Goal: Transaction & Acquisition: Purchase product/service

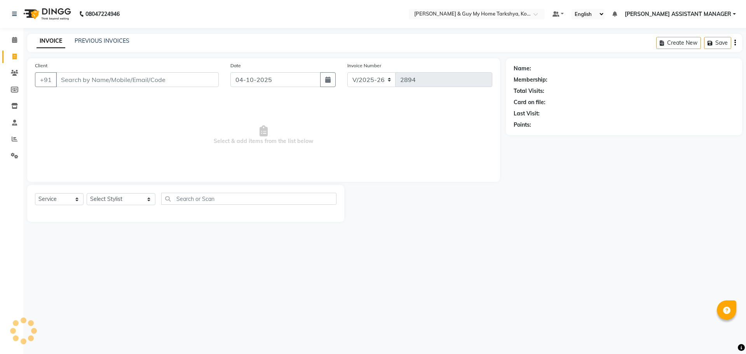
select select "7902"
select select "service"
click at [104, 41] on link "PREVIOUS INVOICES" at bounding box center [102, 40] width 55 height 7
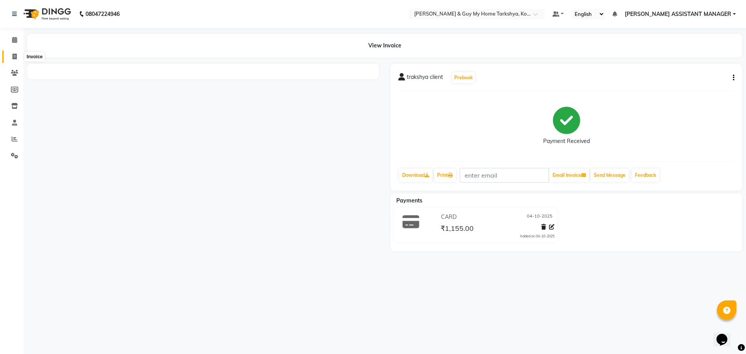
click at [16, 52] on span at bounding box center [15, 56] width 14 height 9
select select "service"
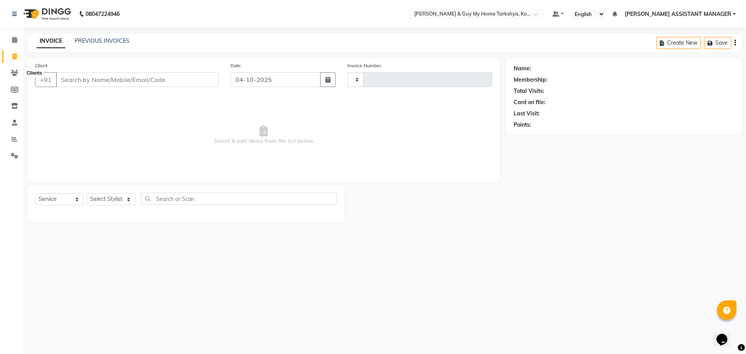
type input "2900"
select select "7902"
click at [97, 39] on link "PREVIOUS INVOICES" at bounding box center [102, 40] width 55 height 7
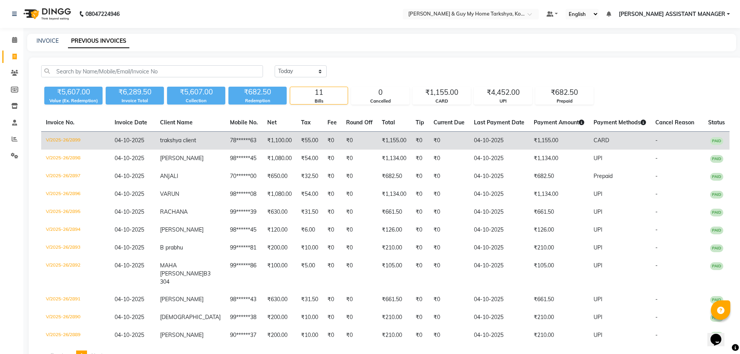
click at [155, 145] on td "04-10-2025" at bounding box center [132, 141] width 45 height 18
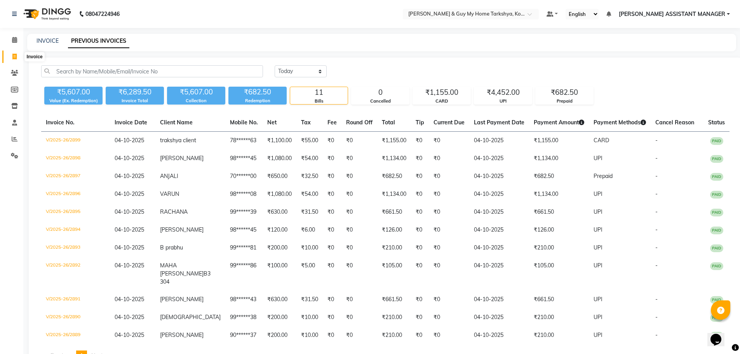
click at [16, 55] on icon at bounding box center [14, 57] width 4 height 6
select select "service"
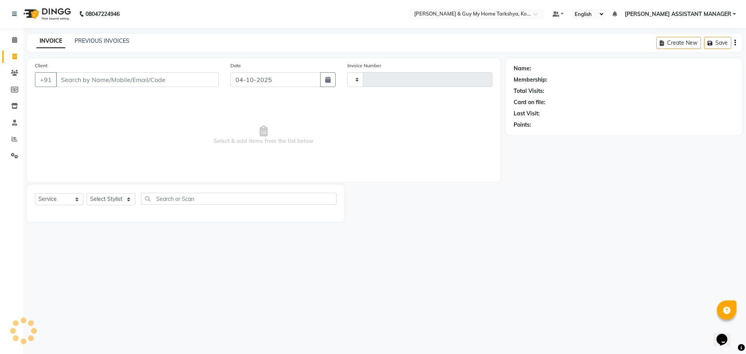
type input "2901"
select select "7902"
click at [189, 80] on input "Client" at bounding box center [137, 79] width 163 height 15
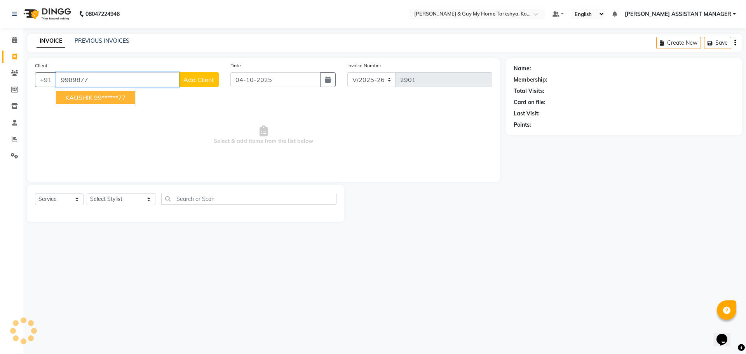
click at [86, 101] on span "KAUSHIK" at bounding box center [78, 98] width 27 height 8
type input "99******77"
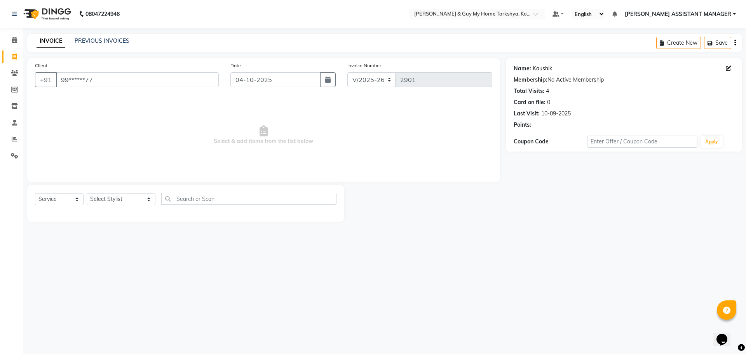
click at [533, 68] on link "Kaushik" at bounding box center [542, 68] width 19 height 8
click at [139, 200] on select "Select Stylist [PERSON_NAME] [PERSON_NAME] [PERSON_NAME] GLORY [PERSON_NAME] JI…" at bounding box center [121, 199] width 69 height 12
select select "71411"
click at [87, 193] on select "Select Stylist [PERSON_NAME] [PERSON_NAME] [PERSON_NAME] GLORY [PERSON_NAME] JI…" at bounding box center [121, 199] width 69 height 12
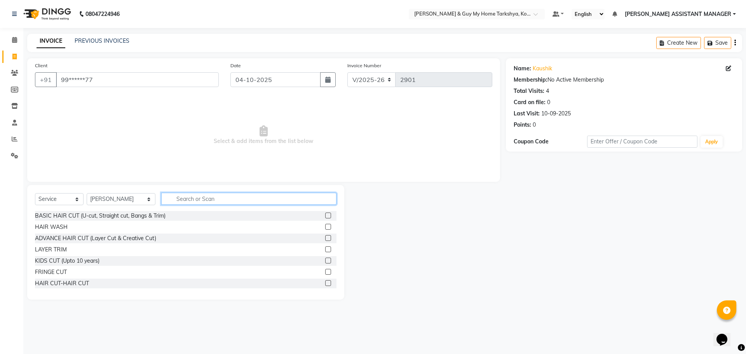
click at [197, 198] on input "text" at bounding box center [249, 199] width 176 height 12
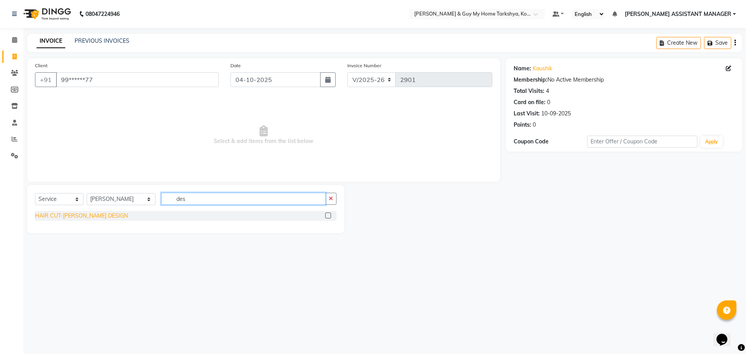
type input "des"
click at [84, 218] on div "HAIR CUT-[PERSON_NAME] DESIGN" at bounding box center [81, 216] width 93 height 8
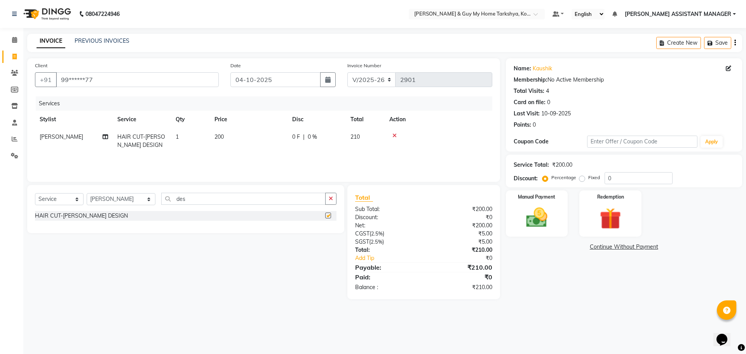
checkbox input "false"
click at [557, 326] on div "08047224946 Select Location × Toni & Guy My Home Tarkshya, Kokapet Default Pane…" at bounding box center [373, 177] width 746 height 354
drag, startPoint x: 190, startPoint y: 200, endPoint x: 137, endPoint y: 207, distance: 53.6
click at [137, 207] on div "Select Service Product Membership Package Voucher Prepaid Gift Card Select Styl…" at bounding box center [185, 202] width 301 height 18
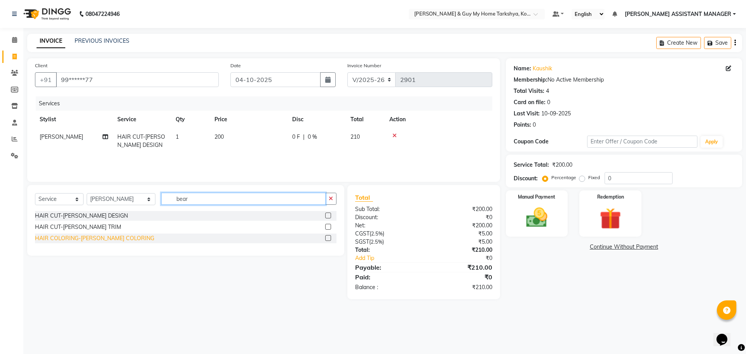
type input "bear"
click at [125, 240] on div "HAIR COLORING-[PERSON_NAME] COLORING" at bounding box center [94, 238] width 119 height 8
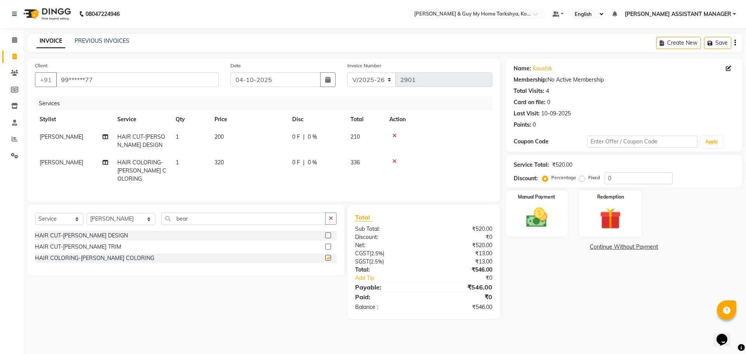
checkbox input "false"
click at [512, 216] on div "Manual Payment" at bounding box center [536, 214] width 64 height 48
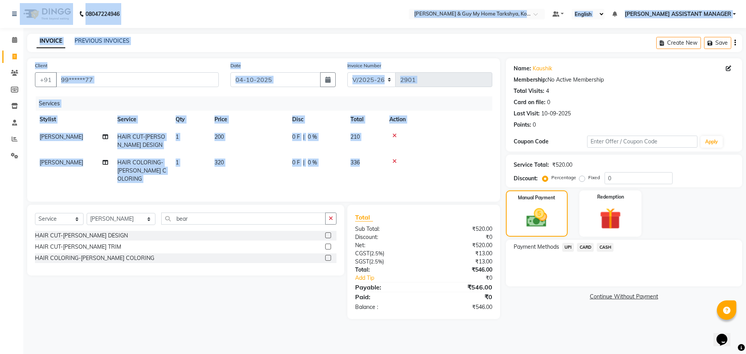
drag, startPoint x: 451, startPoint y: 171, endPoint x: 0, endPoint y: 9, distance: 479.1
click at [0, 9] on app-home "08047224946 Select Location × Toni & Guy My Home Tarkshya, Kokapet Default Pane…" at bounding box center [373, 165] width 746 height 331
click at [467, 161] on div at bounding box center [438, 160] width 98 height 5
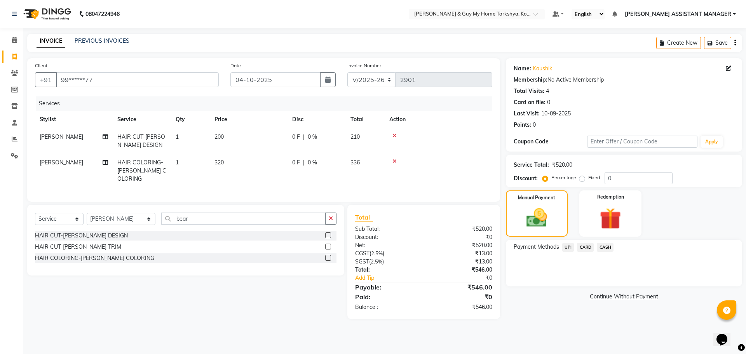
drag, startPoint x: 0, startPoint y: 74, endPoint x: 0, endPoint y: 53, distance: 21.0
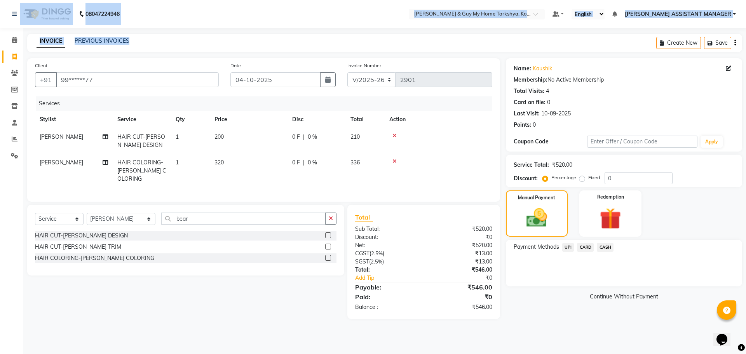
drag, startPoint x: 0, startPoint y: 9, endPoint x: 148, endPoint y: 29, distance: 148.9
click at [148, 29] on div "08047224946 Select Location × Toni & Guy My Home Tarkshya, Kokapet Default Pane…" at bounding box center [373, 177] width 746 height 354
click at [179, 14] on nav "08047224946 Select Location × Toni & Guy My Home Tarkshya, Kokapet Default Pane…" at bounding box center [373, 14] width 746 height 28
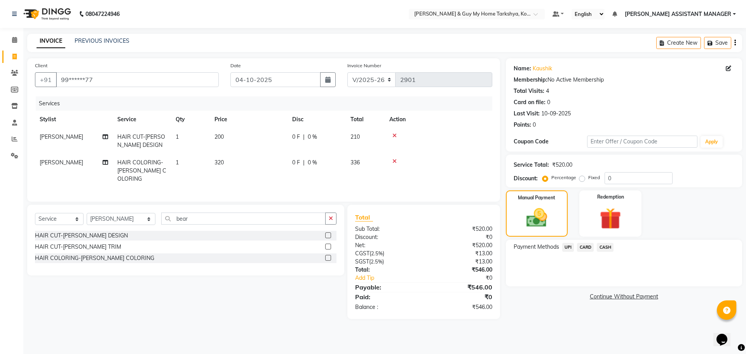
click at [566, 248] on span "UPI" at bounding box center [568, 247] width 12 height 9
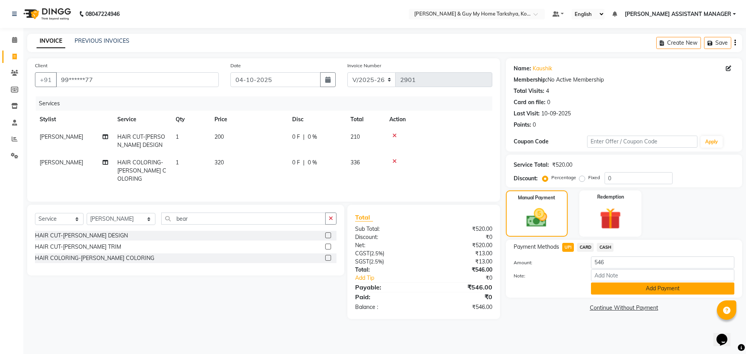
click at [611, 287] on button "Add Payment" at bounding box center [662, 288] width 143 height 12
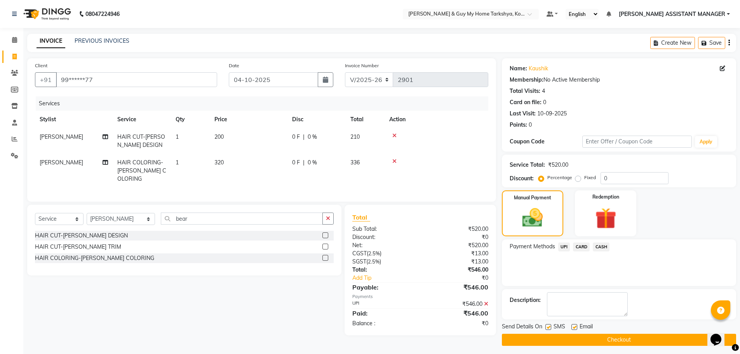
click at [579, 342] on button "Checkout" at bounding box center [619, 340] width 234 height 12
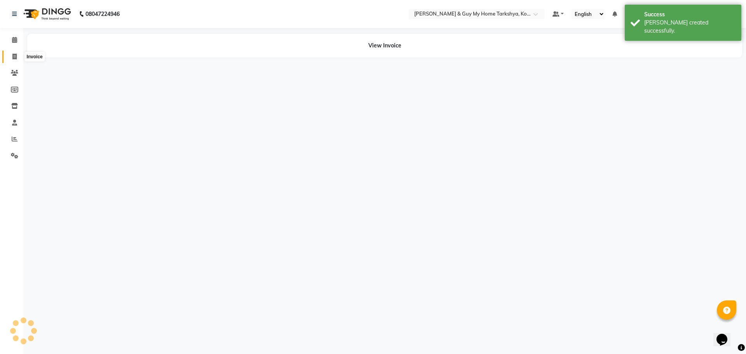
click at [15, 54] on icon at bounding box center [14, 57] width 4 height 6
select select "service"
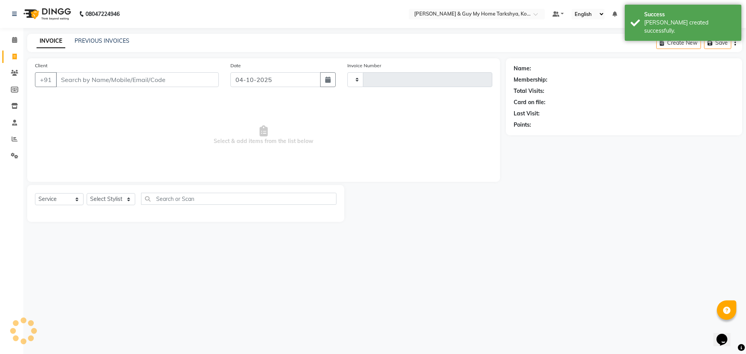
type input "2906"
select select "7902"
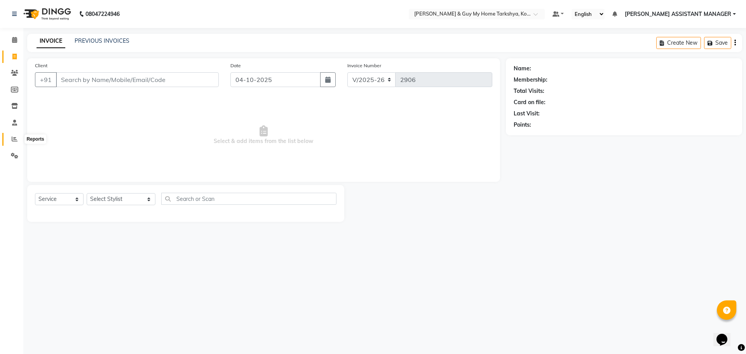
click at [17, 142] on span at bounding box center [15, 139] width 14 height 9
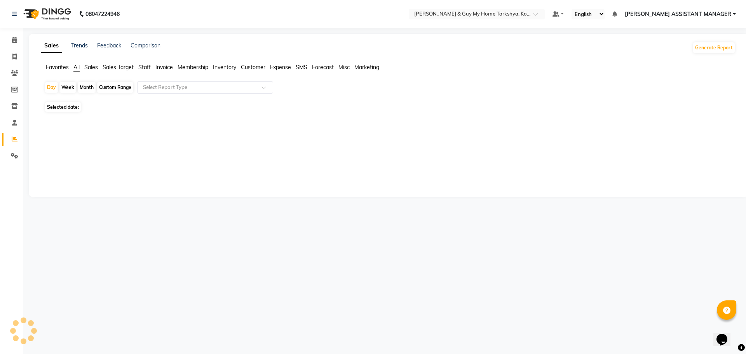
click at [109, 85] on div "Custom Range" at bounding box center [115, 87] width 36 height 11
select select "10"
select select "2025"
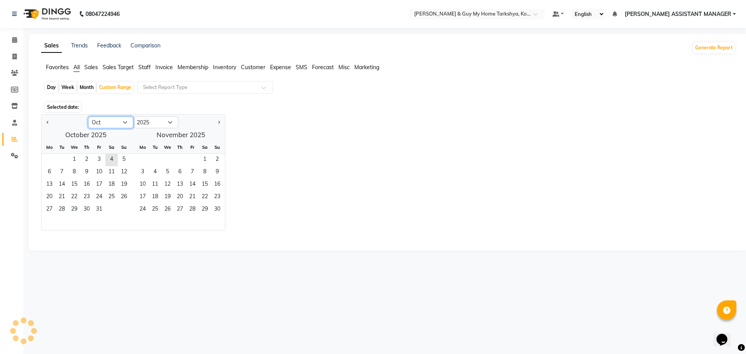
click at [120, 120] on select "Jan Feb Mar Apr May Jun Jul Aug Sep Oct Nov Dec" at bounding box center [110, 123] width 45 height 12
select select "9"
click at [88, 117] on select "Jan Feb Mar Apr May Jun Jul Aug Sep Oct Nov Dec" at bounding box center [110, 123] width 45 height 12
click at [52, 158] on span "1" at bounding box center [49, 160] width 12 height 12
click at [60, 205] on span "30" at bounding box center [62, 210] width 12 height 12
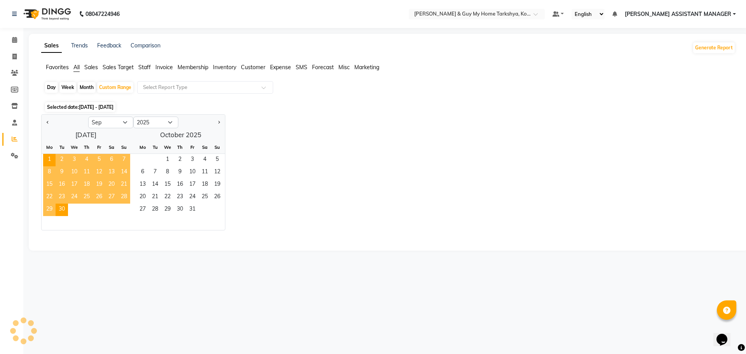
click at [319, 170] on div "Jan Feb Mar Apr May Jun Jul Aug Sep Oct Nov Dec 2015 2016 2017 2018 2019 2020 2…" at bounding box center [388, 172] width 694 height 116
click at [309, 169] on div "Jan Feb Mar Apr May Jun Jul Aug Sep Oct Nov Dec 2015 2016 2017 2018 2019 2020 2…" at bounding box center [388, 172] width 694 height 116
click at [280, 154] on div "Jan Feb Mar Apr May Jun Jul Aug Sep Oct Nov Dec 2015 2016 2017 2018 2019 2020 2…" at bounding box center [388, 172] width 694 height 116
click at [229, 87] on input "text" at bounding box center [197, 88] width 112 height 8
click at [229, 89] on input "text" at bounding box center [197, 88] width 112 height 8
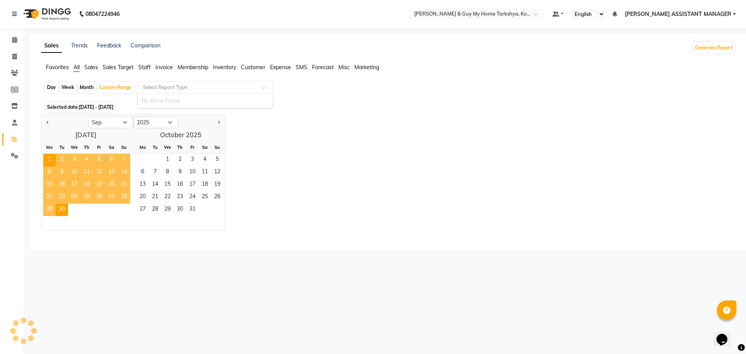
click at [284, 158] on div "Jan Feb Mar Apr May Jun Jul Aug Sep Oct Nov Dec 2015 2016 2017 2018 2019 2020 2…" at bounding box center [388, 172] width 694 height 116
click at [97, 66] on span "Sales" at bounding box center [91, 67] width 14 height 7
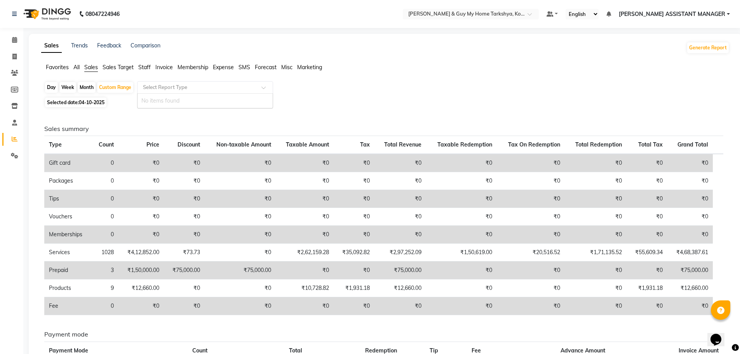
click at [172, 88] on input "text" at bounding box center [197, 88] width 112 height 8
click at [112, 66] on span "Sales Target" at bounding box center [118, 67] width 31 height 7
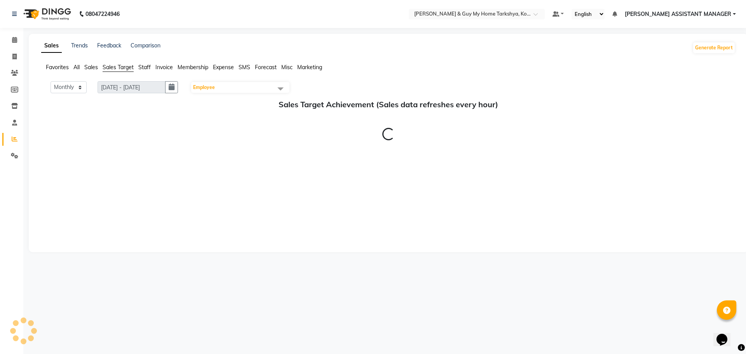
click at [142, 73] on div "Favorites All Sales Sales Target Staff Invoice Membership Expense SMS Forecast …" at bounding box center [388, 70] width 706 height 15
click at [143, 63] on li "Staff" at bounding box center [144, 67] width 12 height 8
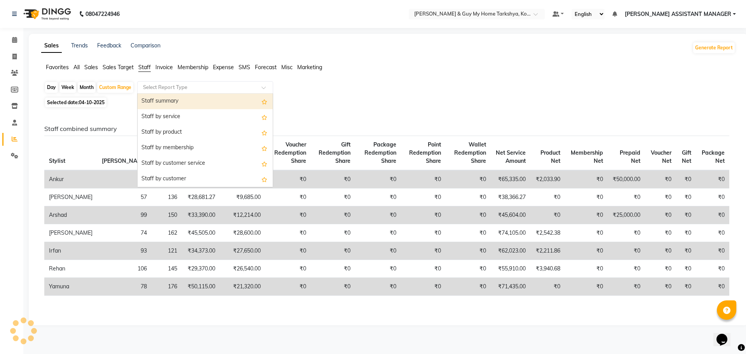
click at [175, 82] on div "Select Report Type" at bounding box center [205, 87] width 136 height 12
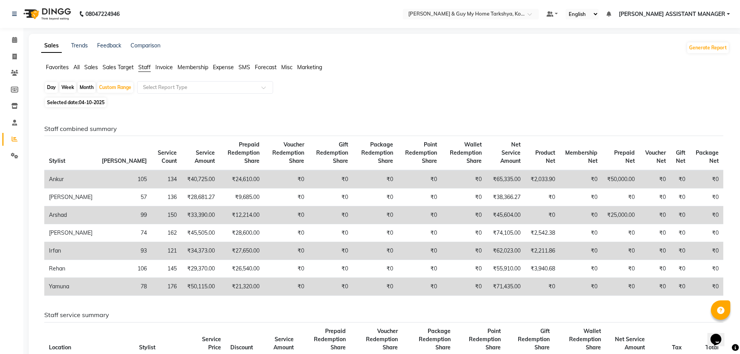
drag, startPoint x: 334, startPoint y: 135, endPoint x: 233, endPoint y: 118, distance: 102.4
click at [329, 138] on div "Staff combined summary Stylist Bill Count Service Count Service Amount Prepaid …" at bounding box center [383, 213] width 691 height 177
click at [111, 89] on div "Custom Range" at bounding box center [115, 87] width 36 height 11
select select "9"
select select "2025"
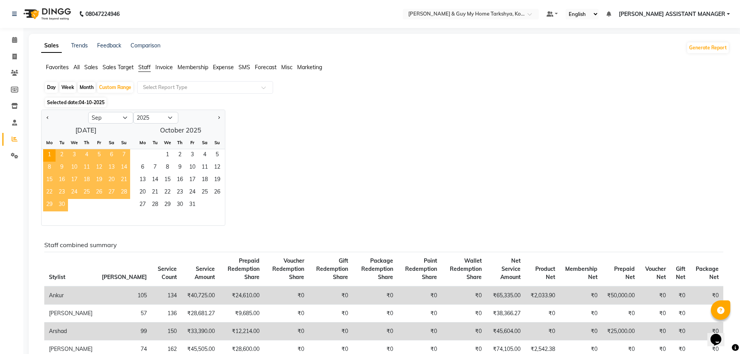
click at [62, 207] on span "30" at bounding box center [62, 205] width 12 height 12
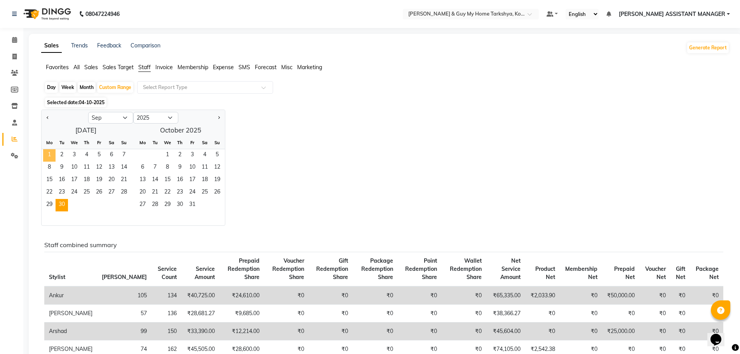
click at [50, 153] on span "1" at bounding box center [49, 155] width 12 height 12
click at [60, 205] on span "30" at bounding box center [62, 205] width 12 height 12
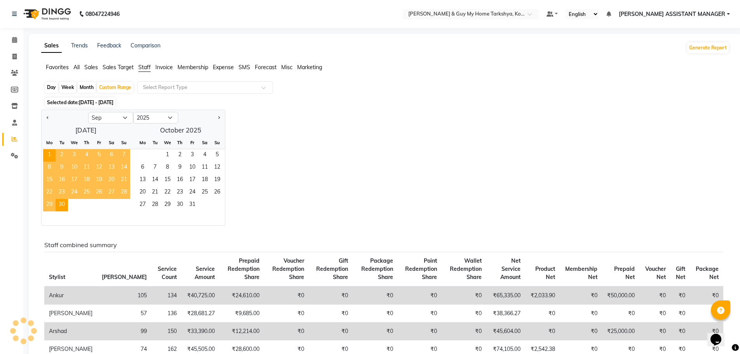
click at [331, 191] on div "Jan Feb Mar Apr May Jun Jul Aug Sep Oct Nov Dec 2015 2016 2017 2018 2019 2020 2…" at bounding box center [385, 168] width 688 height 116
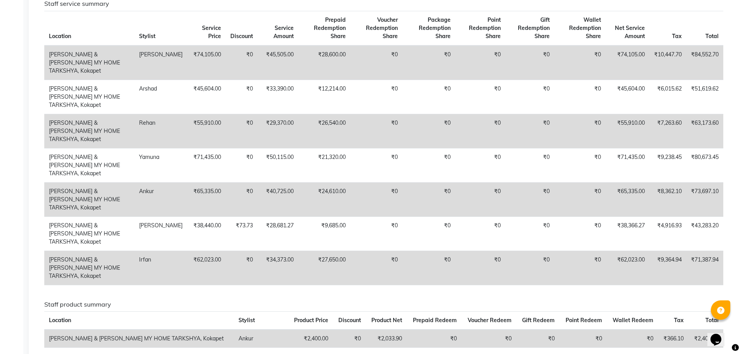
scroll to position [311, 0]
drag, startPoint x: 634, startPoint y: 212, endPoint x: 616, endPoint y: 214, distance: 18.8
click at [616, 251] on td "₹62,023.00" at bounding box center [628, 268] width 44 height 34
click at [468, 239] on div "Staff combined summary Stylist Bill Count Service Count Service Amount Prepaid …" at bounding box center [383, 165] width 679 height 702
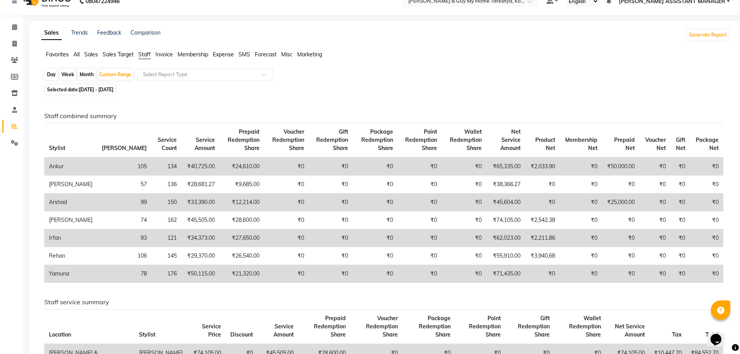
scroll to position [0, 0]
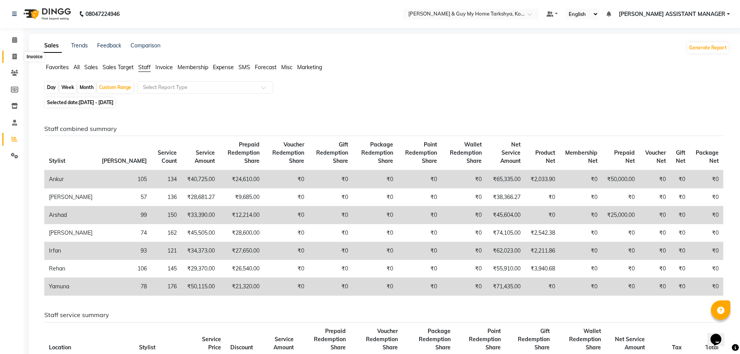
click at [20, 53] on span at bounding box center [15, 56] width 14 height 9
select select "service"
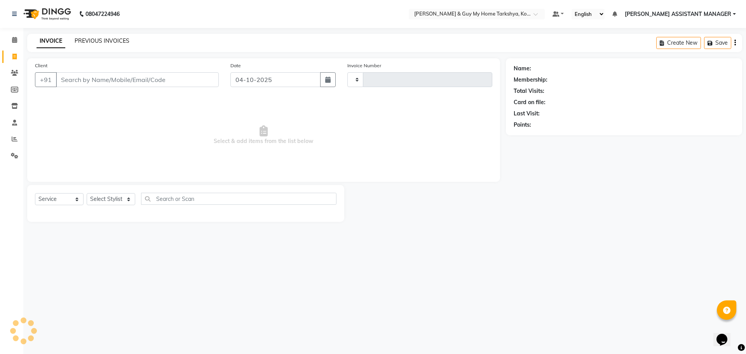
type input "2906"
select select "7902"
click at [104, 41] on link "PREVIOUS INVOICES" at bounding box center [102, 40] width 55 height 7
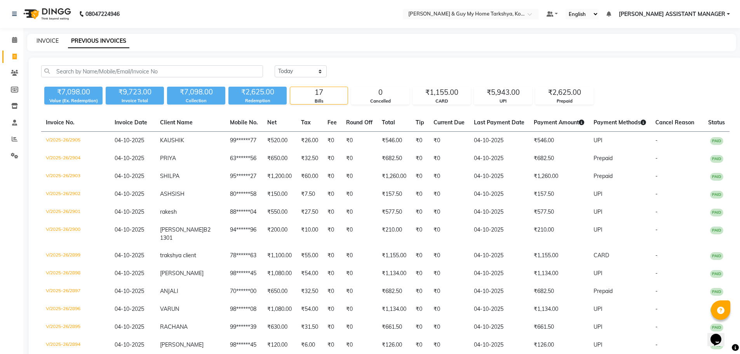
click at [50, 37] on link "INVOICE" at bounding box center [48, 40] width 22 height 7
select select "service"
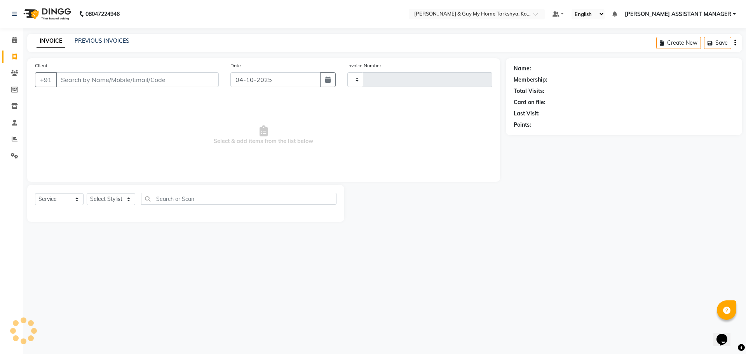
type input "2906"
select select "7902"
click at [261, 277] on div "08047224946 Select Location × Toni & Guy My Home Tarkshya, Kokapet Default Pane…" at bounding box center [373, 177] width 746 height 354
click at [102, 84] on input "Client" at bounding box center [137, 79] width 163 height 15
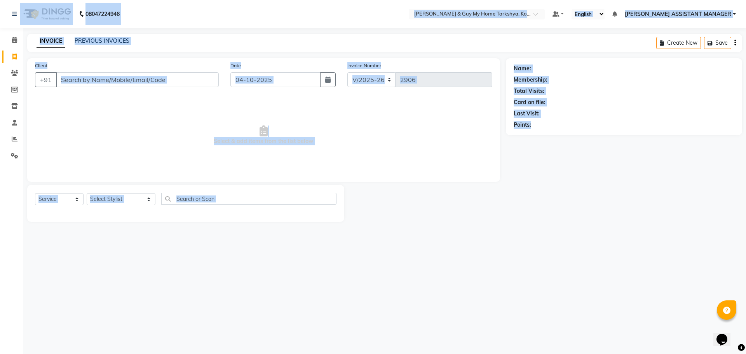
drag, startPoint x: 623, startPoint y: 280, endPoint x: 0, endPoint y: 24, distance: 673.5
click at [0, 24] on div "08047224946 Select Location × Toni & Guy My Home Tarkshya, Kokapet Default Pane…" at bounding box center [373, 177] width 746 height 354
click at [381, 277] on div "08047224946 Select Location × Toni & Guy My Home Tarkshya, Kokapet Default Pane…" at bounding box center [373, 177] width 746 height 354
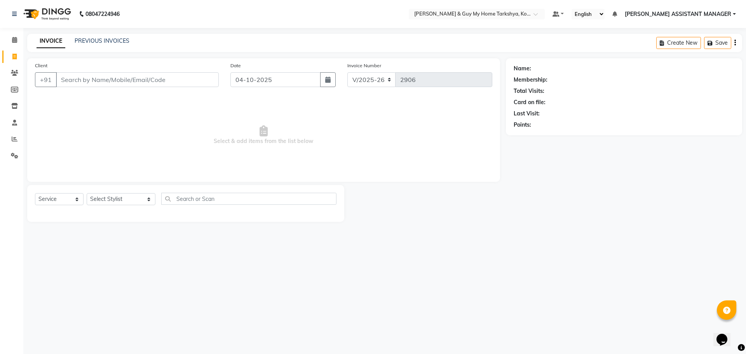
click at [507, 275] on div "08047224946 Select Location × Toni & Guy My Home Tarkshya, Kokapet Default Pane…" at bounding box center [373, 177] width 746 height 354
click at [14, 157] on icon at bounding box center [14, 156] width 7 height 6
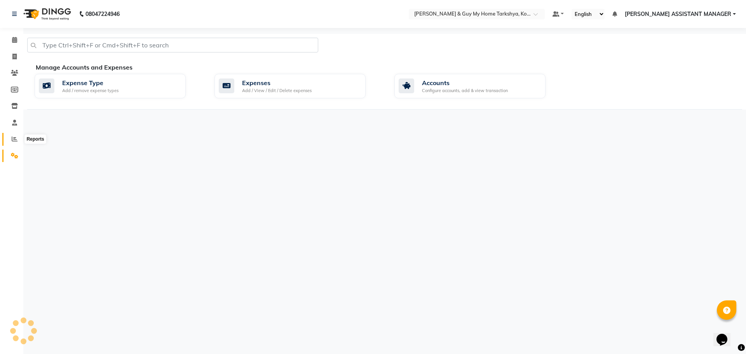
click at [14, 138] on icon at bounding box center [15, 139] width 6 height 6
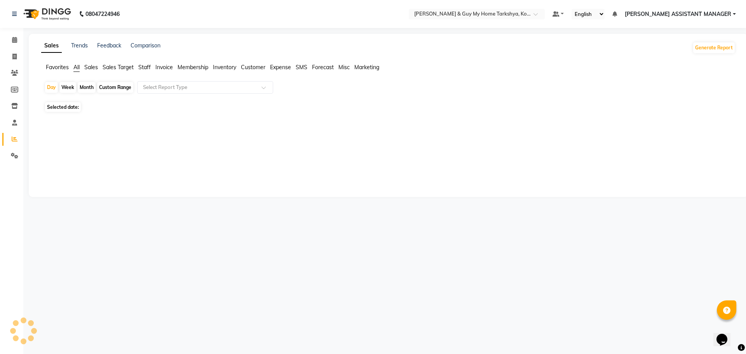
click at [86, 66] on span "Sales" at bounding box center [91, 67] width 14 height 7
click at [185, 86] on input "text" at bounding box center [197, 88] width 112 height 8
click at [114, 68] on span "Sales Target" at bounding box center [118, 67] width 31 height 7
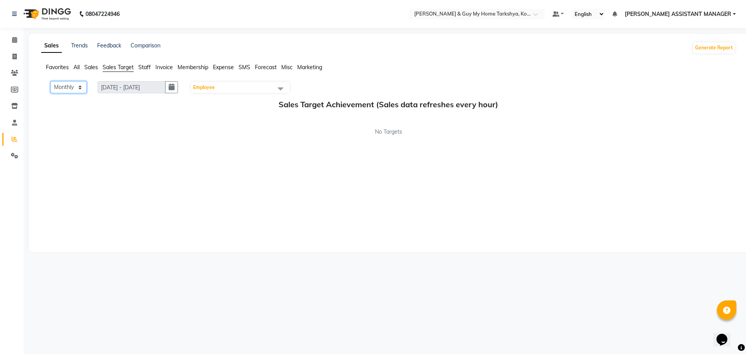
click at [74, 87] on select "Monthly Weekly" at bounding box center [68, 87] width 36 height 12
click at [122, 125] on div "Sales Target Achievement (Sales data refreshes every hour) No Targets" at bounding box center [388, 118] width 694 height 36
click at [143, 67] on span "Staff" at bounding box center [144, 67] width 12 height 7
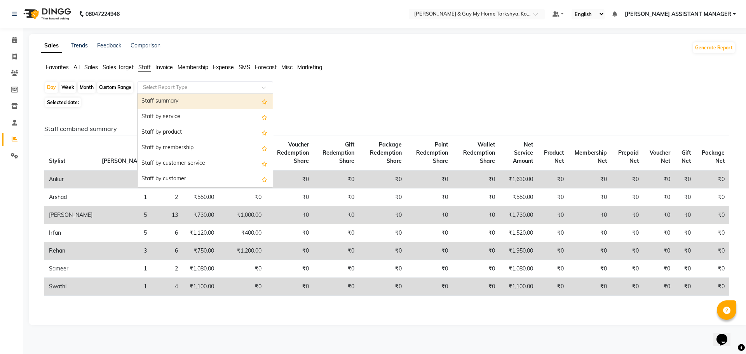
click at [195, 85] on input "text" at bounding box center [197, 88] width 112 height 8
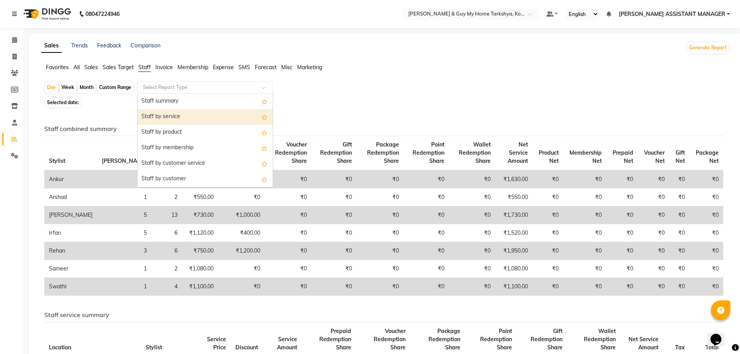
click at [189, 116] on div "Staff by service" at bounding box center [205, 117] width 135 height 16
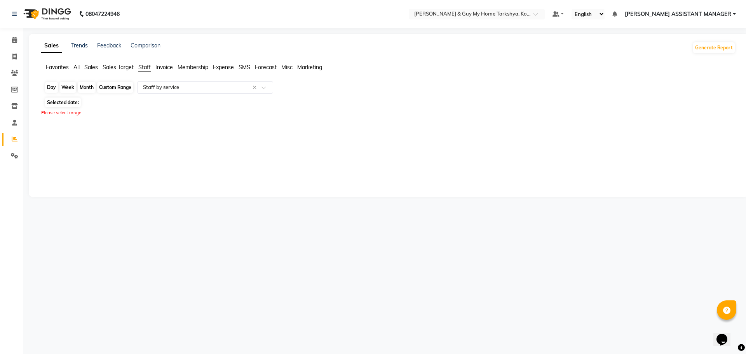
click at [52, 87] on div "Day" at bounding box center [51, 87] width 13 height 11
select select "10"
select select "2025"
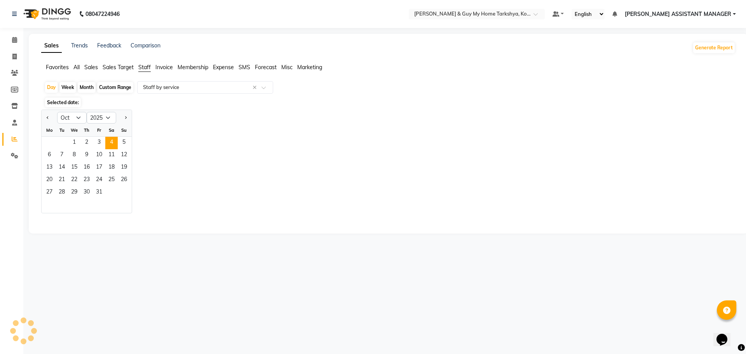
click at [111, 83] on div "Custom Range" at bounding box center [115, 87] width 36 height 11
select select "10"
select select "2025"
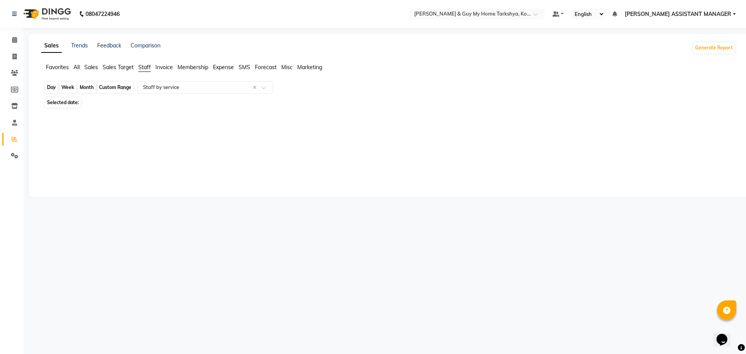
click at [111, 89] on div "Custom Range" at bounding box center [115, 87] width 36 height 11
select select "10"
select select "2025"
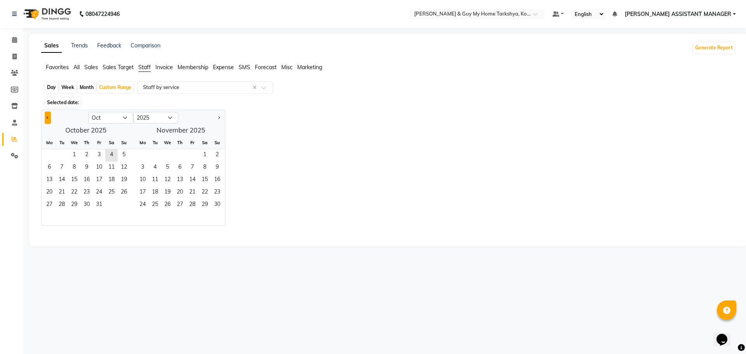
click at [48, 116] on span "Previous month" at bounding box center [48, 117] width 3 height 3
select select "9"
click at [52, 152] on span "1" at bounding box center [49, 155] width 12 height 12
click at [62, 205] on span "30" at bounding box center [62, 205] width 12 height 12
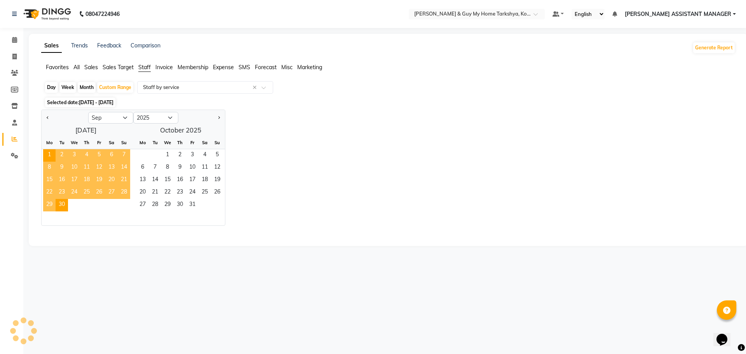
click at [333, 236] on div at bounding box center [386, 232] width 697 height 12
select select "full_report"
select select "pdf"
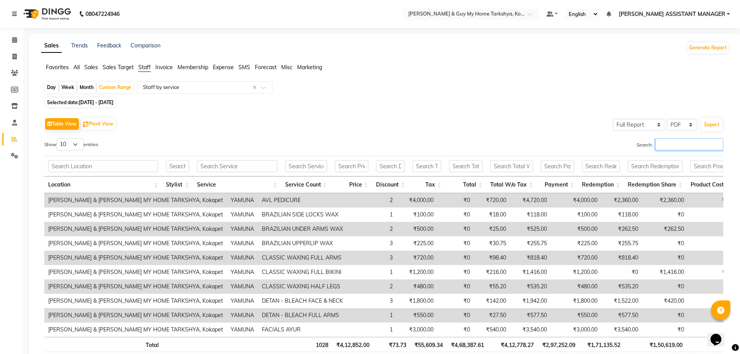
click at [678, 148] on input "Search:" at bounding box center [689, 144] width 68 height 12
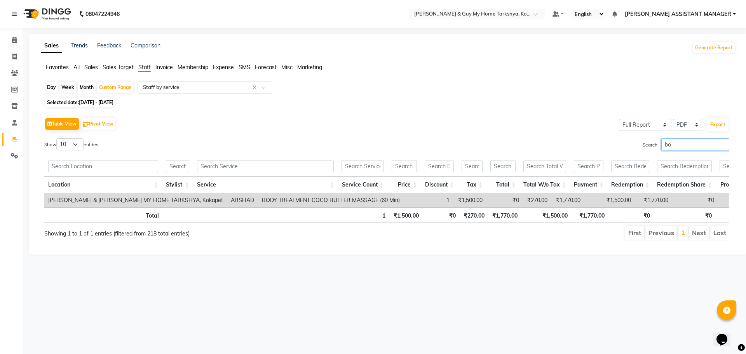
type input "b"
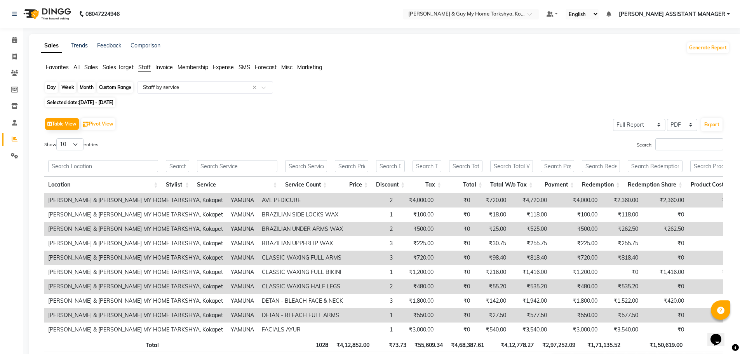
click at [103, 90] on div "Custom Range" at bounding box center [115, 87] width 36 height 11
select select "9"
select select "2025"
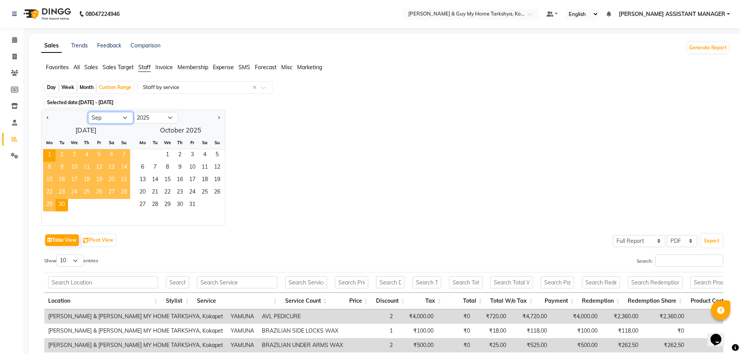
click at [111, 120] on select "Jan Feb Mar Apr May Jun Jul Aug Sep Oct Nov Dec" at bounding box center [110, 118] width 45 height 12
select select "8"
click at [88, 112] on select "Jan Feb Mar Apr May Jun Jul Aug Sep Oct Nov Dec" at bounding box center [110, 118] width 45 height 12
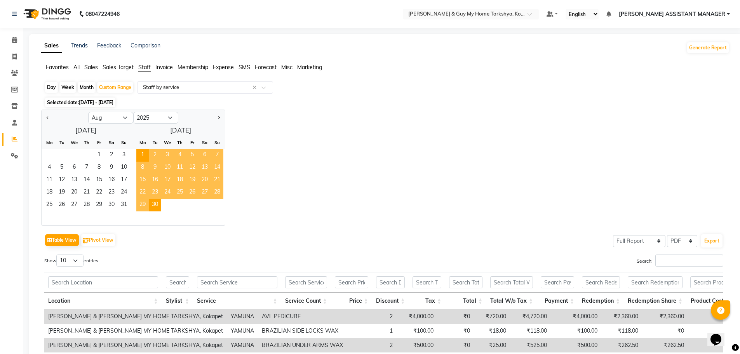
click at [87, 150] on div "1 2 3" at bounding box center [86, 155] width 89 height 12
click at [100, 155] on span "1" at bounding box center [99, 155] width 12 height 12
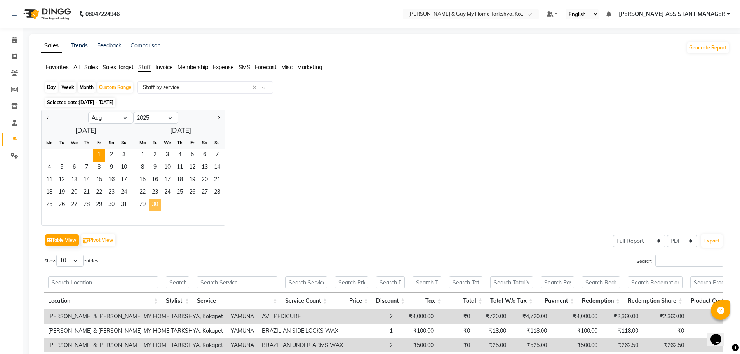
click at [157, 207] on span "30" at bounding box center [155, 205] width 12 height 12
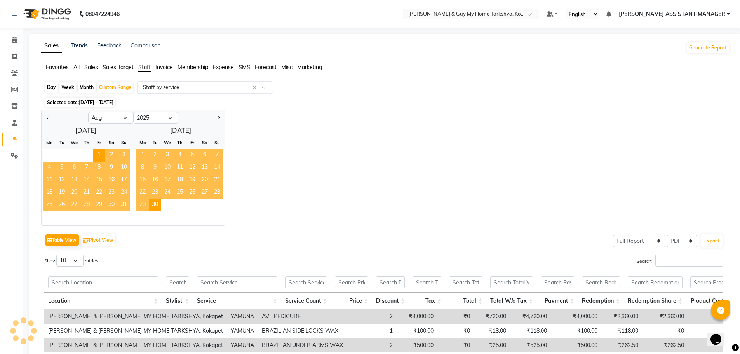
click at [287, 200] on div "Jan Feb Mar Apr May Jun Jul Aug Sep Oct Nov Dec 2015 2016 2017 2018 2019 2020 2…" at bounding box center [385, 168] width 688 height 116
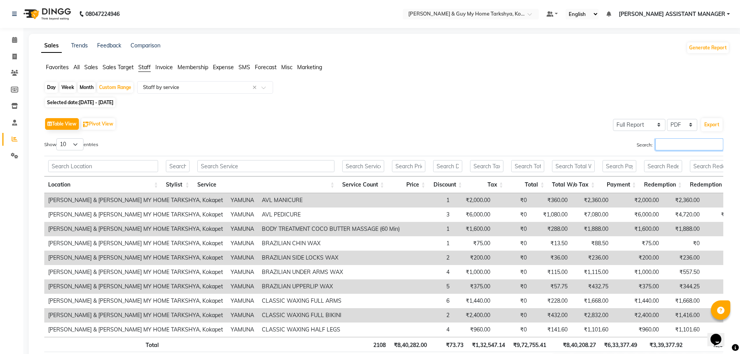
click at [685, 146] on input "Search:" at bounding box center [689, 144] width 68 height 12
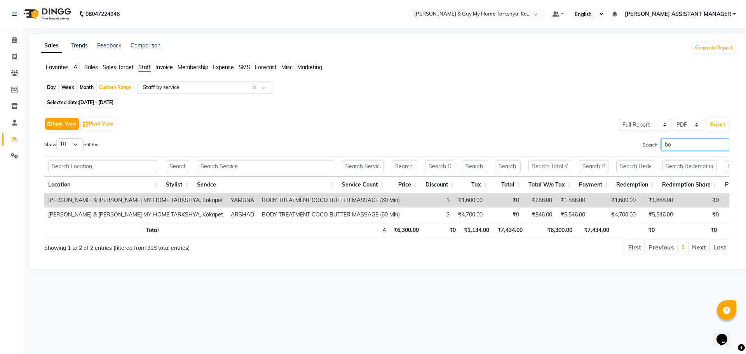
type input "b"
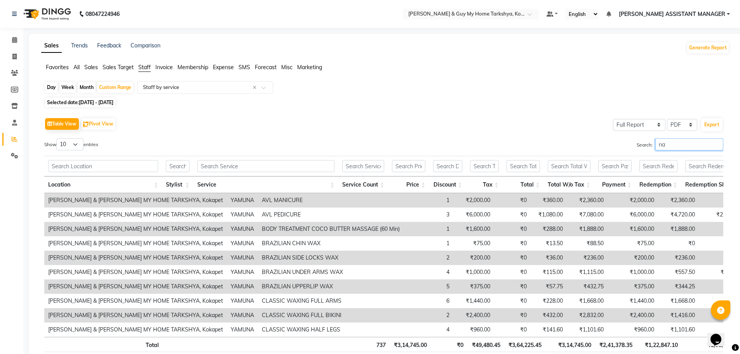
type input "n"
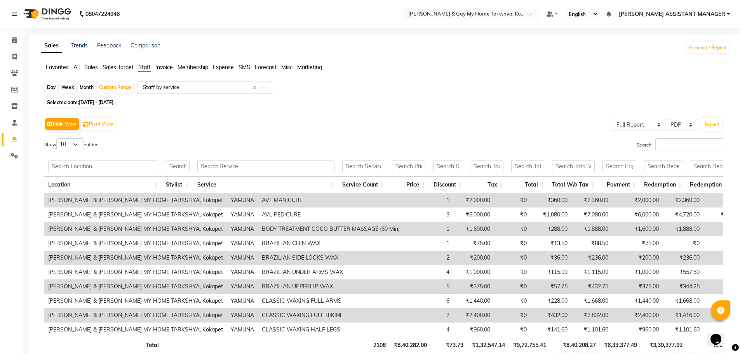
click at [207, 86] on input "text" at bounding box center [197, 88] width 112 height 8
click at [350, 110] on div "Table View Pivot View Select Full Report Filtered Report Select CSV PDF Export …" at bounding box center [383, 243] width 691 height 266
click at [19, 57] on span at bounding box center [15, 56] width 14 height 9
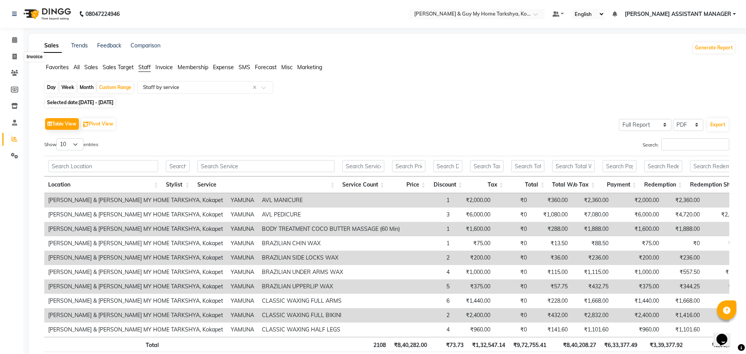
select select "service"
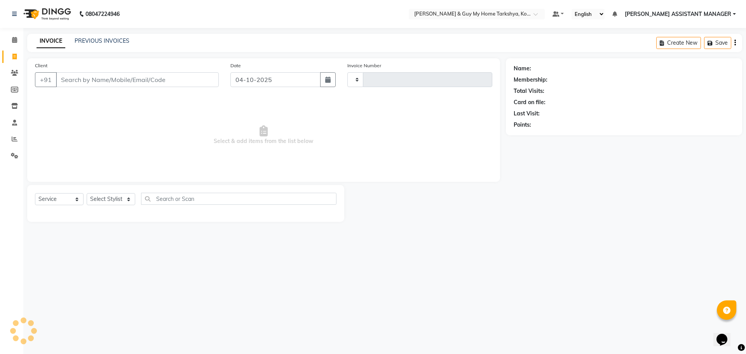
type input "2907"
select select "7902"
click at [105, 40] on link "PREVIOUS INVOICES" at bounding box center [102, 40] width 55 height 7
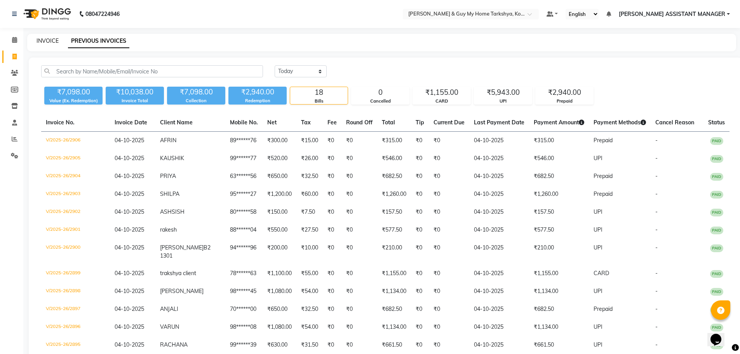
click at [54, 38] on link "INVOICE" at bounding box center [48, 40] width 22 height 7
select select "service"
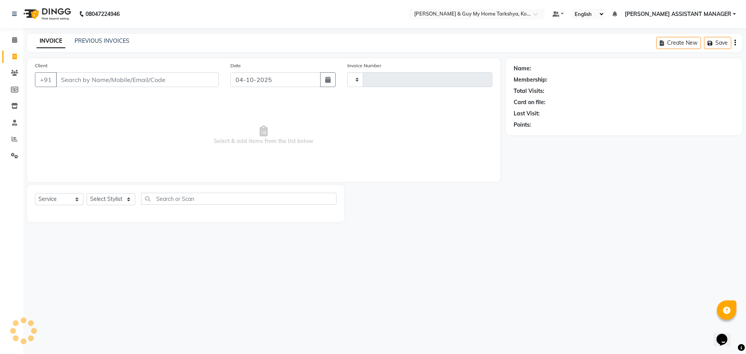
type input "2907"
select select "7902"
click at [84, 78] on input "Client" at bounding box center [137, 79] width 163 height 15
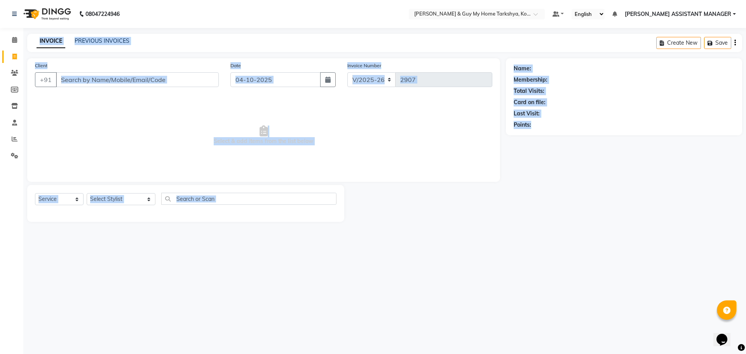
drag, startPoint x: 622, startPoint y: 322, endPoint x: 0, endPoint y: 36, distance: 684.5
click at [0, 36] on div "08047224946 Select Location × Toni & Guy My Home Tarkshya, Kokapet Default Pane…" at bounding box center [373, 177] width 746 height 354
click at [393, 132] on span "Select & add items from the list below" at bounding box center [263, 135] width 457 height 78
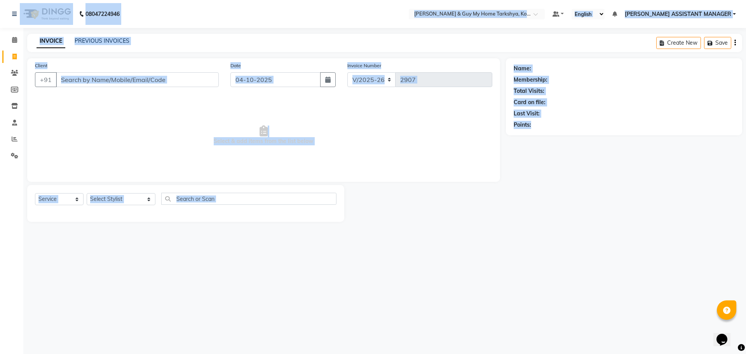
drag, startPoint x: 3, startPoint y: 17, endPoint x: 586, endPoint y: 157, distance: 599.5
click at [619, 208] on app-home "08047224946 Select Location × Toni & Guy My Home Tarkshya, Kokapet Default Pane…" at bounding box center [373, 116] width 746 height 233
click at [487, 217] on div at bounding box center [425, 203] width 162 height 37
click at [437, 150] on span "Select & add items from the list below" at bounding box center [263, 135] width 457 height 78
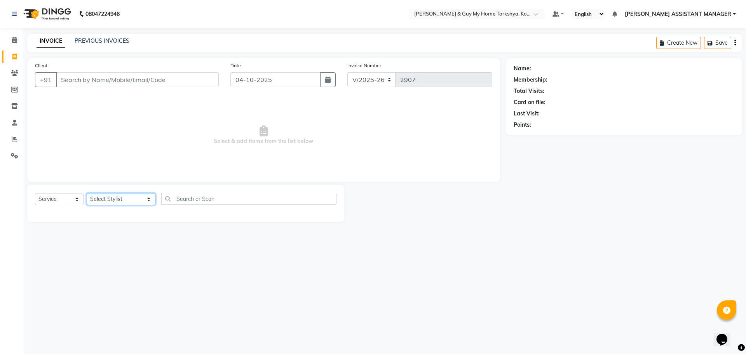
click at [132, 200] on select "Select Stylist [PERSON_NAME] [PERSON_NAME] [PERSON_NAME] GLORY [PERSON_NAME] JI…" at bounding box center [121, 199] width 69 height 12
click at [228, 136] on span "Select & add items from the list below" at bounding box center [263, 135] width 457 height 78
click at [183, 80] on input "Client" at bounding box center [137, 79] width 163 height 15
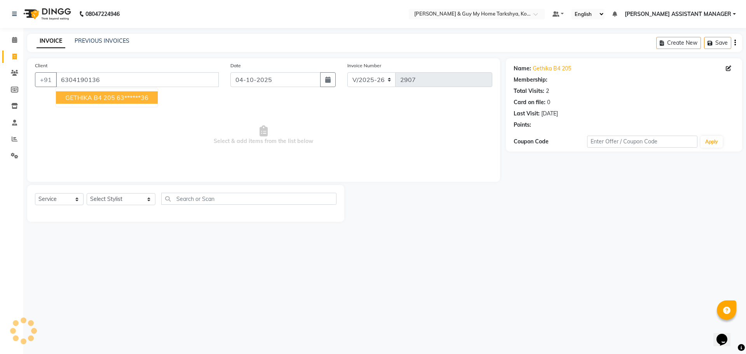
click at [124, 98] on ngb-highlight "63******36" at bounding box center [133, 98] width 32 height 8
type input "63******36"
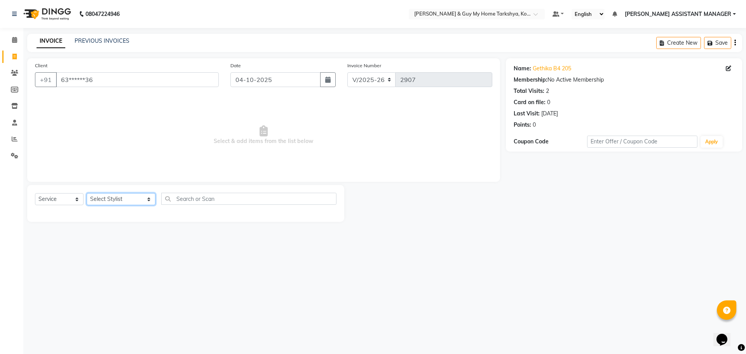
click at [144, 200] on select "Select Stylist [PERSON_NAME] [PERSON_NAME] [PERSON_NAME] GLORY [PERSON_NAME] JI…" at bounding box center [121, 199] width 69 height 12
select select "93715"
click at [87, 193] on select "Select Stylist [PERSON_NAME] [PERSON_NAME] [PERSON_NAME] GLORY [PERSON_NAME] JI…" at bounding box center [121, 199] width 69 height 12
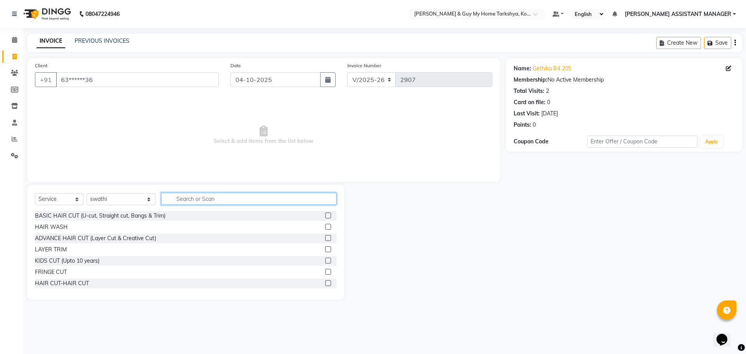
click at [190, 200] on input "text" at bounding box center [249, 199] width 176 height 12
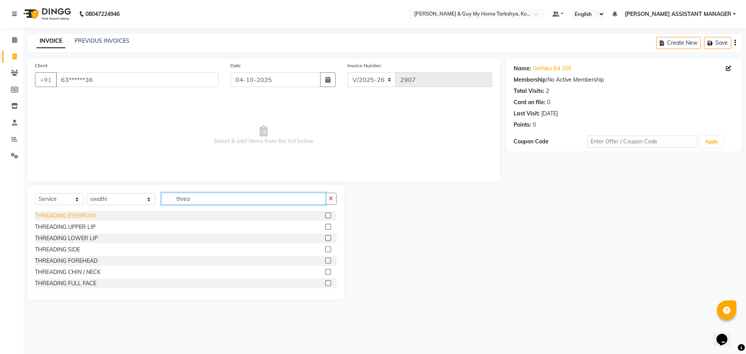
type input "threa"
click at [49, 216] on div "THREADING EYEBROW" at bounding box center [65, 216] width 61 height 8
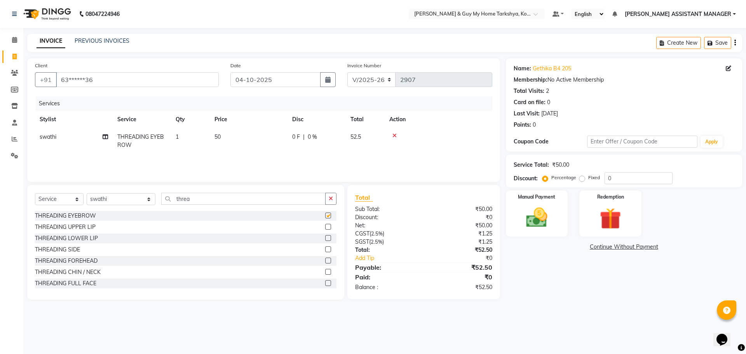
checkbox input "false"
drag, startPoint x: 189, startPoint y: 199, endPoint x: 122, endPoint y: 191, distance: 67.3
click at [122, 191] on div "Select Service Product Membership Package Voucher Prepaid Gift Card Select Styl…" at bounding box center [185, 242] width 317 height 115
type input "upper"
click at [83, 218] on div "BRAZILIAN UPPERLIP WAX" at bounding box center [70, 216] width 71 height 8
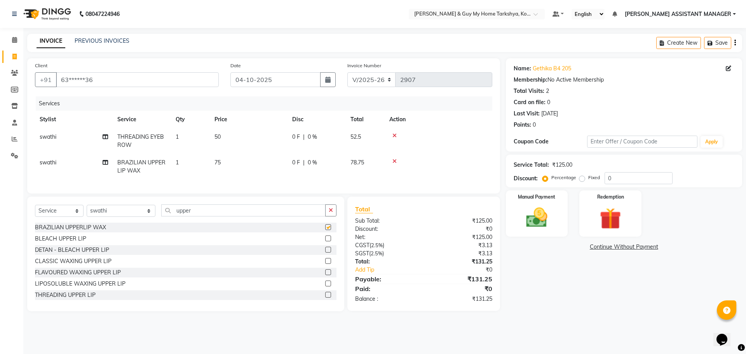
checkbox input "false"
drag, startPoint x: 202, startPoint y: 211, endPoint x: 146, endPoint y: 223, distance: 57.1
click at [146, 223] on div "Select Service Product Membership Package Voucher Prepaid Gift Card Select Styl…" at bounding box center [185, 213] width 301 height 18
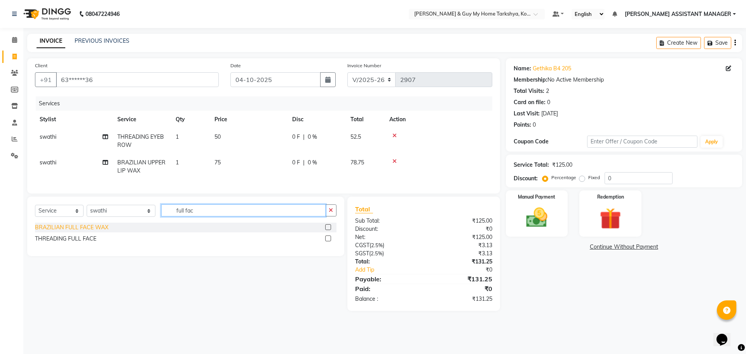
type input "full fac"
click at [82, 232] on div "BRAZILIAN FULL FACE WAX" at bounding box center [71, 227] width 73 height 8
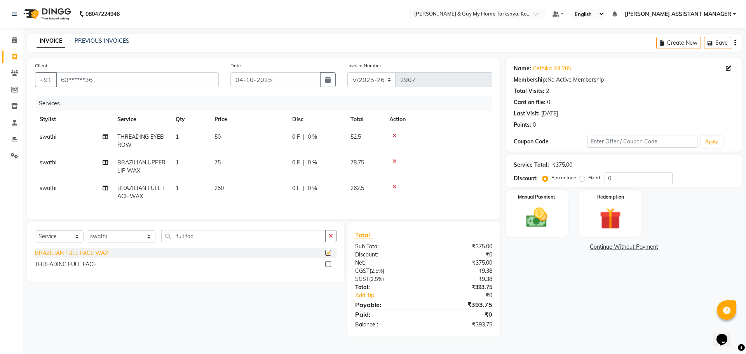
checkbox input "false"
click at [181, 162] on td "1" at bounding box center [190, 167] width 39 height 26
select select "93715"
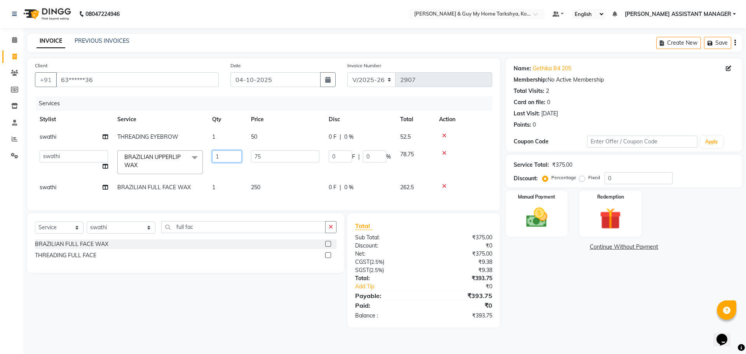
drag, startPoint x: 236, startPoint y: 159, endPoint x: 219, endPoint y: 155, distance: 17.1
click at [233, 159] on input "1" at bounding box center [227, 156] width 30 height 12
type input "3"
type input "2"
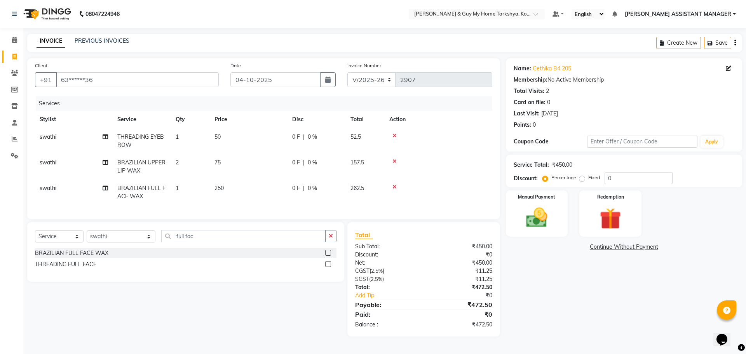
click at [181, 136] on td "1" at bounding box center [190, 141] width 39 height 26
select select "93715"
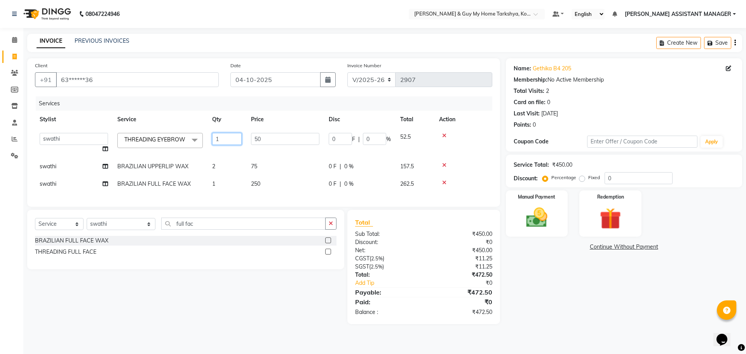
click at [234, 138] on input "1" at bounding box center [227, 139] width 30 height 12
type input "3"
drag, startPoint x: 265, startPoint y: 305, endPoint x: 268, endPoint y: 303, distance: 4.0
click at [266, 305] on div "Select Service Product Membership Package Voucher Prepaid Gift Card Select Styl…" at bounding box center [182, 267] width 323 height 114
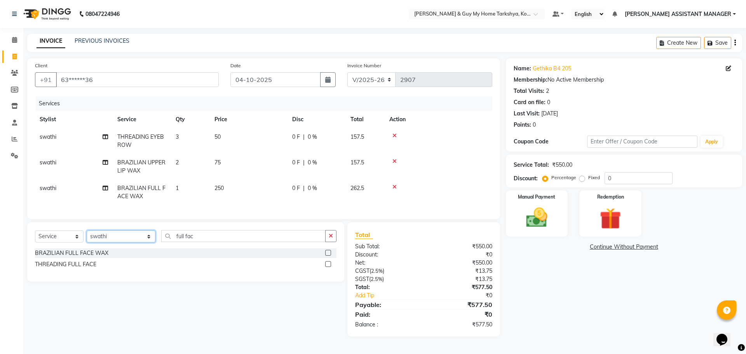
click at [127, 242] on select "Select Stylist [PERSON_NAME] [PERSON_NAME] [PERSON_NAME] GLORY [PERSON_NAME] JI…" at bounding box center [121, 236] width 69 height 12
select select "90423"
click at [87, 236] on select "Select Stylist [PERSON_NAME] [PERSON_NAME] [PERSON_NAME] GLORY [PERSON_NAME] JI…" at bounding box center [121, 236] width 69 height 12
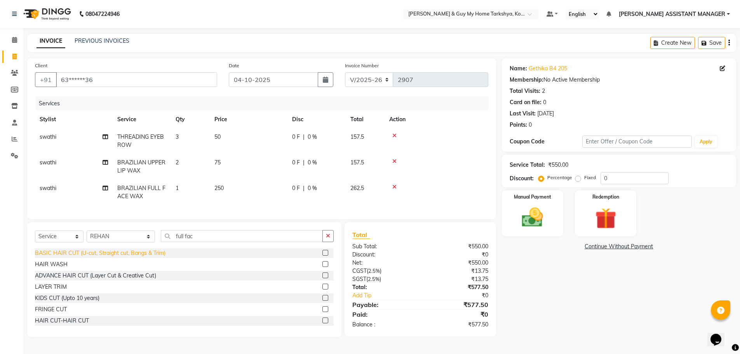
click at [76, 257] on div "BASIC HAIR CUT (U-cut, Straight cut, Bangs & Trim)" at bounding box center [100, 253] width 131 height 8
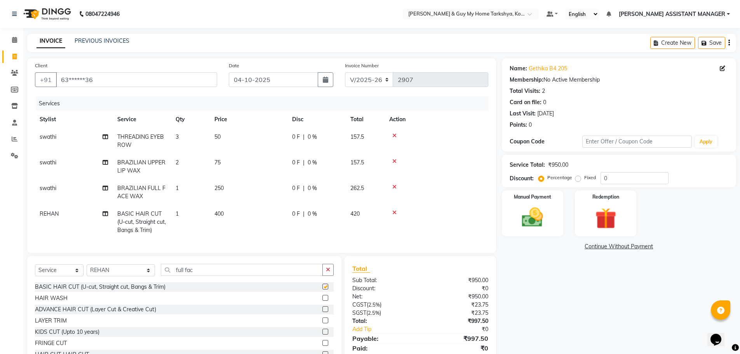
checkbox input "false"
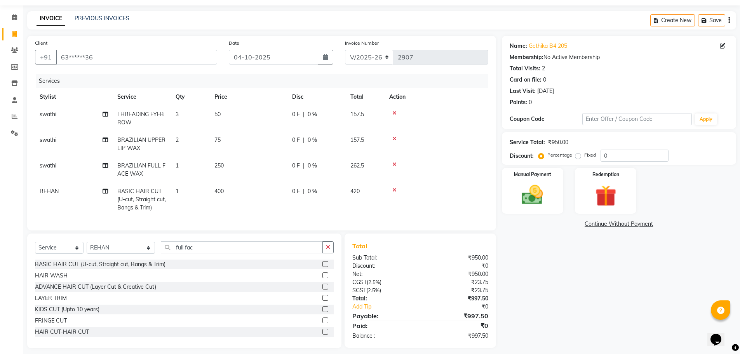
scroll to position [34, 0]
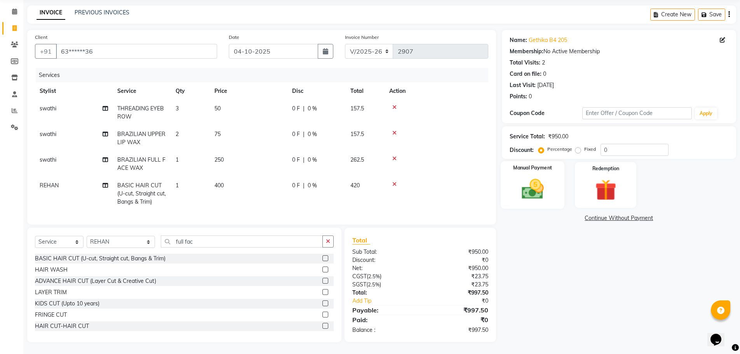
drag, startPoint x: 531, startPoint y: 144, endPoint x: 525, endPoint y: 172, distance: 28.3
click at [531, 146] on div "Discount:" at bounding box center [522, 150] width 24 height 8
click at [526, 178] on img at bounding box center [533, 188] width 36 height 25
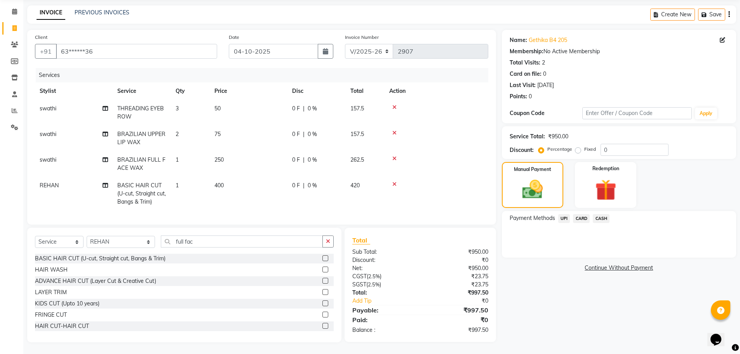
click at [562, 214] on span "UPI" at bounding box center [564, 218] width 12 height 9
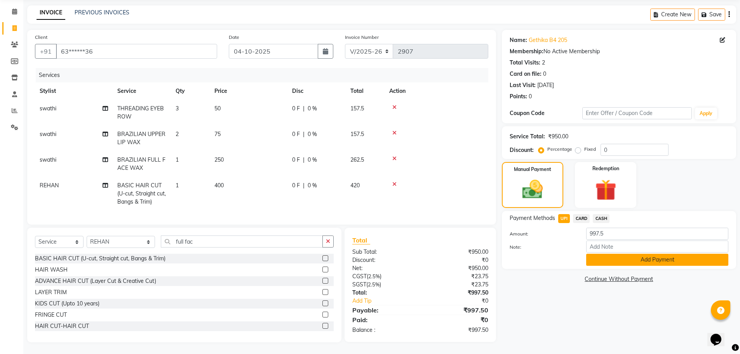
click at [656, 254] on button "Add Payment" at bounding box center [657, 260] width 142 height 12
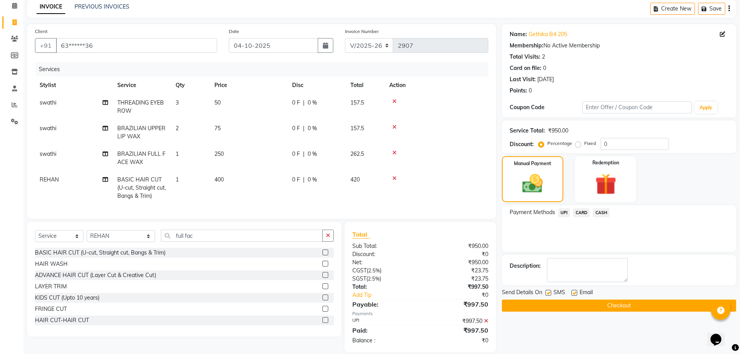
click at [672, 301] on button "Checkout" at bounding box center [619, 305] width 234 height 12
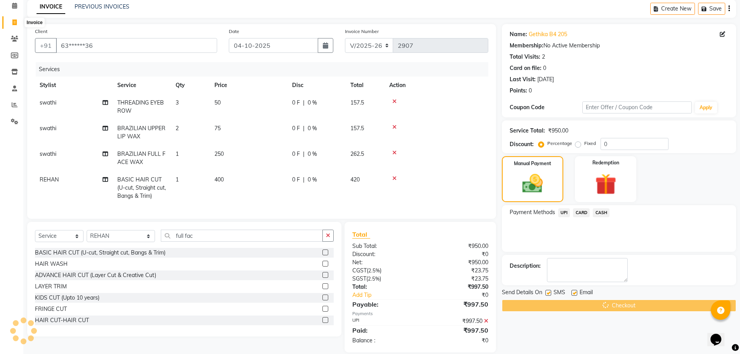
drag, startPoint x: 12, startPoint y: 24, endPoint x: 444, endPoint y: 43, distance: 432.3
click at [12, 24] on span at bounding box center [15, 22] width 14 height 9
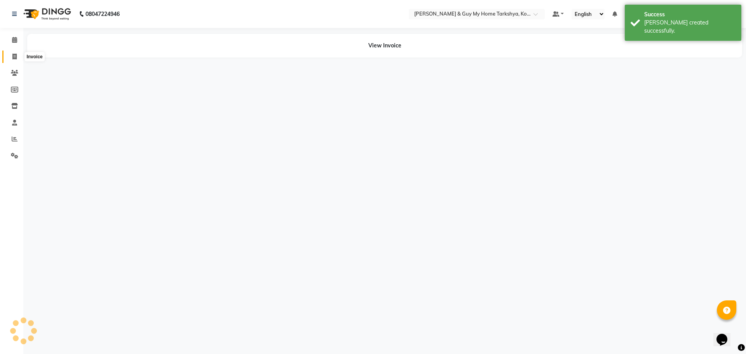
click at [14, 61] on span at bounding box center [15, 56] width 14 height 9
select select "service"
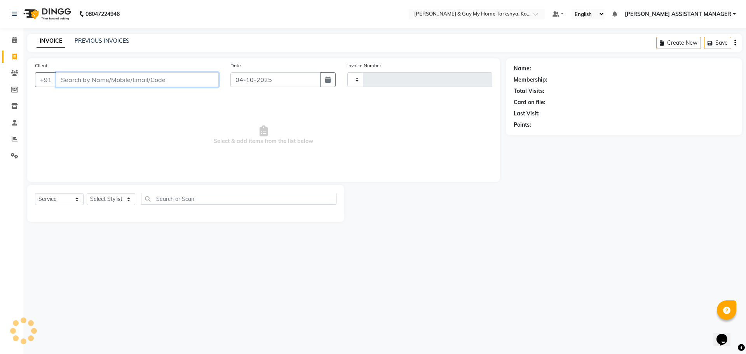
type input "2908"
select select "7902"
paste input "7032408901"
type input "7"
click at [389, 301] on div "08047224946 Select Location × Toni & Guy My Home Tarkshya, Kokapet Default Pane…" at bounding box center [373, 177] width 746 height 354
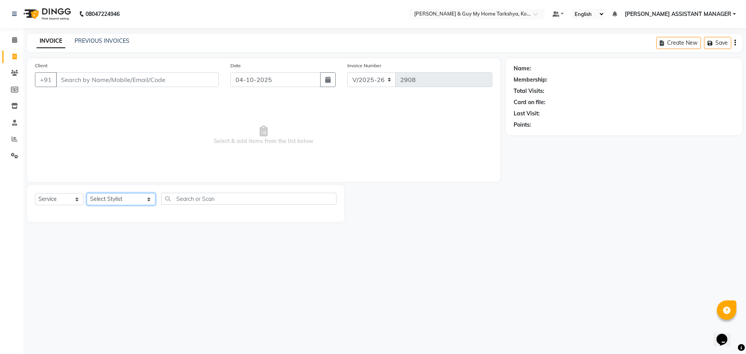
click at [118, 199] on select "Select Stylist [PERSON_NAME] [PERSON_NAME] [PERSON_NAME] GLORY [PERSON_NAME] JI…" at bounding box center [121, 199] width 69 height 12
select select "78699"
click at [87, 193] on select "Select Stylist [PERSON_NAME] [PERSON_NAME] [PERSON_NAME] GLORY [PERSON_NAME] JI…" at bounding box center [121, 199] width 69 height 12
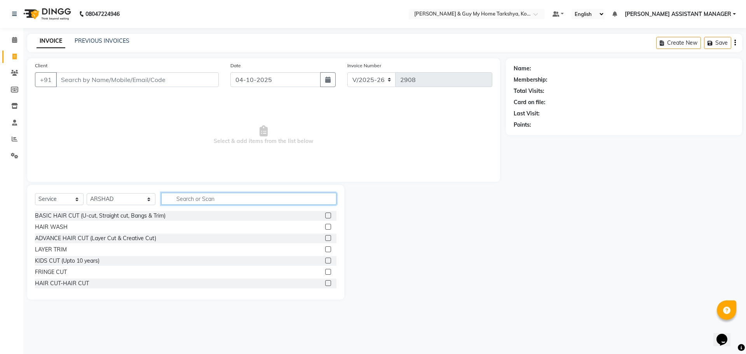
click at [216, 197] on input "text" at bounding box center [249, 199] width 176 height 12
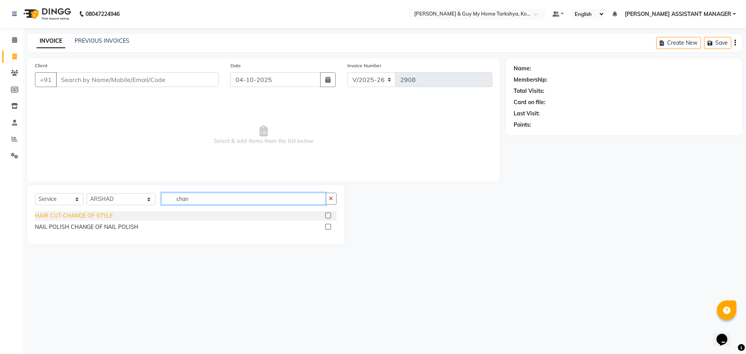
type input "chan"
click at [89, 214] on div "HAIR CUT-CHANGE OF STYLE" at bounding box center [74, 216] width 78 height 8
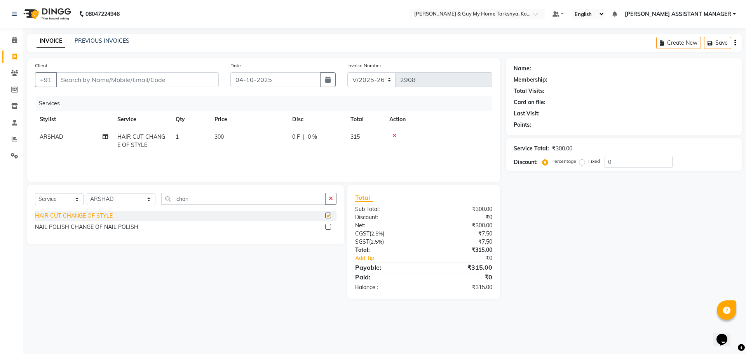
checkbox input "false"
drag, startPoint x: 612, startPoint y: 280, endPoint x: 42, endPoint y: 68, distance: 608.4
click at [0, 50] on app-home "08047224946 Select Location × Toni & Guy My Home Tarkshya, Kokapet Default Pane…" at bounding box center [373, 155] width 746 height 311
click at [108, 78] on input "Client" at bounding box center [137, 79] width 163 height 15
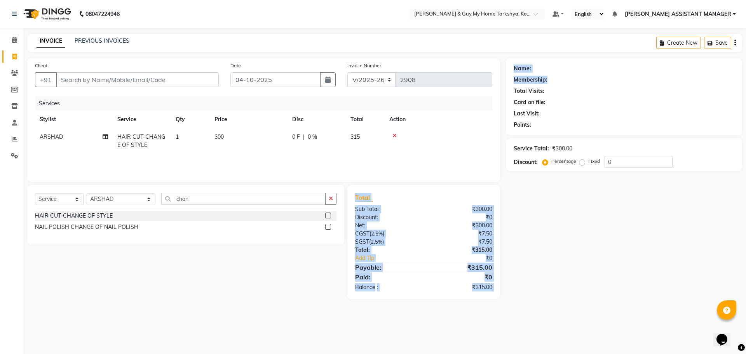
drag, startPoint x: 655, startPoint y: 74, endPoint x: 277, endPoint y: 260, distance: 421.3
click at [277, 260] on div "Client +91 Date 04-10-2025 Invoice Number V/2025 V/2025-26 2908 Services Stylis…" at bounding box center [384, 178] width 726 height 241
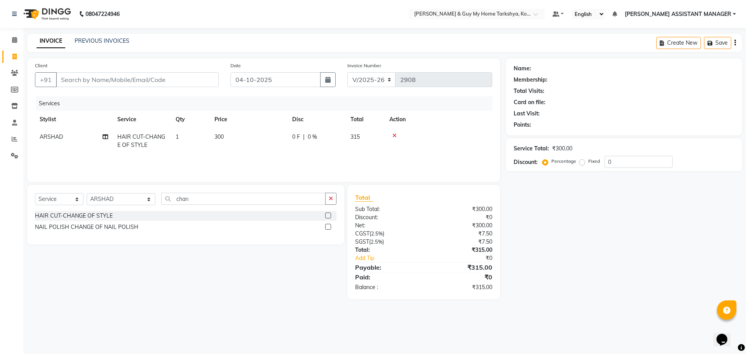
click at [303, 268] on div "Select Service Product Membership Package Voucher Prepaid Gift Card Select Styl…" at bounding box center [182, 242] width 323 height 114
drag, startPoint x: 192, startPoint y: 194, endPoint x: 119, endPoint y: 214, distance: 75.7
click at [119, 214] on div "Select Service Product Membership Package Voucher Prepaid Gift Card Select Styl…" at bounding box center [185, 214] width 317 height 59
type input "s"
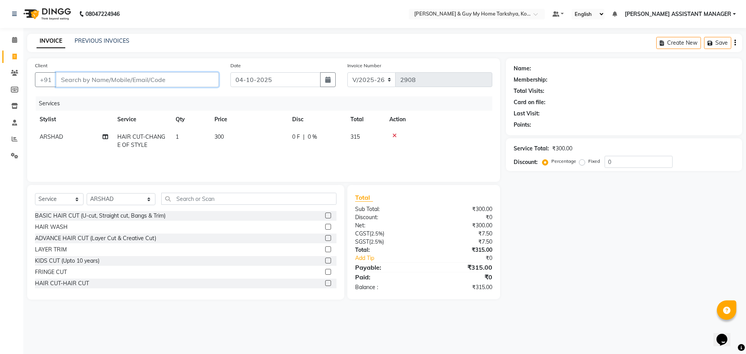
click at [175, 81] on input "Client" at bounding box center [137, 79] width 163 height 15
click at [206, 198] on input "text" at bounding box center [249, 199] width 176 height 12
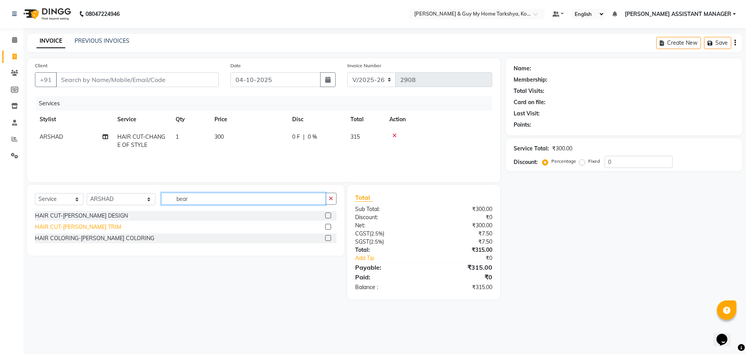
type input "bear"
click at [82, 230] on div "HAIR CUT-[PERSON_NAME] TRIM" at bounding box center [78, 227] width 86 height 8
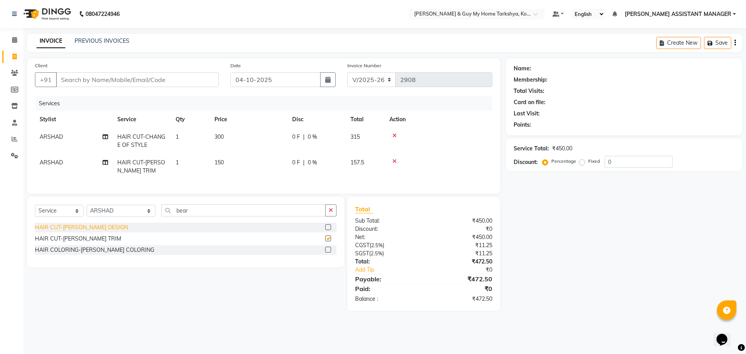
checkbox input "false"
click at [124, 78] on input "Client" at bounding box center [137, 79] width 163 height 15
type input "81******48"
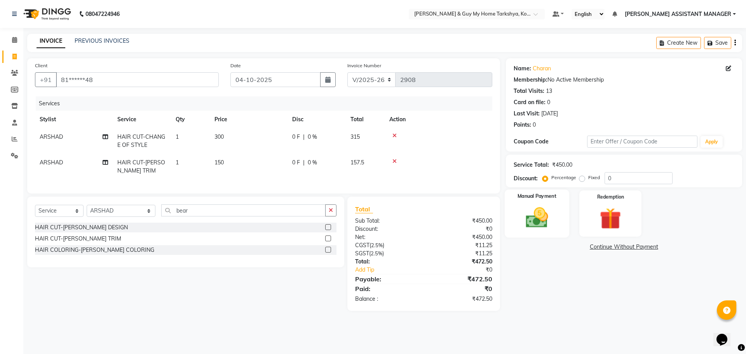
click at [548, 211] on img at bounding box center [537, 218] width 36 height 26
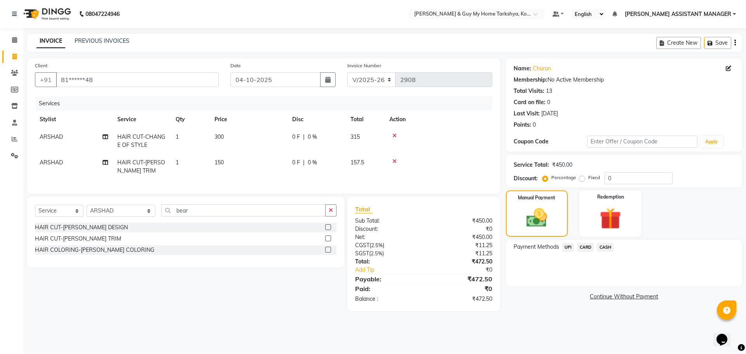
click at [570, 246] on span "UPI" at bounding box center [568, 247] width 12 height 9
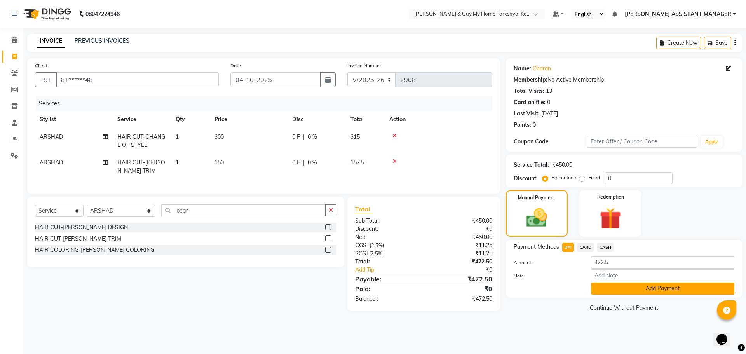
click at [676, 289] on button "Add Payment" at bounding box center [662, 288] width 143 height 12
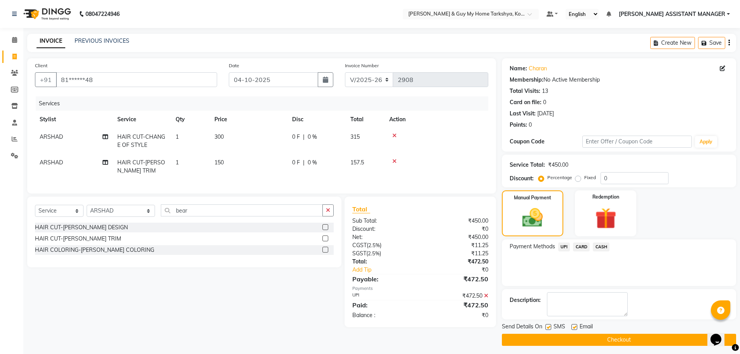
click at [619, 336] on button "Checkout" at bounding box center [619, 340] width 234 height 12
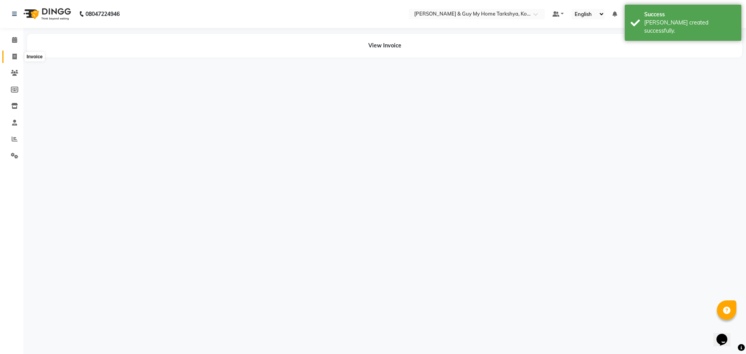
click at [10, 58] on span at bounding box center [15, 56] width 14 height 9
select select "service"
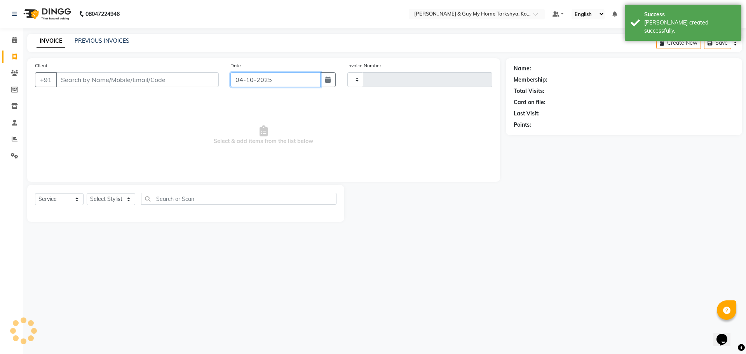
click at [284, 81] on input "04-10-2025" at bounding box center [275, 79] width 91 height 15
select select "10"
select select "2025"
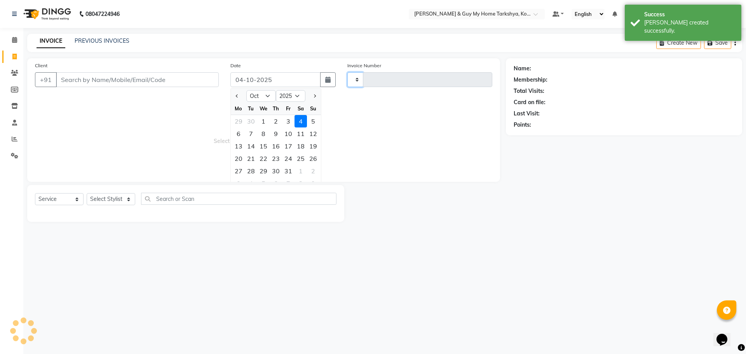
click at [357, 82] on select at bounding box center [355, 79] width 16 height 15
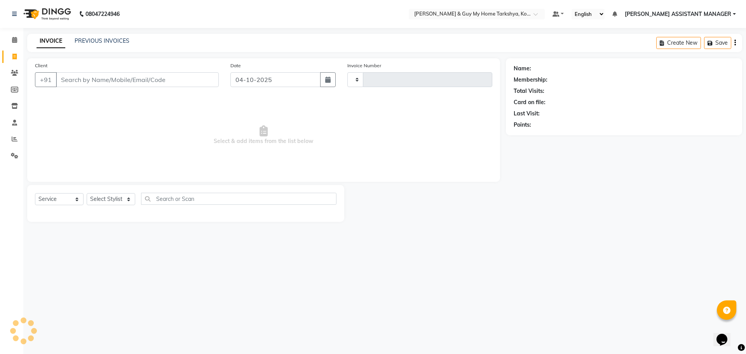
click at [377, 110] on span "Select & add items from the list below" at bounding box center [263, 135] width 457 height 78
type input "2909"
select select "7902"
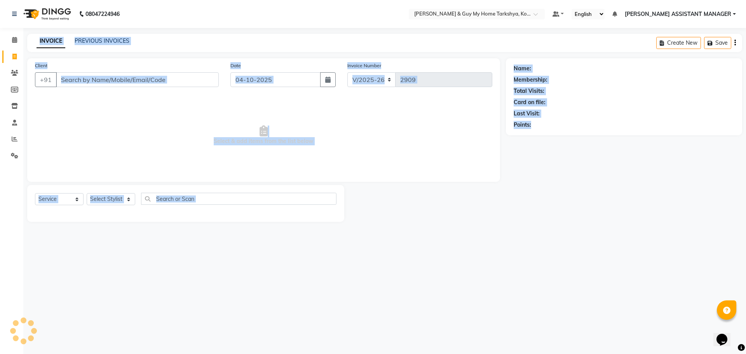
drag, startPoint x: 635, startPoint y: 271, endPoint x: 0, endPoint y: 76, distance: 664.9
click at [0, 76] on div "08047224946 Select Location × Toni & Guy My Home Tarkshya, Kokapet Default Pane…" at bounding box center [373, 177] width 746 height 354
click at [464, 211] on div at bounding box center [425, 203] width 162 height 37
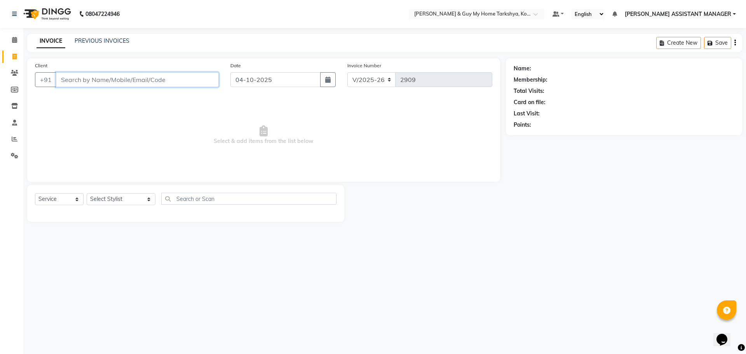
click at [141, 77] on input "Client" at bounding box center [137, 79] width 163 height 15
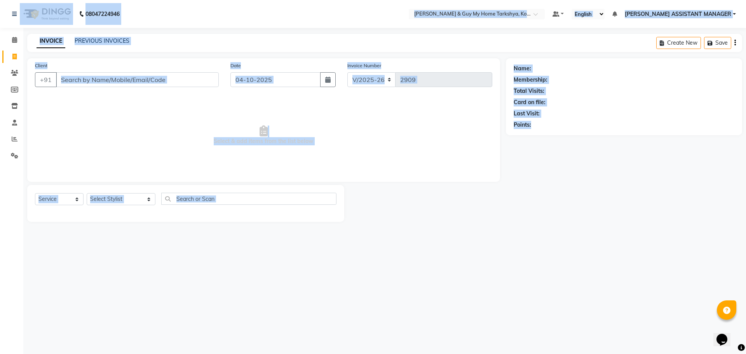
drag, startPoint x: 676, startPoint y: 308, endPoint x: 0, endPoint y: -15, distance: 749.2
click at [0, 0] on html "08047224946 Select Location × Toni & Guy My Home Tarkshya, Kokapet Default Pane…" at bounding box center [373, 177] width 746 height 354
click at [610, 251] on div "08047224946 Select Location × Toni & Guy My Home Tarkshya, Kokapet Default Pane…" at bounding box center [373, 177] width 746 height 354
drag, startPoint x: 701, startPoint y: 342, endPoint x: 0, endPoint y: -14, distance: 786.3
click at [0, 0] on html "08047224946 Select Location × Toni & Guy My Home Tarkshya, Kokapet Default Pane…" at bounding box center [373, 177] width 746 height 354
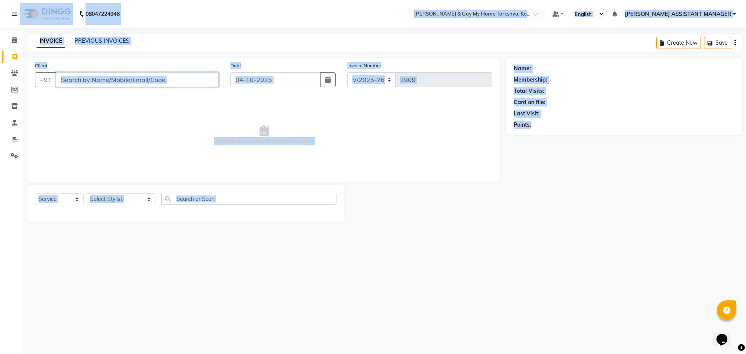
click at [184, 79] on input "Client" at bounding box center [137, 79] width 163 height 15
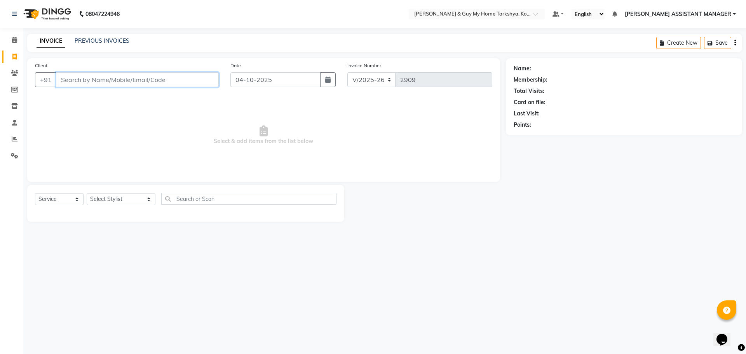
click at [183, 79] on input "Client" at bounding box center [137, 79] width 163 height 15
click at [114, 40] on link "PREVIOUS INVOICES" at bounding box center [102, 40] width 55 height 7
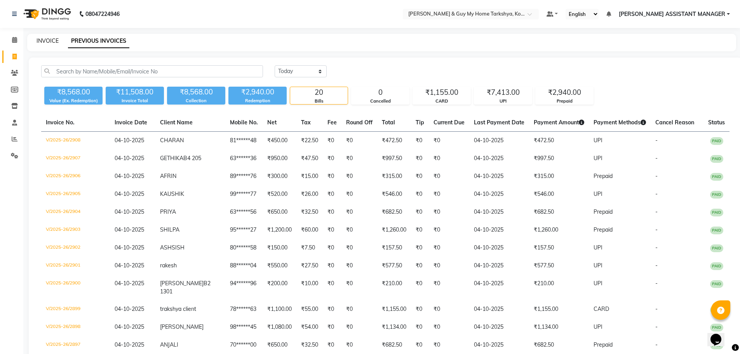
click at [50, 44] on link "INVOICE" at bounding box center [48, 40] width 22 height 7
select select "service"
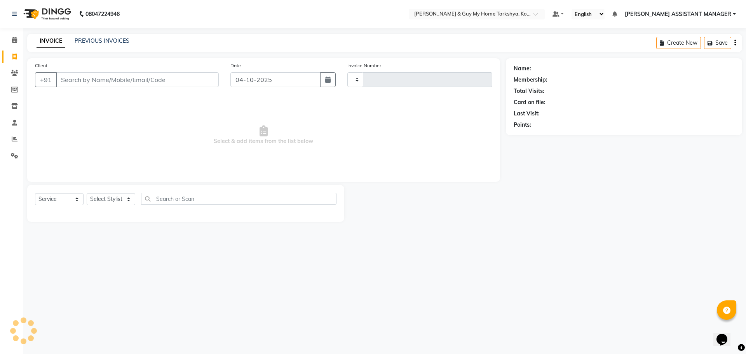
type input "2909"
select select "7902"
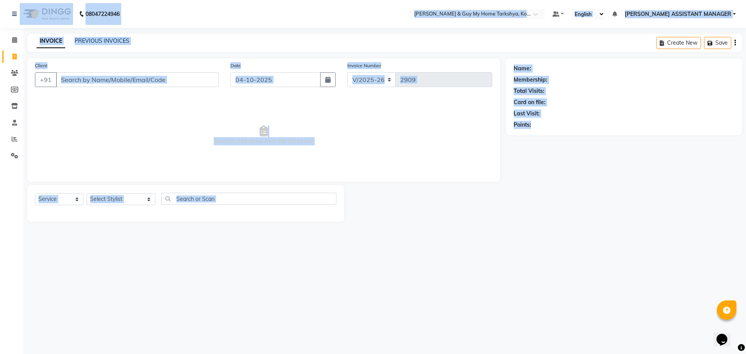
drag, startPoint x: 705, startPoint y: 344, endPoint x: 0, endPoint y: 0, distance: 784.9
click at [0, 0] on html "08047224946 Select Location × Toni & Guy My Home Tarkshya, Kokapet Default Pane…" at bounding box center [373, 177] width 746 height 354
click at [641, 261] on div "08047224946 Select Location × Toni & Guy My Home Tarkshya, Kokapet Default Pane…" at bounding box center [373, 177] width 746 height 354
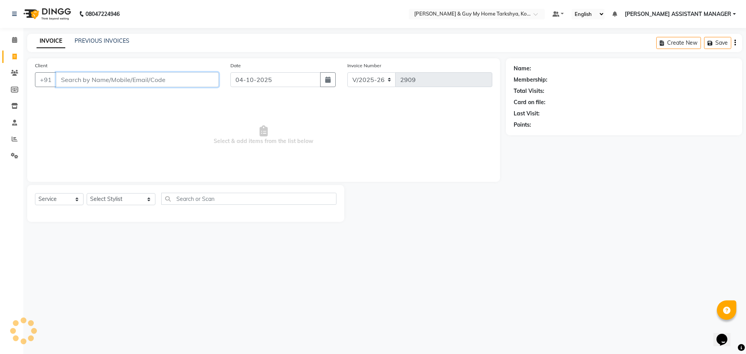
click at [165, 77] on input "Client" at bounding box center [137, 79] width 163 height 15
type input "8557049999"
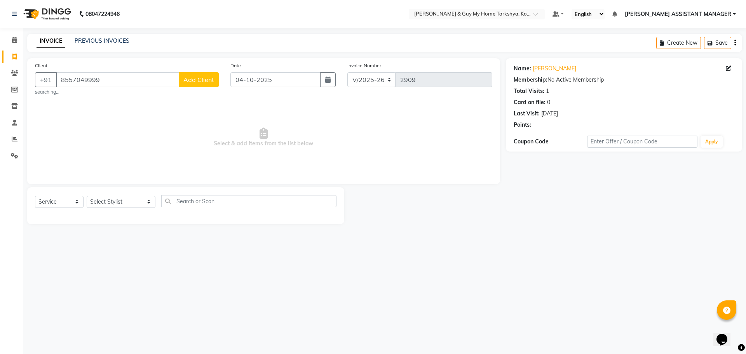
click at [490, 258] on div "08047224946 Select Location × Toni & Guy My Home Tarkshya, Kokapet Default Pane…" at bounding box center [373, 177] width 746 height 354
click at [120, 202] on select "Select Stylist [PERSON_NAME] [PERSON_NAME] [PERSON_NAME] GLORY [PERSON_NAME] JI…" at bounding box center [121, 202] width 69 height 12
select select "90423"
click at [87, 196] on select "Select Stylist [PERSON_NAME] [PERSON_NAME] [PERSON_NAME] GLORY [PERSON_NAME] JI…" at bounding box center [121, 202] width 69 height 12
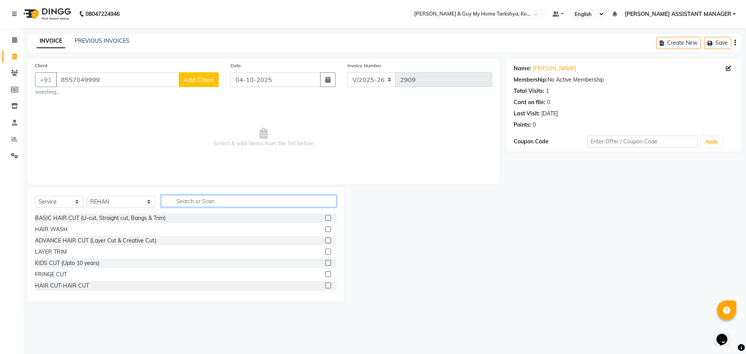
click at [205, 200] on input "text" at bounding box center [249, 201] width 176 height 12
type input "HAIR"
click at [57, 231] on div "HAIR WASH" at bounding box center [51, 229] width 33 height 8
checkbox input "false"
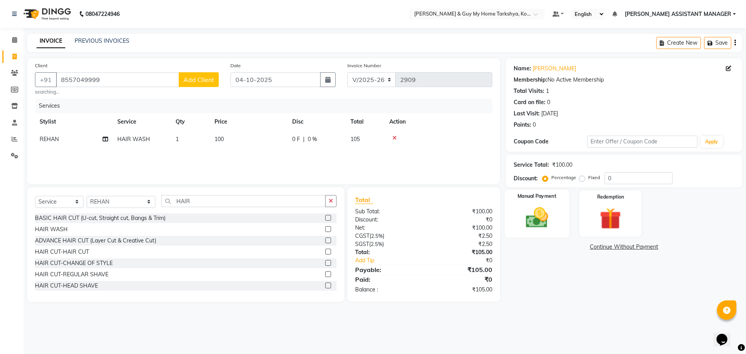
click at [532, 212] on img at bounding box center [537, 218] width 36 height 26
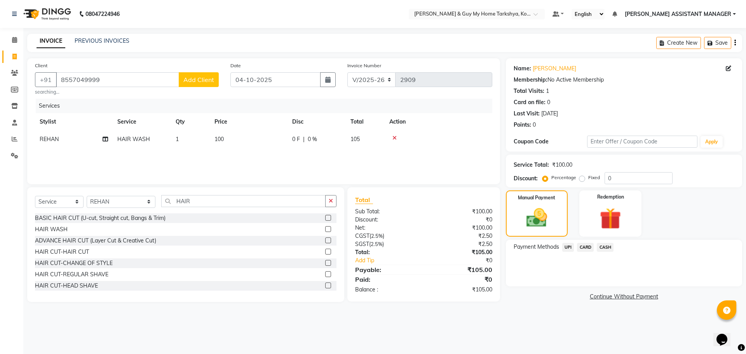
drag, startPoint x: 565, startPoint y: 243, endPoint x: 569, endPoint y: 245, distance: 4.3
click at [566, 244] on span "UPI" at bounding box center [568, 247] width 12 height 9
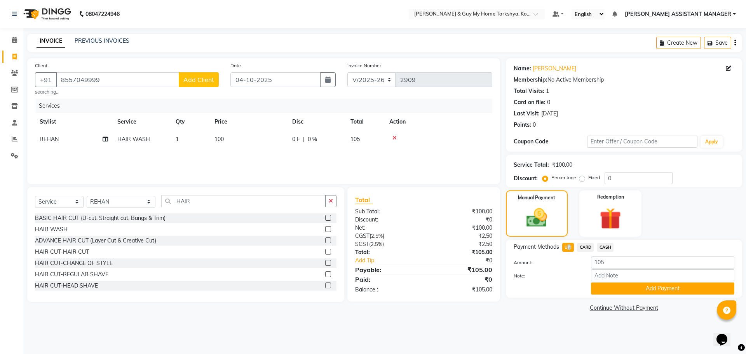
click at [595, 287] on button "Add Payment" at bounding box center [662, 288] width 143 height 12
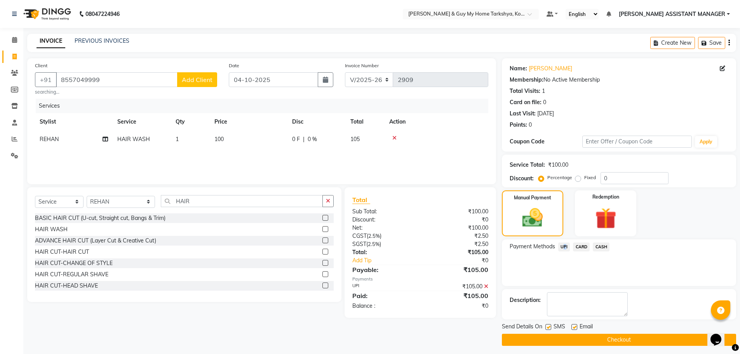
click at [620, 341] on button "Checkout" at bounding box center [619, 340] width 234 height 12
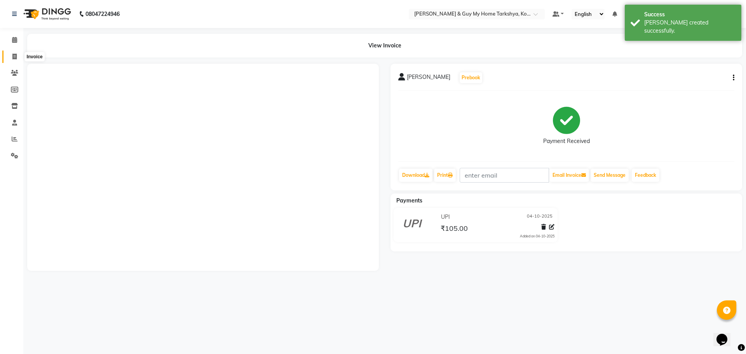
click at [13, 56] on icon at bounding box center [14, 57] width 4 height 6
select select "service"
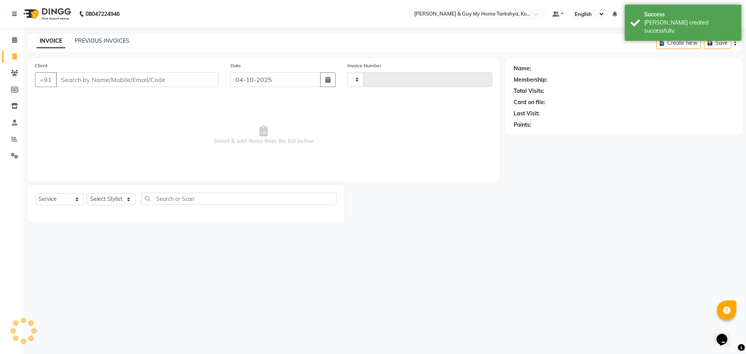
type input "2910"
select select "7902"
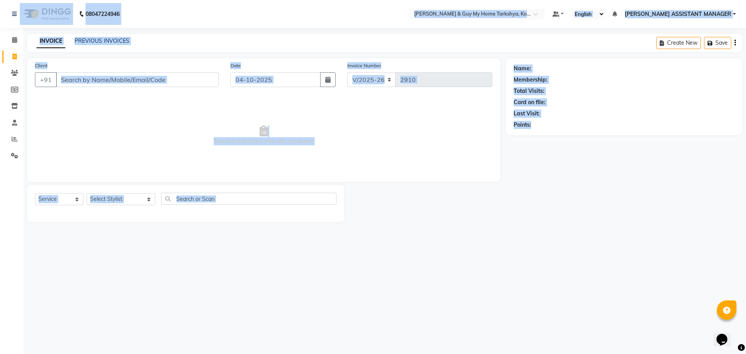
drag, startPoint x: 639, startPoint y: 267, endPoint x: 0, endPoint y: 19, distance: 685.1
click at [0, 19] on div "08047224946 Select Location × Toni & Guy My Home Tarkshya, Kokapet Default Pane…" at bounding box center [373, 177] width 746 height 354
click at [675, 294] on div "08047224946 Select Location × Toni & Guy My Home Tarkshya, Kokapet Default Pane…" at bounding box center [373, 177] width 746 height 354
drag, startPoint x: 734, startPoint y: 282, endPoint x: 0, endPoint y: -8, distance: 789.1
click at [0, 0] on html "08047224946 Select Location × Toni & Guy My Home Tarkshya, Kokapet Default Pane…" at bounding box center [373, 177] width 746 height 354
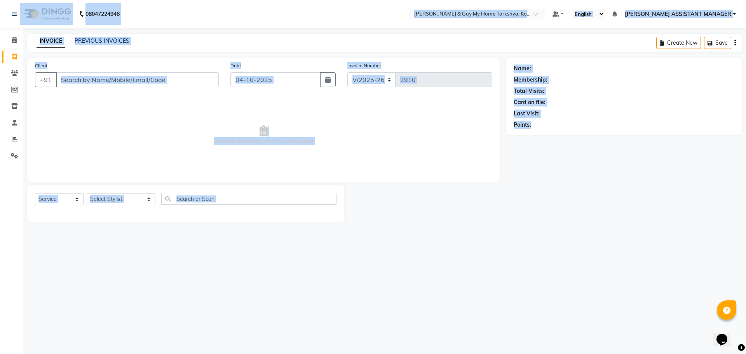
click at [559, 299] on div "08047224946 Select Location × Toni & Guy My Home Tarkshya, Kokapet Default Pane…" at bounding box center [373, 177] width 746 height 354
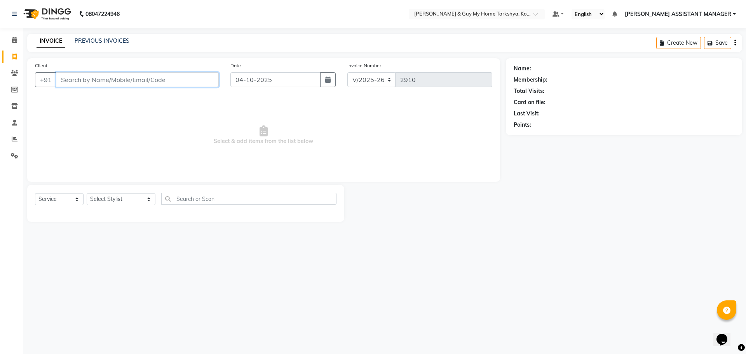
click at [147, 77] on input "Client" at bounding box center [137, 79] width 163 height 15
drag, startPoint x: 691, startPoint y: 290, endPoint x: 598, endPoint y: 302, distance: 94.4
click at [598, 302] on div "08047224946 Select Location × Toni & Guy My Home Tarkshya, Kokapet Default Pane…" at bounding box center [373, 177] width 746 height 354
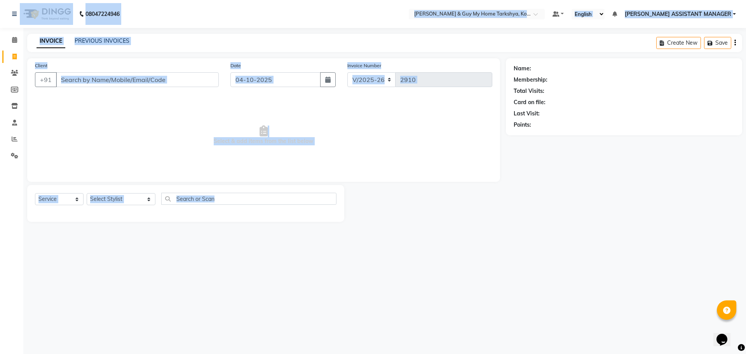
drag, startPoint x: 413, startPoint y: 310, endPoint x: 0, endPoint y: 30, distance: 499.5
click at [0, 26] on div "08047224946 Select Location × Toni & Guy My Home Tarkshya, Kokapet Default Pane…" at bounding box center [373, 177] width 746 height 354
drag, startPoint x: 696, startPoint y: 319, endPoint x: 0, endPoint y: 12, distance: 760.9
click at [0, 11] on div "08047224946 Select Location × Toni & Guy My Home Tarkshya, Kokapet Default Pane…" at bounding box center [373, 177] width 746 height 354
click at [520, 249] on div "08047224946 Select Location × Toni & Guy My Home Tarkshya, Kokapet Default Pane…" at bounding box center [373, 177] width 746 height 354
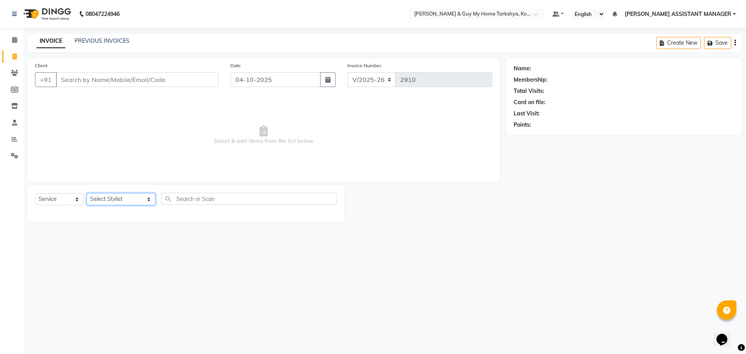
select select "71411"
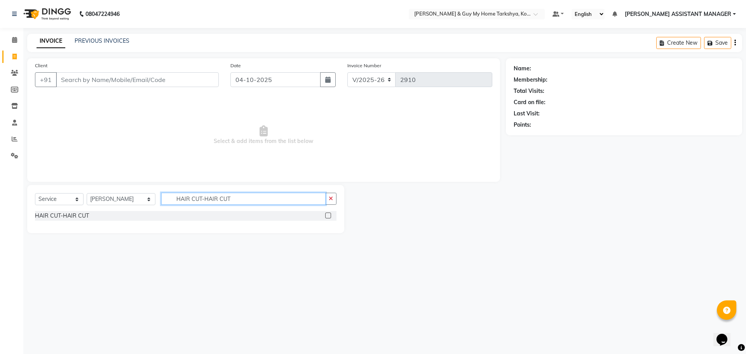
type input "HAIR CUT-HAIR CUT"
click at [82, 213] on div "HAIR CUT-HAIR CUT" at bounding box center [62, 216] width 54 height 8
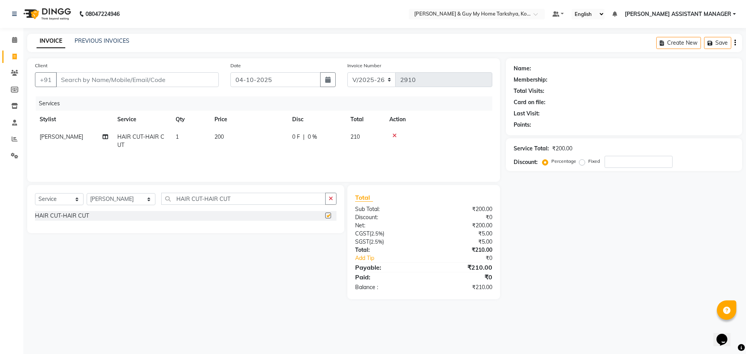
checkbox input "false"
drag, startPoint x: 172, startPoint y: 79, endPoint x: 113, endPoint y: 97, distance: 61.4
click at [84, 65] on div "Client +91" at bounding box center [126, 77] width 195 height 32
drag, startPoint x: 678, startPoint y: 278, endPoint x: 0, endPoint y: 17, distance: 726.9
click at [0, 17] on app-home "08047224946 Select Location × Toni & Guy My Home Tarkshya, Kokapet Default Pane…" at bounding box center [373, 155] width 746 height 311
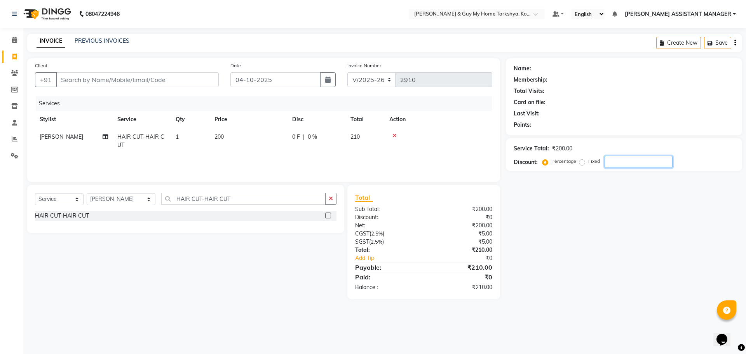
click at [654, 282] on div "Name: Membership: Total Visits: Card on file: Last Visit: Points: Service Total…" at bounding box center [627, 178] width 242 height 241
click at [555, 211] on div "Name: Membership: Total Visits: Card on file: Last Visit: Points: Service Total…" at bounding box center [627, 178] width 242 height 241
drag, startPoint x: 254, startPoint y: 199, endPoint x: 131, endPoint y: 213, distance: 124.7
click at [131, 213] on div "Select Service Product Membership Package Voucher Prepaid Gift Card Select Styl…" at bounding box center [185, 209] width 317 height 48
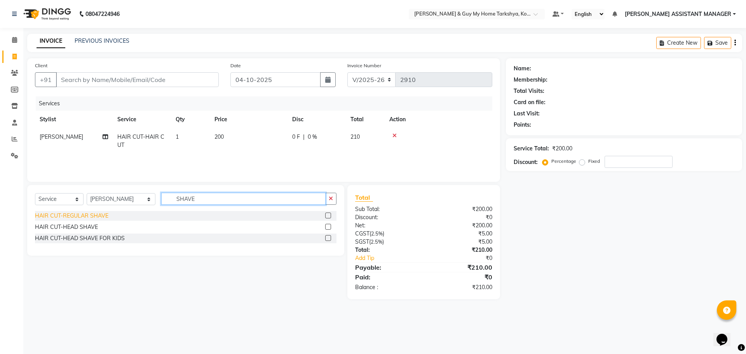
type input "SHAVE"
click at [106, 215] on div "HAIR CUT-REGULAR SHAVE" at bounding box center [71, 216] width 73 height 8
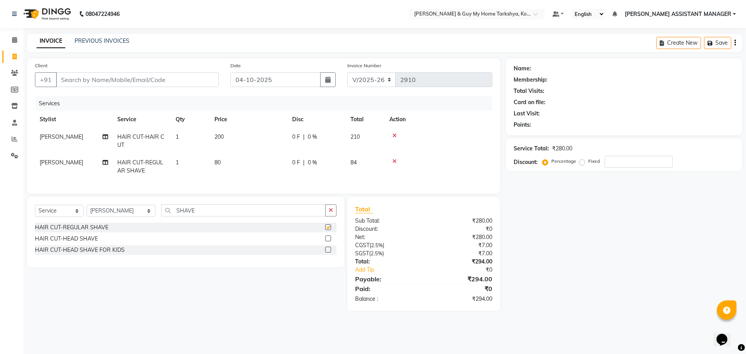
checkbox input "false"
drag, startPoint x: 649, startPoint y: 319, endPoint x: 0, endPoint y: 5, distance: 721.3
click at [0, 5] on app-home "08047224946 Select Location × Toni & Guy My Home Tarkshya, Kokapet Default Pane…" at bounding box center [373, 161] width 746 height 322
drag, startPoint x: 590, startPoint y: 294, endPoint x: 0, endPoint y: 15, distance: 652.5
click at [0, 15] on app-home "08047224946 Select Location × Toni & Guy My Home Tarkshya, Kokapet Default Pane…" at bounding box center [373, 161] width 746 height 322
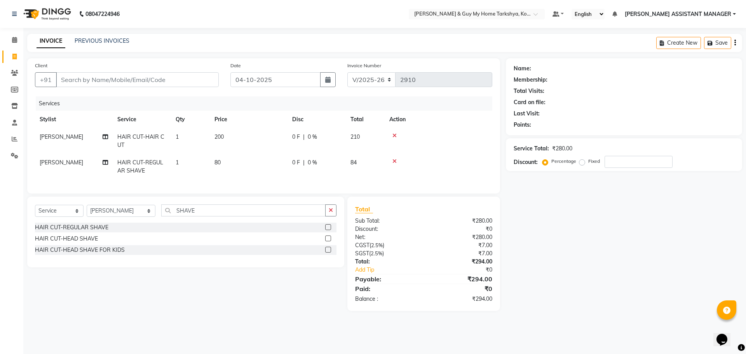
click at [562, 252] on div "Name: Membership: Total Visits: Card on file: Last Visit: Points: Service Total…" at bounding box center [627, 184] width 242 height 252
click at [89, 81] on input "Client" at bounding box center [137, 79] width 163 height 15
type input "9"
type input "0"
type input "95******73"
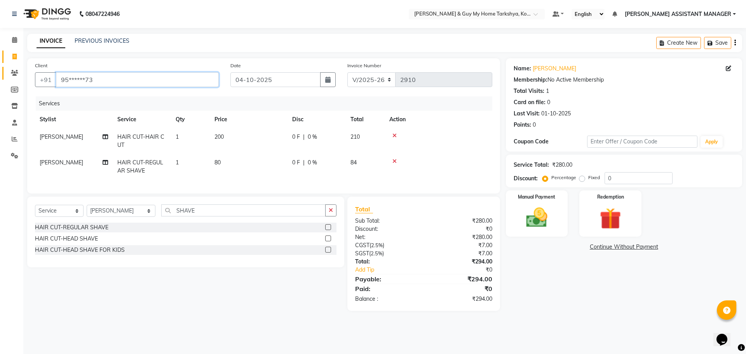
drag, startPoint x: 107, startPoint y: 78, endPoint x: 8, endPoint y: 78, distance: 99.4
click at [7, 77] on app-home "08047224946 Select Location × Toni & Guy My Home Tarkshya, Kokapet Default Pane…" at bounding box center [373, 161] width 746 height 322
drag, startPoint x: 676, startPoint y: 326, endPoint x: 0, endPoint y: 4, distance: 748.2
click at [0, 4] on app-home "08047224946 Select Location × Toni & Guy My Home Tarkshya, Kokapet Default Pane…" at bounding box center [373, 161] width 746 height 322
click at [707, 334] on div "08047224946 Select Location × Toni & Guy My Home Tarkshya, Kokapet Default Pane…" at bounding box center [373, 177] width 746 height 354
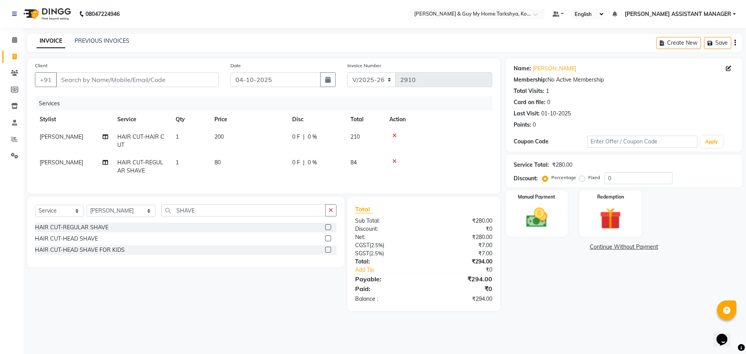
drag, startPoint x: 735, startPoint y: 346, endPoint x: 4, endPoint y: 5, distance: 806.3
click at [4, 5] on div "08047224946 Select Location × Toni & Guy My Home Tarkshya, Kokapet Default Pane…" at bounding box center [373, 177] width 746 height 354
click at [689, 108] on div "Name: Osman Membership: No Active Membership Total Visits: 1 Card on file: 0 La…" at bounding box center [624, 95] width 221 height 68
click at [19, 49] on li "Invoice" at bounding box center [11, 57] width 23 height 17
click at [16, 54] on icon at bounding box center [14, 57] width 4 height 6
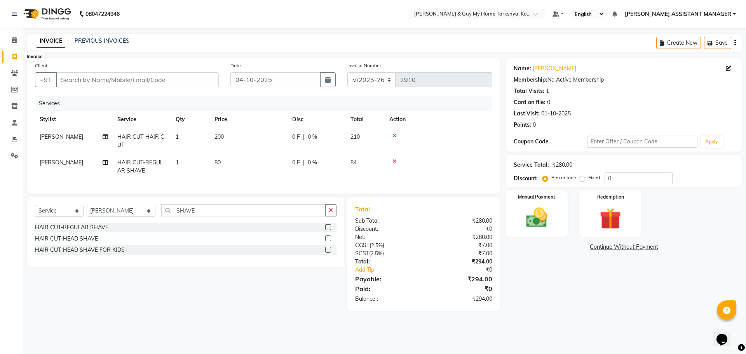
select select "service"
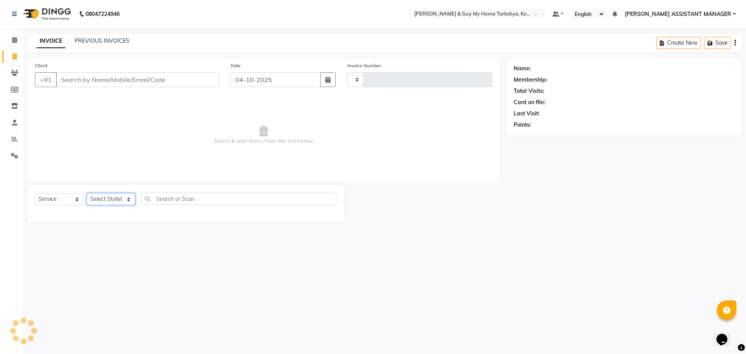
click at [126, 197] on select "Select Stylist" at bounding box center [111, 199] width 49 height 12
type input "2910"
select select "7902"
click at [121, 201] on select "Select Stylist" at bounding box center [111, 199] width 49 height 12
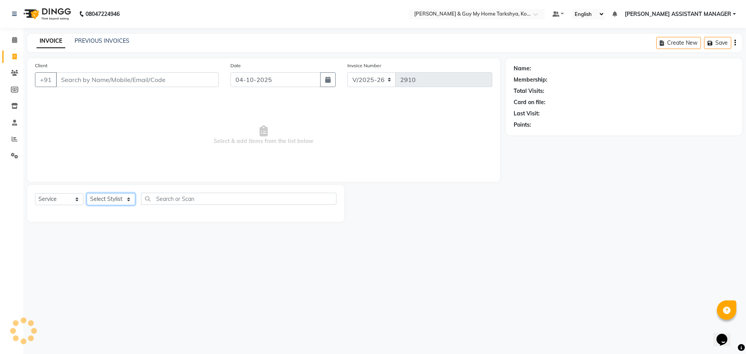
click at [121, 201] on select "Select Stylist" at bounding box center [111, 199] width 49 height 12
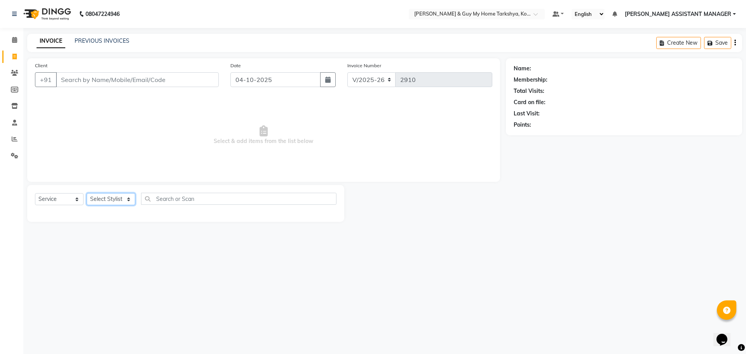
click at [121, 201] on select "Select Stylist" at bounding box center [111, 199] width 49 height 12
select select "71411"
click at [87, 193] on select "Select Stylist [PERSON_NAME] [PERSON_NAME] [PERSON_NAME] GLORY [PERSON_NAME] JI…" at bounding box center [121, 199] width 69 height 12
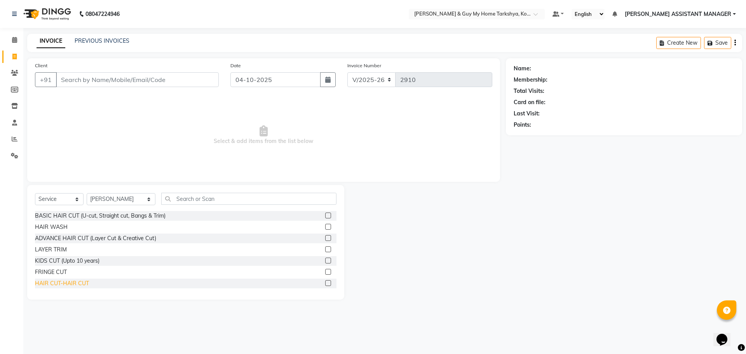
click at [77, 283] on div "HAIR CUT-HAIR CUT" at bounding box center [62, 283] width 54 height 8
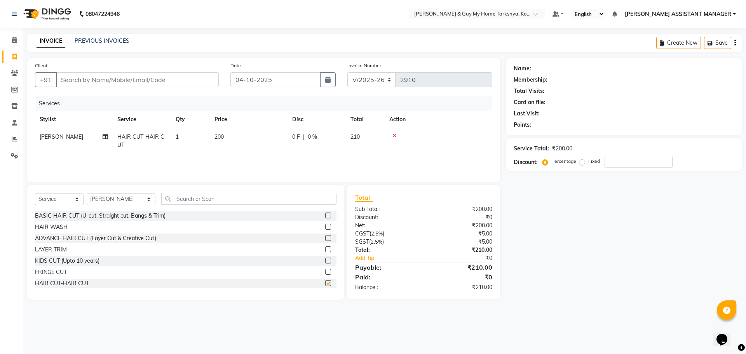
checkbox input "false"
click at [216, 201] on input "text" at bounding box center [249, 199] width 176 height 12
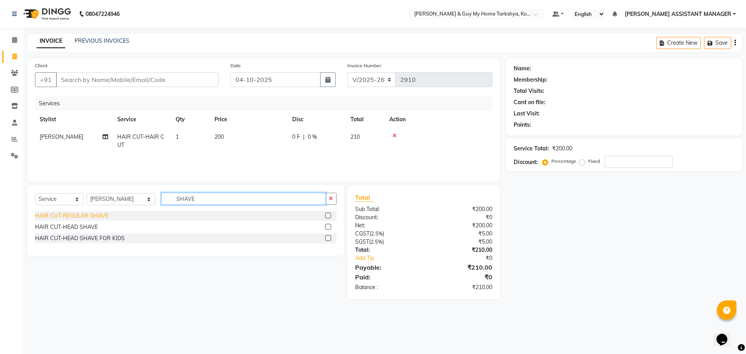
type input "SHAVE"
click at [75, 215] on div "HAIR CUT-REGULAR SHAVE" at bounding box center [71, 216] width 73 height 8
checkbox input "false"
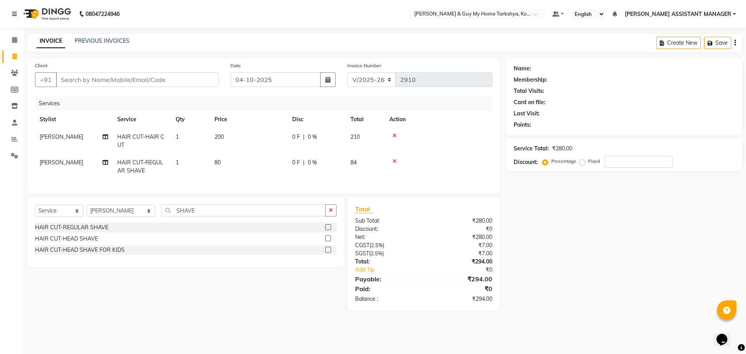
click at [587, 279] on div "Name: Membership: Total Visits: Card on file: Last Visit: Points: Service Total…" at bounding box center [627, 184] width 242 height 252
drag, startPoint x: 703, startPoint y: 327, endPoint x: 0, endPoint y: 59, distance: 752.6
click at [0, 59] on app-home "08047224946 Select Location × Toni & Guy My Home Tarkshya, Kokapet Default Pane…" at bounding box center [373, 161] width 746 height 322
drag, startPoint x: 691, startPoint y: 326, endPoint x: 0, endPoint y: 15, distance: 757.7
click at [0, 15] on app-home "08047224946 Select Location × Toni & Guy My Home Tarkshya, Kokapet Default Pane…" at bounding box center [373, 161] width 746 height 322
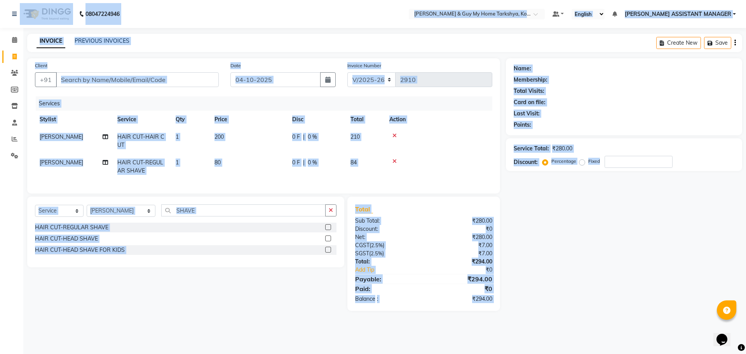
drag, startPoint x: 0, startPoint y: 6, endPoint x: 692, endPoint y: 286, distance: 746.6
click at [692, 286] on app-home "08047224946 Select Location × Toni & Guy My Home Tarkshya, Kokapet Default Pane…" at bounding box center [373, 161] width 746 height 322
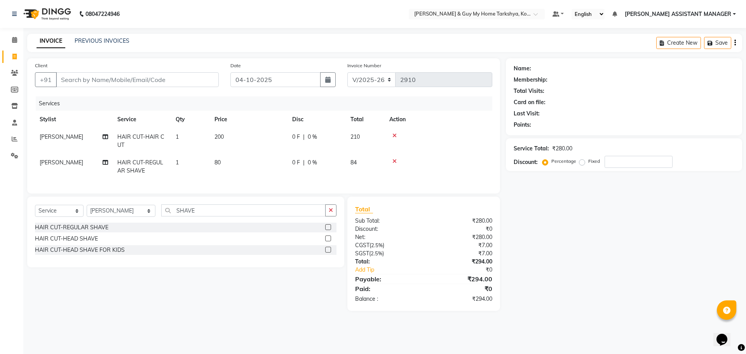
click at [597, 197] on div "Name: Membership: Total Visits: Card on file: Last Visit: Points: Service Total…" at bounding box center [627, 184] width 242 height 252
drag, startPoint x: 432, startPoint y: 218, endPoint x: 400, endPoint y: 195, distance: 39.8
click at [402, 195] on div "Client +91 Date 04-10-2025 Invoice Number V/2025 V/2025-26 2910 Services Stylis…" at bounding box center [384, 184] width 726 height 252
click at [446, 180] on div "Services Stylist Service Qty Price Disc Total Action IRFAN HAIR CUT-HAIR CUT 1 …" at bounding box center [263, 140] width 457 height 89
drag, startPoint x: 659, startPoint y: 304, endPoint x: 0, endPoint y: 113, distance: 685.9
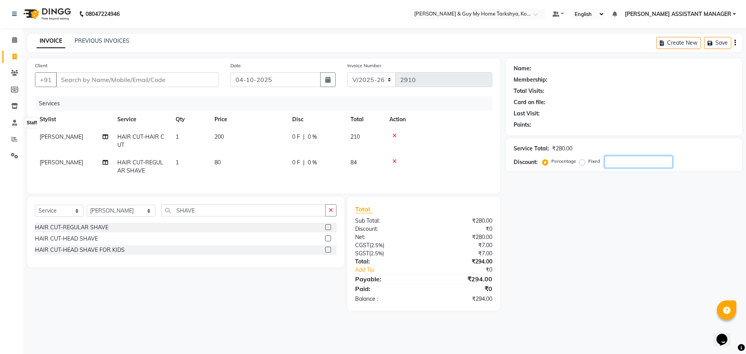
click at [0, 113] on app-home "08047224946 Select Location × Toni & Guy My Home Tarkshya, Kokapet Default Pane…" at bounding box center [373, 161] width 746 height 322
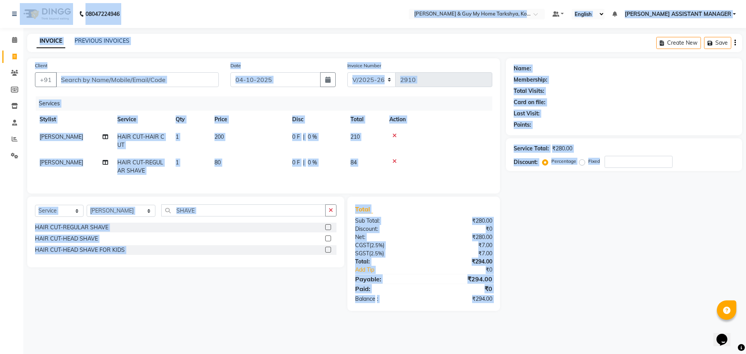
drag, startPoint x: 1, startPoint y: 12, endPoint x: 15, endPoint y: 9, distance: 14.3
click at [745, 330] on div "08047224946 Select Location × Toni & Guy My Home Tarkshya, Kokapet Default Pane…" at bounding box center [373, 177] width 746 height 354
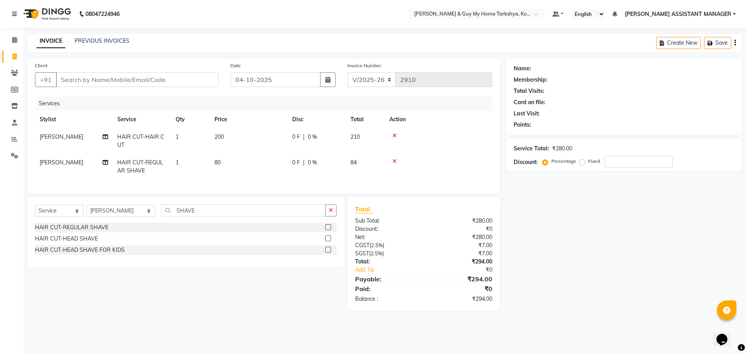
click at [632, 278] on div "Name: Membership: Total Visits: Card on file: Last Visit: Points: Service Total…" at bounding box center [627, 184] width 242 height 252
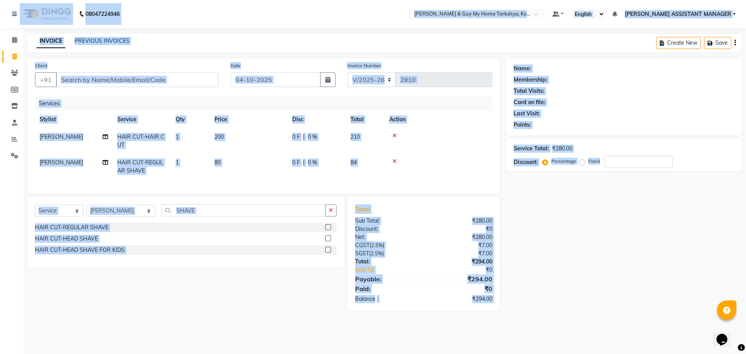
drag, startPoint x: 0, startPoint y: 5, endPoint x: 672, endPoint y: 272, distance: 723.3
click at [672, 272] on app-home "08047224946 Select Location × Toni & Guy My Home Tarkshya, Kokapet Default Pane…" at bounding box center [373, 161] width 746 height 322
click at [540, 200] on div "Name: Membership: Total Visits: Card on file: Last Visit: Points: Service Total…" at bounding box center [627, 184] width 242 height 252
drag, startPoint x: 5, startPoint y: 15, endPoint x: 680, endPoint y: 303, distance: 733.9
click at [680, 303] on app-home "08047224946 Select Location × Toni & Guy My Home Tarkshya, Kokapet Default Pane…" at bounding box center [373, 161] width 746 height 322
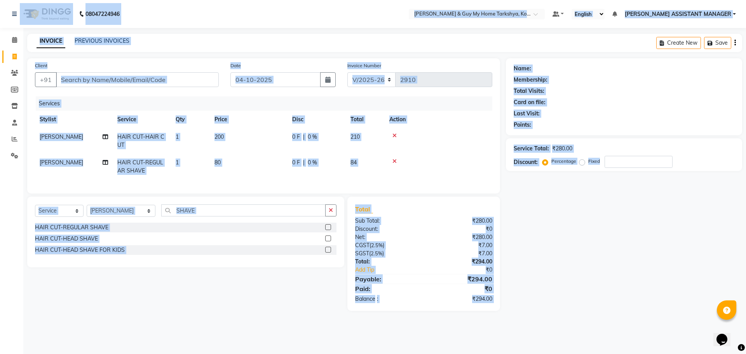
click at [467, 158] on div at bounding box center [438, 160] width 98 height 5
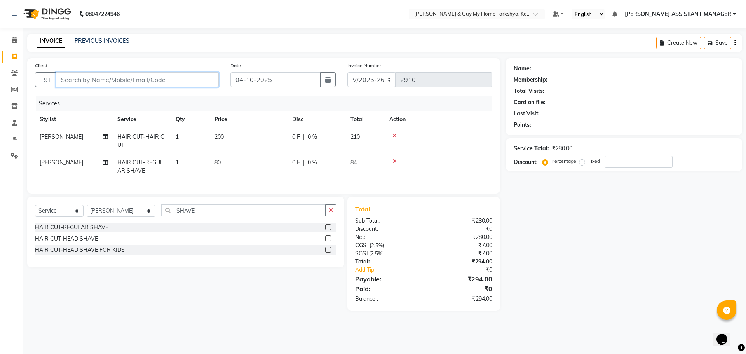
click at [85, 76] on input "Client" at bounding box center [137, 79] width 163 height 15
type input "8"
type input "0"
type input "8296776784"
click at [201, 84] on button "Add Client" at bounding box center [199, 79] width 40 height 15
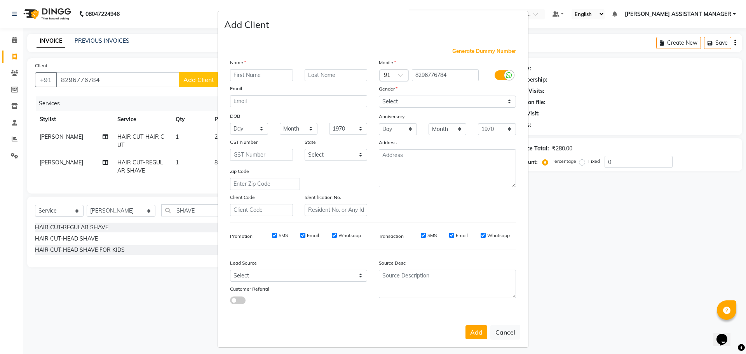
click at [257, 76] on input "text" at bounding box center [261, 75] width 63 height 12
type input "AKHIL"
click at [480, 328] on button "Add" at bounding box center [476, 332] width 22 height 14
click at [434, 101] on select "Select Male Female Other Prefer Not To Say" at bounding box center [447, 102] width 137 height 12
select select "male"
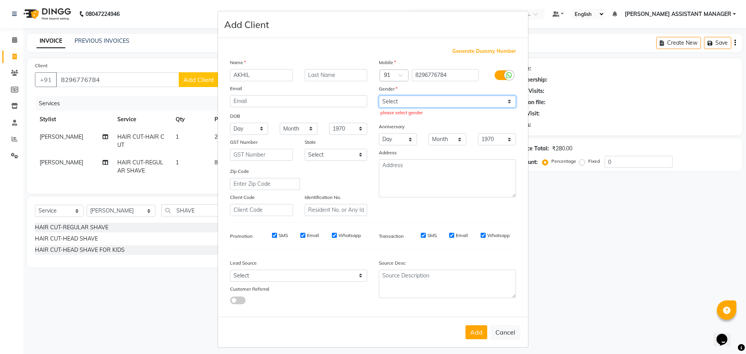
click at [379, 96] on select "Select Male Female Other Prefer Not To Say" at bounding box center [447, 102] width 137 height 12
click at [473, 338] on button "Add" at bounding box center [476, 332] width 22 height 14
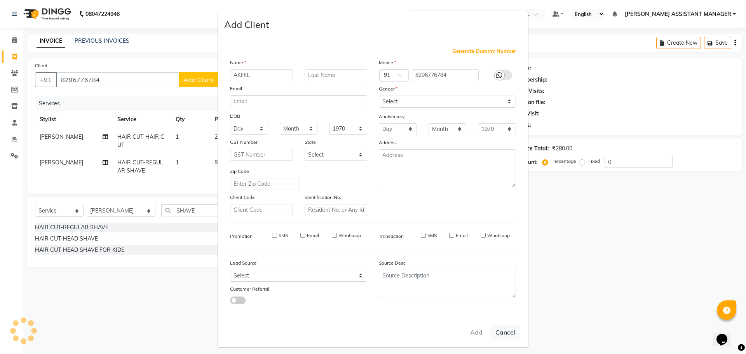
type input "82******84"
select select
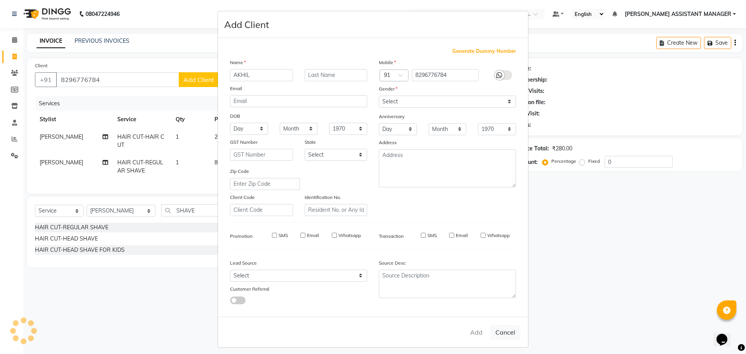
select select
checkbox input "false"
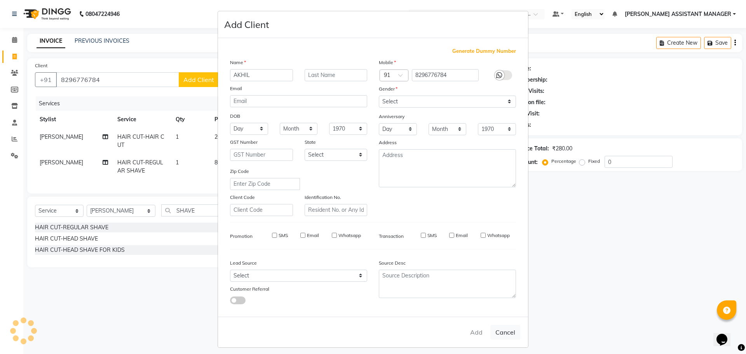
checkbox input "false"
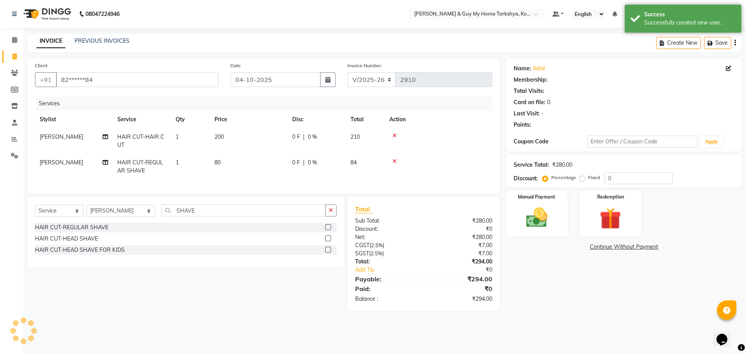
click at [82, 135] on td "[PERSON_NAME]" at bounding box center [74, 141] width 78 height 26
select select "71411"
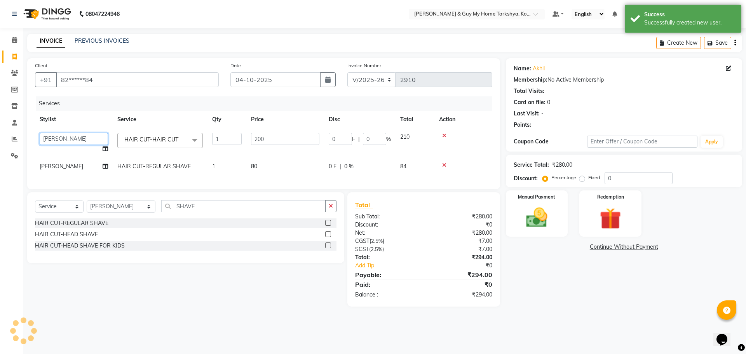
drag, startPoint x: 40, startPoint y: 135, endPoint x: 51, endPoint y: 137, distance: 11.4
click at [40, 135] on select "ANKUR ANSHU ARCHANA ARSHAD ELVINA GANESH GLORY IRFAN JIYA KRISHNA MARIYA MOUNIK…" at bounding box center [74, 139] width 68 height 12
select select "78699"
click at [79, 166] on td "[PERSON_NAME]" at bounding box center [74, 166] width 78 height 17
select select "71411"
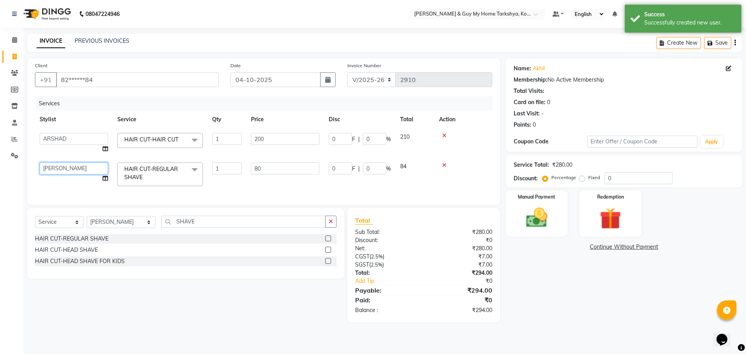
click at [92, 172] on select "ANKUR ANSHU ARCHANA ARSHAD ELVINA GANESH GLORY IRFAN JIYA KRISHNA MARIYA MOUNIK…" at bounding box center [74, 168] width 68 height 12
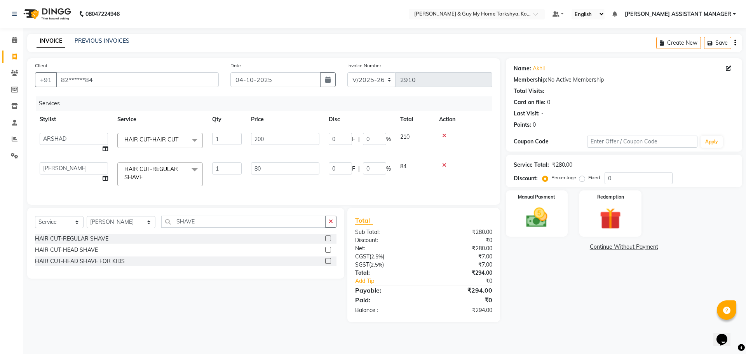
click at [443, 163] on icon at bounding box center [444, 164] width 4 height 5
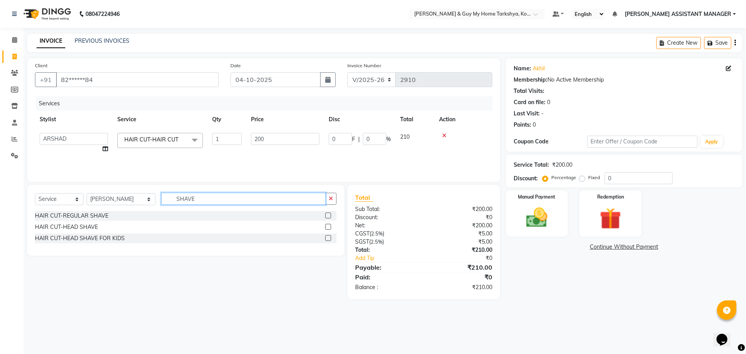
drag, startPoint x: 200, startPoint y: 197, endPoint x: 169, endPoint y: 199, distance: 31.1
click at [169, 199] on input "SHAVE" at bounding box center [243, 199] width 165 height 12
type input "BEAR"
click at [69, 225] on div "HAIR CUT-[PERSON_NAME] TRIM" at bounding box center [78, 227] width 86 height 8
checkbox input "false"
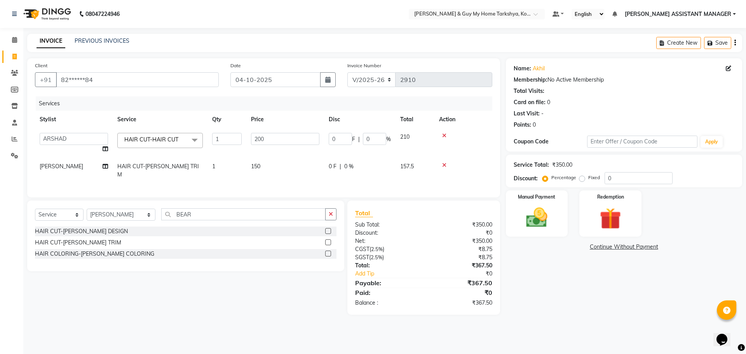
click at [329, 334] on div "08047224946 Select Location × Toni & Guy My Home Tarkshya, Kokapet Default Pane…" at bounding box center [373, 177] width 746 height 354
click at [536, 236] on div "Manual Payment" at bounding box center [536, 214] width 64 height 48
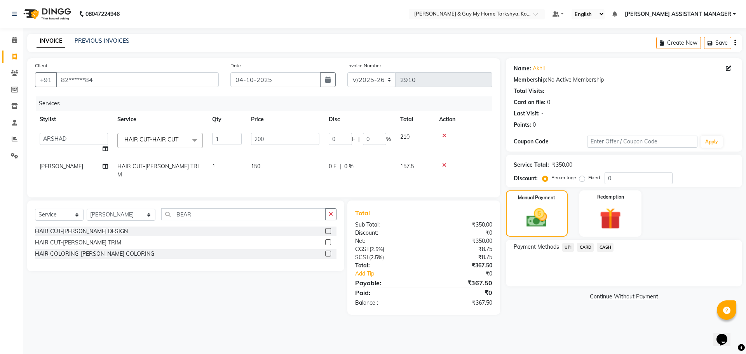
click at [569, 249] on span "UPI" at bounding box center [568, 247] width 12 height 9
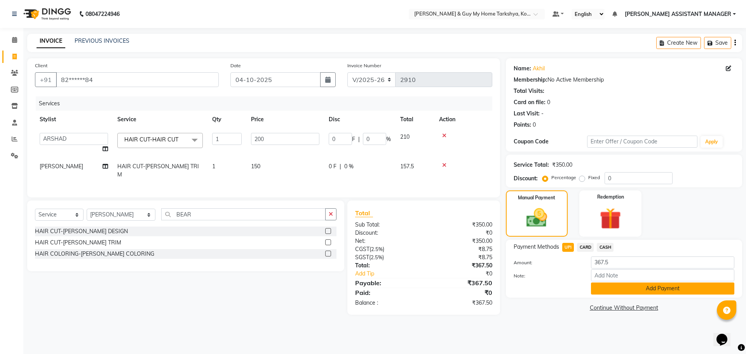
click at [616, 290] on button "Add Payment" at bounding box center [662, 288] width 143 height 12
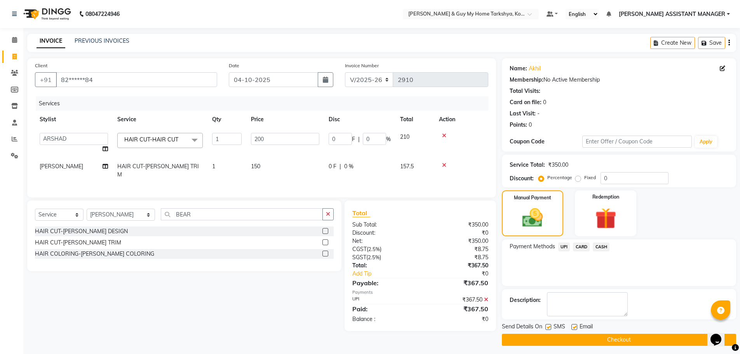
click at [601, 340] on button "Checkout" at bounding box center [619, 340] width 234 height 12
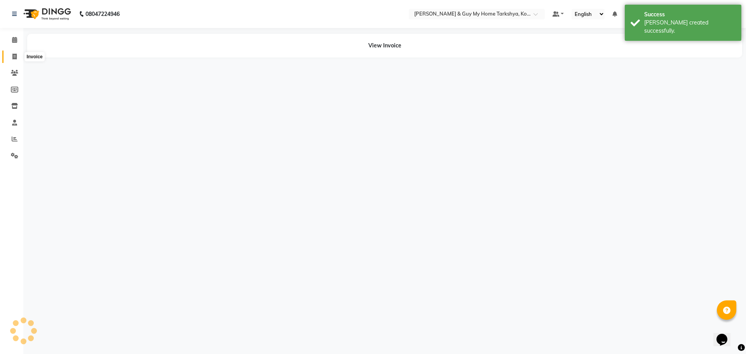
click at [15, 58] on icon at bounding box center [14, 57] width 4 height 6
select select "service"
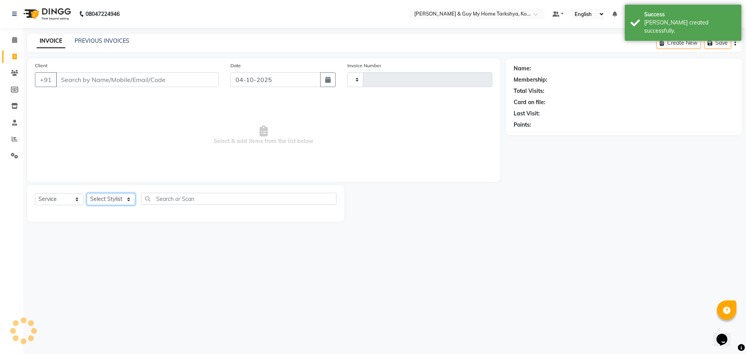
click at [128, 198] on select "Select Stylist" at bounding box center [111, 199] width 49 height 12
type input "2911"
select select "7902"
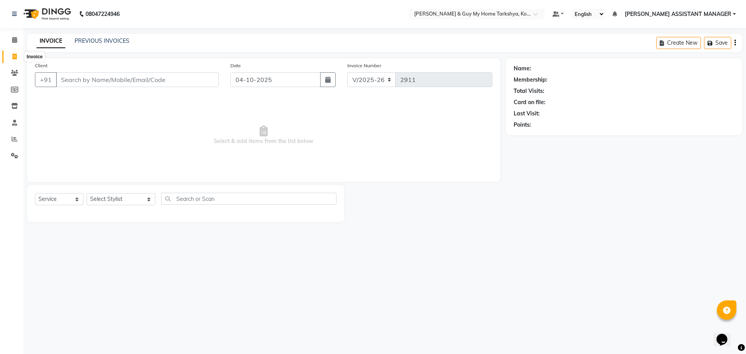
click at [16, 52] on span at bounding box center [15, 56] width 14 height 9
select select "service"
type input "2912"
select select "7902"
click at [113, 38] on link "PREVIOUS INVOICES" at bounding box center [102, 40] width 55 height 7
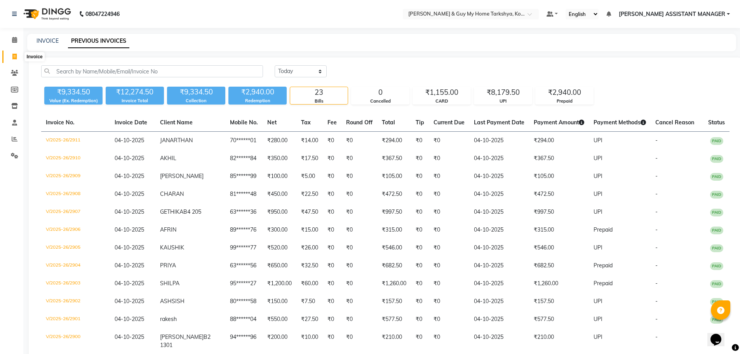
click at [14, 55] on icon at bounding box center [14, 57] width 4 height 6
select select "service"
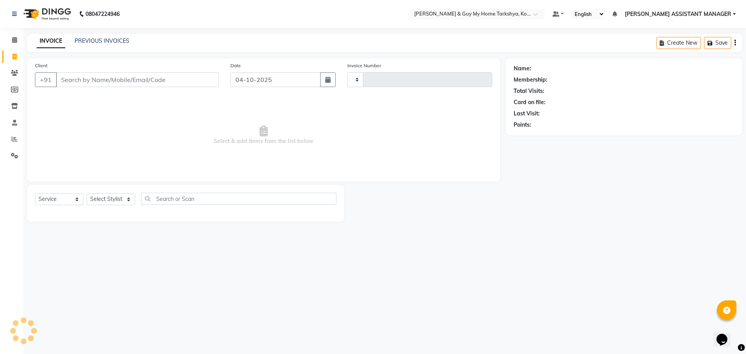
click at [5, 57] on link "Invoice" at bounding box center [11, 56] width 19 height 13
select select "service"
click at [109, 39] on link "PREVIOUS INVOICES" at bounding box center [102, 40] width 55 height 7
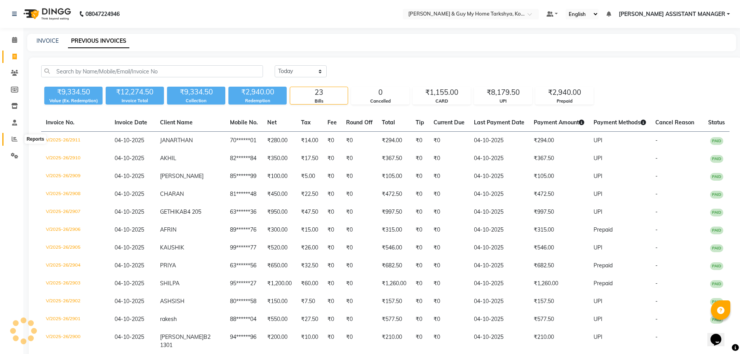
click at [14, 136] on icon at bounding box center [15, 139] width 6 height 6
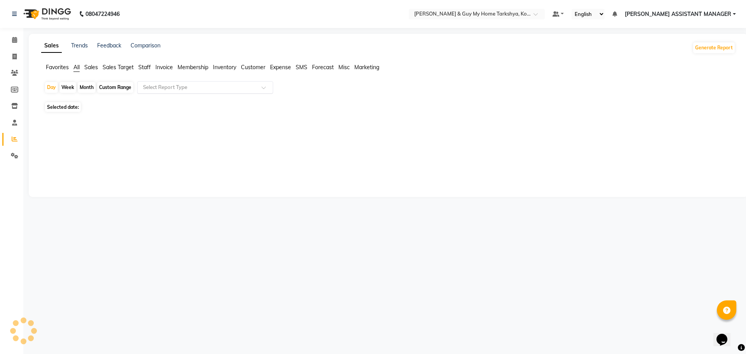
click at [164, 86] on input "text" at bounding box center [197, 88] width 112 height 8
click at [92, 64] on span "Sales" at bounding box center [91, 67] width 14 height 7
click at [200, 82] on div "Select Report Type" at bounding box center [205, 87] width 136 height 12
click at [204, 89] on input "text" at bounding box center [197, 88] width 112 height 8
click at [118, 68] on span "Sales Target" at bounding box center [118, 67] width 31 height 7
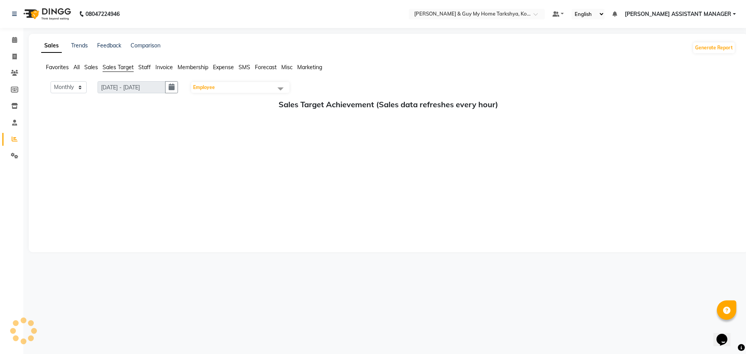
click at [154, 69] on ul "Favorites All Sales Sales Target Staff Invoice Membership Expense SMS Forecast …" at bounding box center [388, 67] width 694 height 9
click at [143, 66] on span "Staff" at bounding box center [144, 67] width 12 height 7
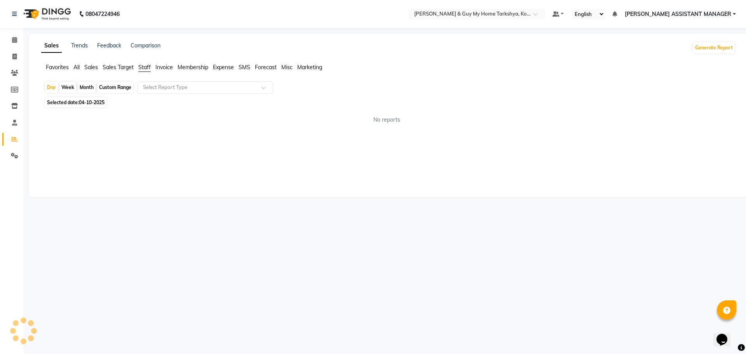
click at [174, 80] on app-reports "Favorites All Sales Sales Target Staff Invoice Membership Expense SMS Forecast …" at bounding box center [388, 96] width 703 height 67
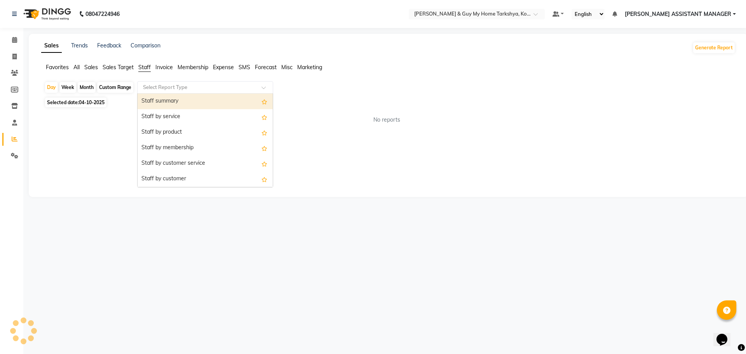
click at [178, 85] on input "text" at bounding box center [197, 88] width 112 height 8
click at [92, 68] on span "Sales" at bounding box center [91, 67] width 14 height 7
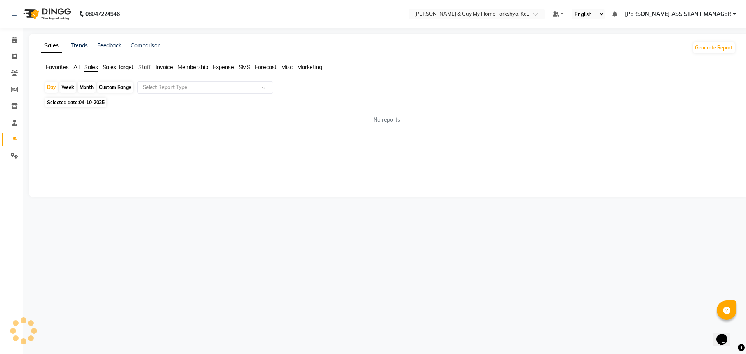
click at [75, 68] on span "All" at bounding box center [76, 67] width 6 height 7
click at [176, 94] on div "Day Week Month Custom Range Select Report Type" at bounding box center [388, 90] width 688 height 19
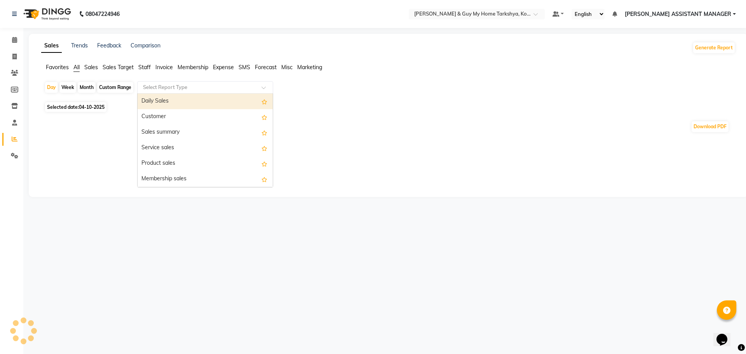
click at [179, 89] on input "text" at bounding box center [197, 88] width 112 height 8
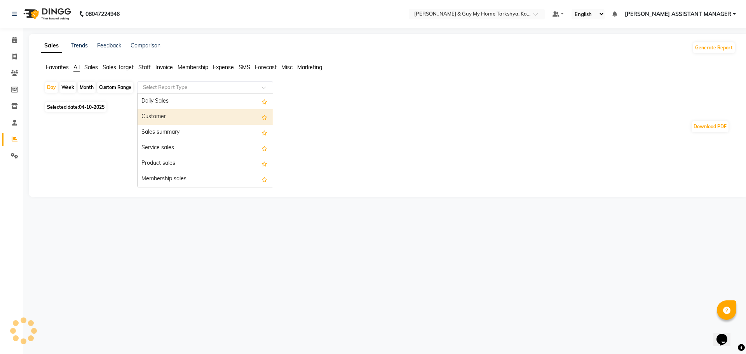
click at [204, 113] on div "Customer" at bounding box center [205, 117] width 135 height 16
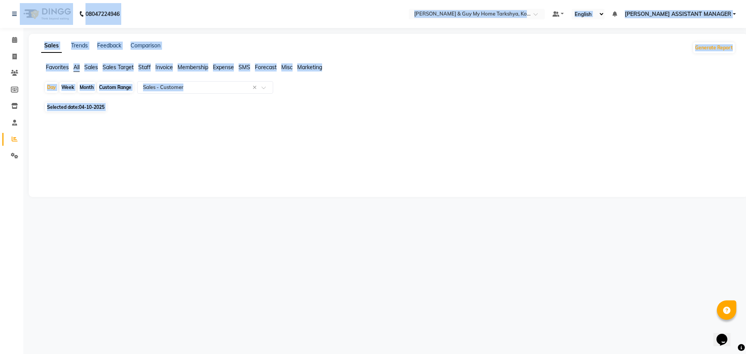
drag, startPoint x: 1, startPoint y: 18, endPoint x: 704, endPoint y: 336, distance: 771.4
click at [704, 336] on div "08047224946 Select Location × Toni & Guy My Home Tarkshya, Kokapet Default Pane…" at bounding box center [373, 177] width 746 height 354
click at [472, 286] on div "08047224946 Select Location × Toni & Guy My Home Tarkshya, Kokapet Default Pane…" at bounding box center [373, 177] width 746 height 354
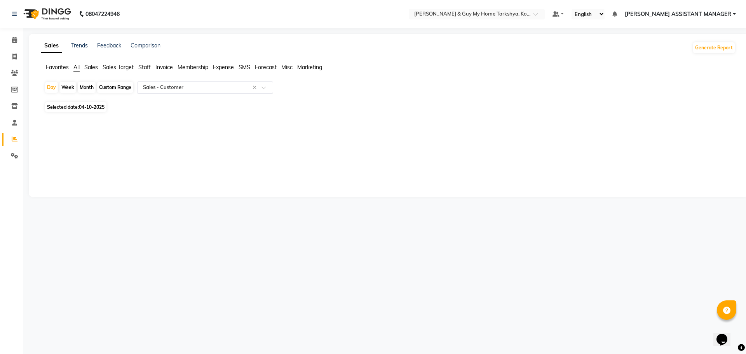
click at [210, 87] on input "text" at bounding box center [197, 88] width 112 height 8
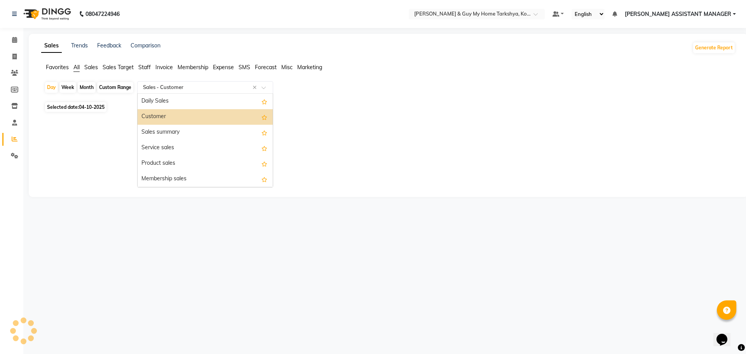
click at [197, 123] on div "Customer" at bounding box center [205, 117] width 135 height 16
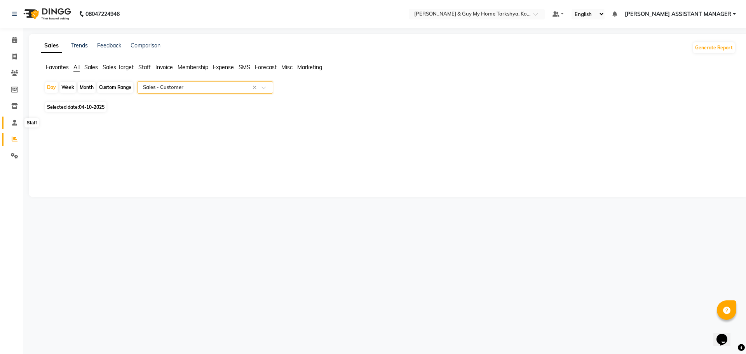
click at [14, 125] on span at bounding box center [15, 122] width 14 height 9
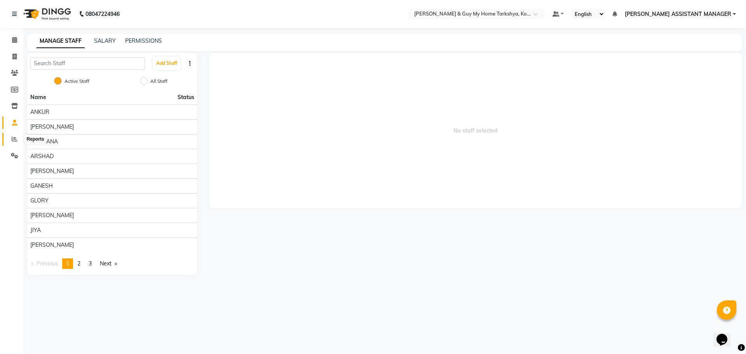
click at [9, 137] on span at bounding box center [15, 139] width 14 height 9
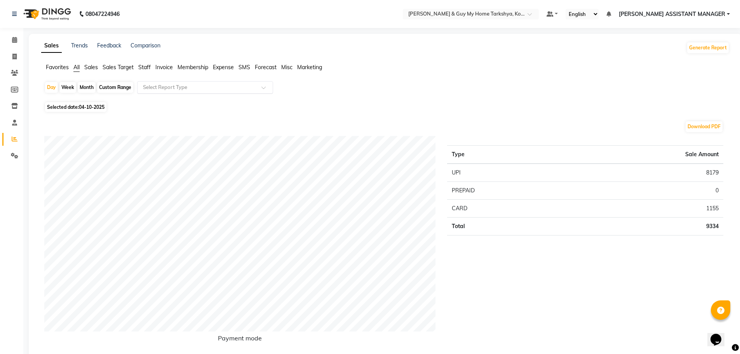
click at [149, 84] on input "text" at bounding box center [197, 88] width 112 height 8
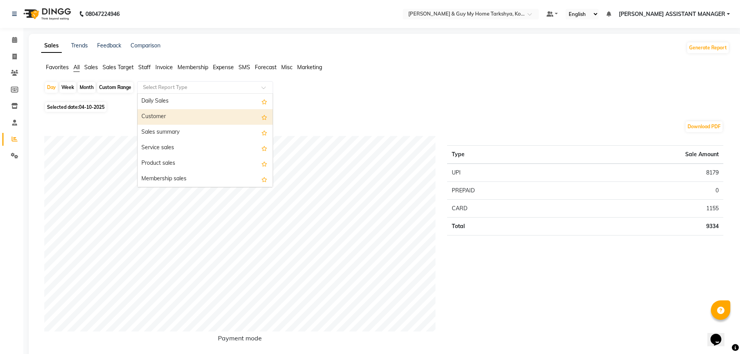
click at [158, 114] on div "Customer" at bounding box center [205, 117] width 135 height 16
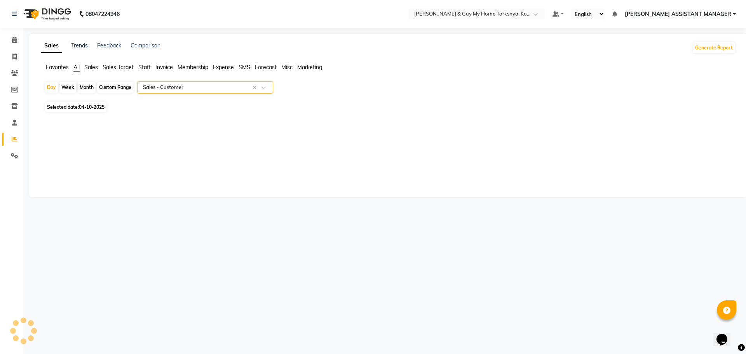
select select "full_report"
select select "pdf"
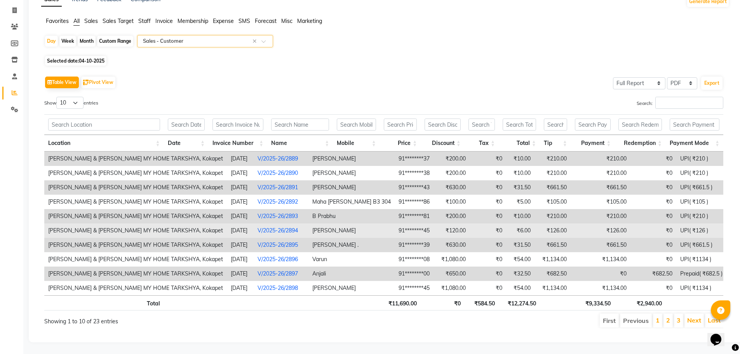
scroll to position [52, 0]
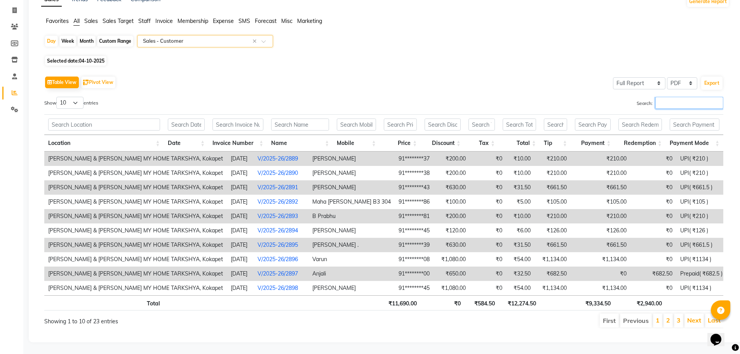
click at [675, 97] on input "Search:" at bounding box center [689, 103] width 68 height 12
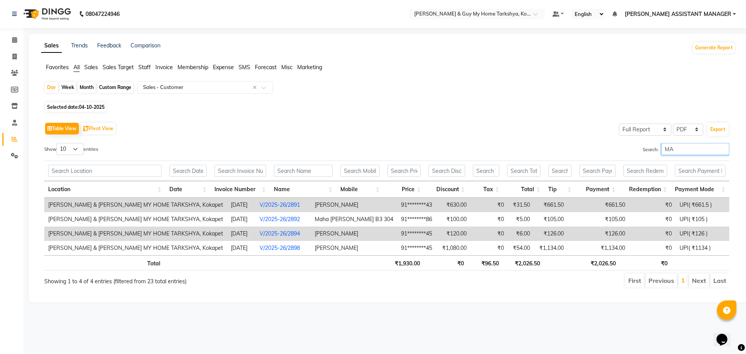
type input "M"
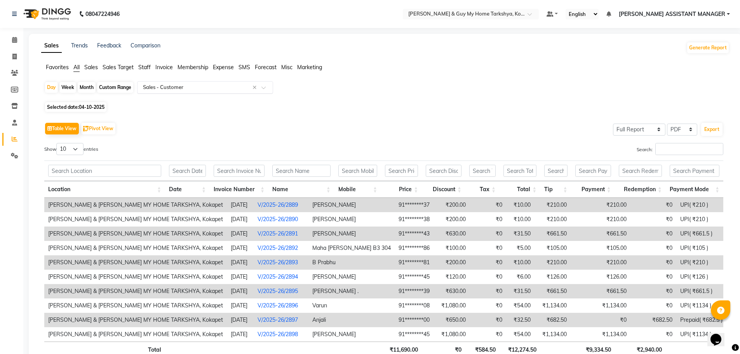
click at [221, 85] on input "text" at bounding box center [197, 88] width 112 height 8
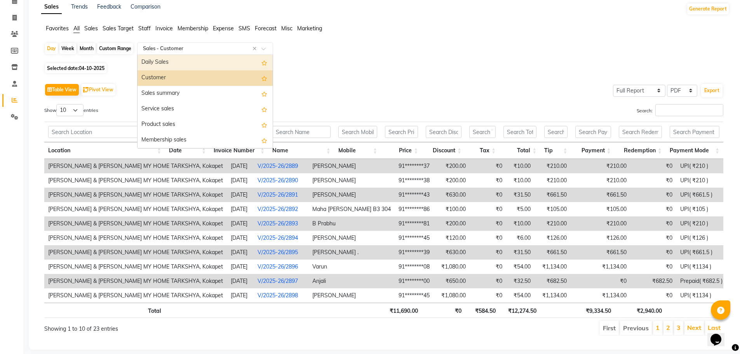
click at [196, 46] on input "text" at bounding box center [197, 49] width 112 height 8
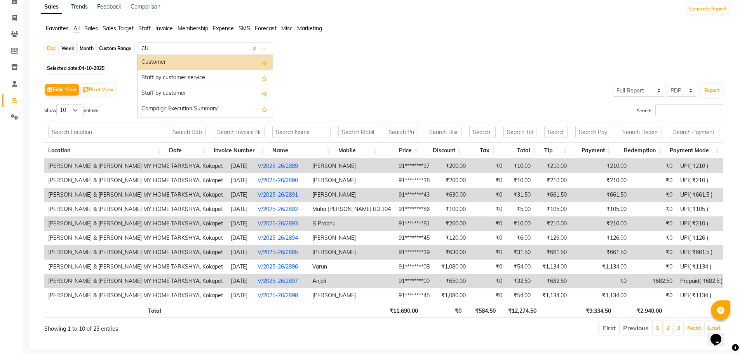
type input "CUS"
click at [190, 91] on div "Staff by customer" at bounding box center [205, 94] width 135 height 16
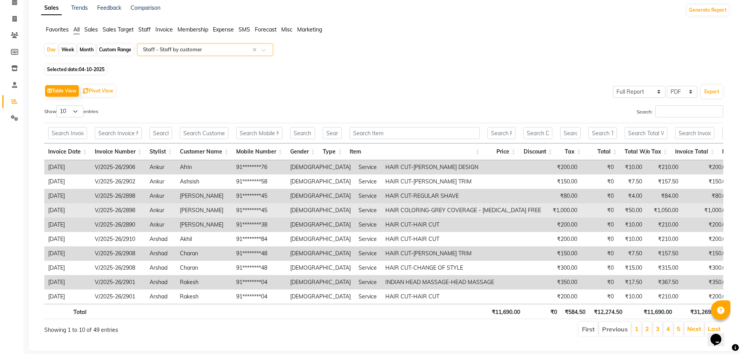
scroll to position [39, 0]
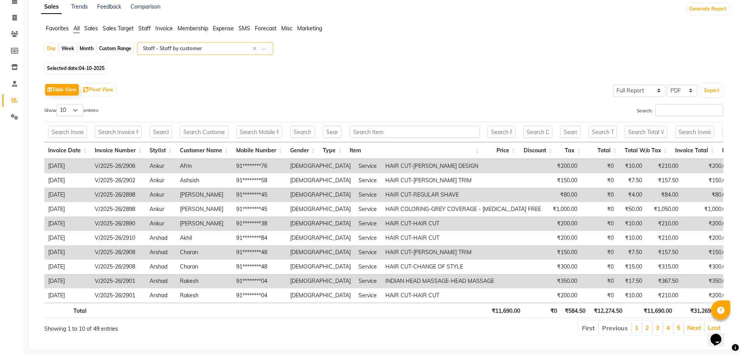
click at [309, 150] on th "Gender" at bounding box center [302, 150] width 33 height 17
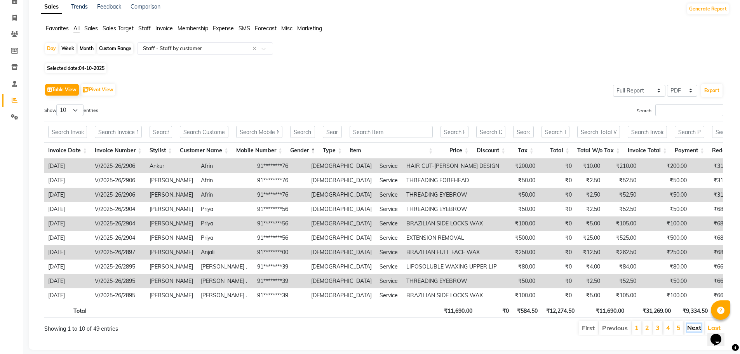
click at [688, 331] on link "Next" at bounding box center [694, 328] width 14 height 8
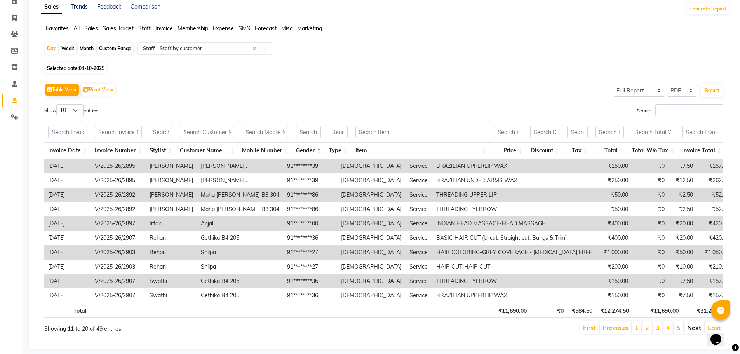
click at [688, 330] on link "Next" at bounding box center [694, 328] width 14 height 8
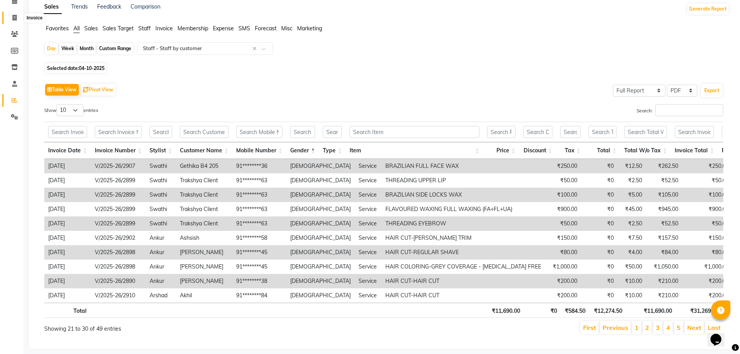
click at [12, 19] on icon at bounding box center [14, 18] width 4 height 6
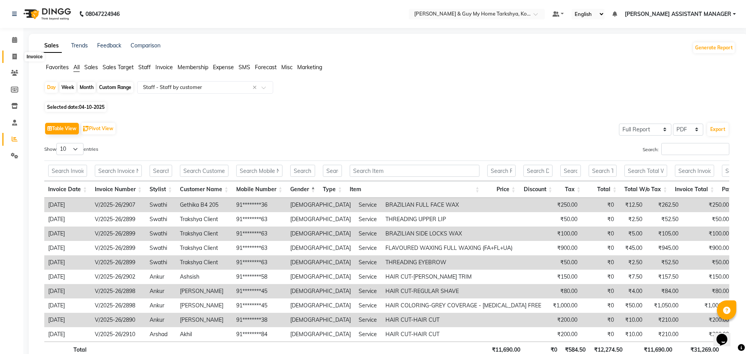
select select "service"
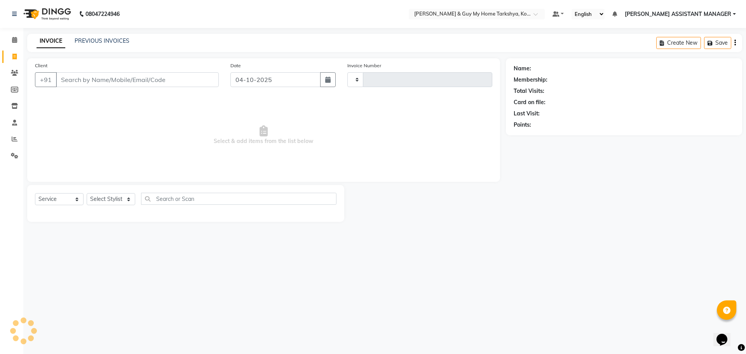
type input "2912"
select select "7902"
click at [103, 41] on link "PREVIOUS INVOICES" at bounding box center [102, 40] width 55 height 7
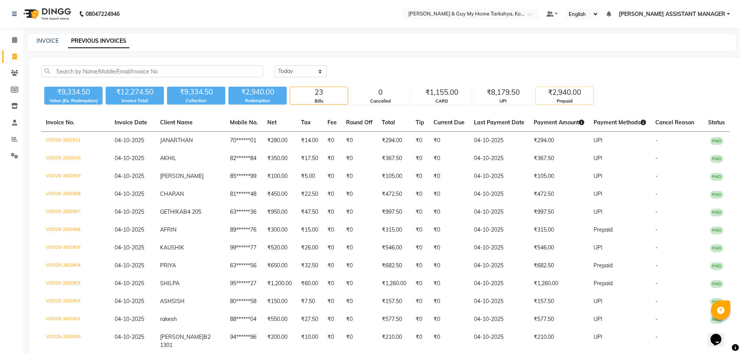
click at [548, 95] on div "₹2,940.00" at bounding box center [564, 92] width 57 height 11
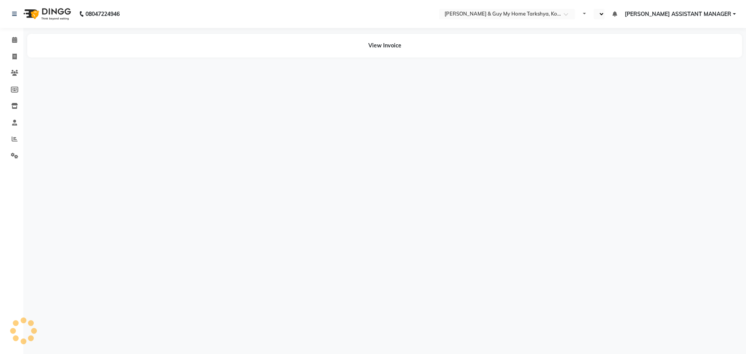
select select "en"
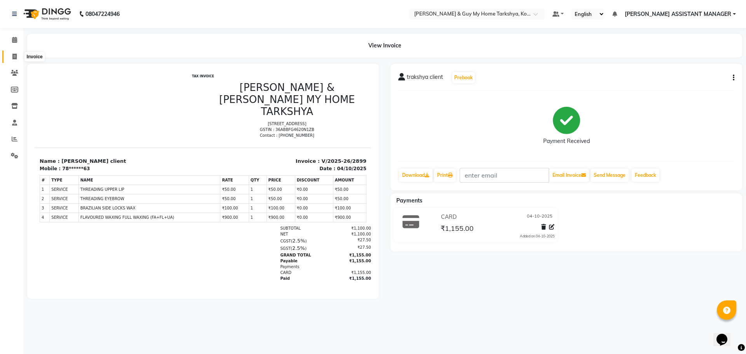
click at [10, 59] on span at bounding box center [15, 56] width 14 height 9
select select "service"
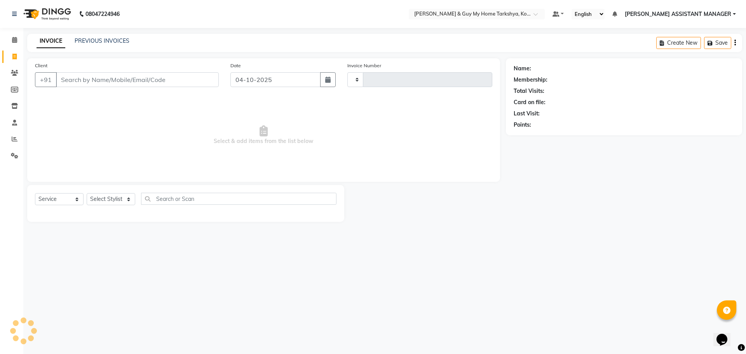
type input "2900"
select select "7902"
click at [119, 199] on select "Select Stylist [PERSON_NAME] [PERSON_NAME] [PERSON_NAME] GLORY [PERSON_NAME] JI…" at bounding box center [121, 199] width 69 height 12
select select "71411"
click at [87, 193] on select "Select Stylist [PERSON_NAME] [PERSON_NAME] [PERSON_NAME] GLORY [PERSON_NAME] JI…" at bounding box center [121, 199] width 69 height 12
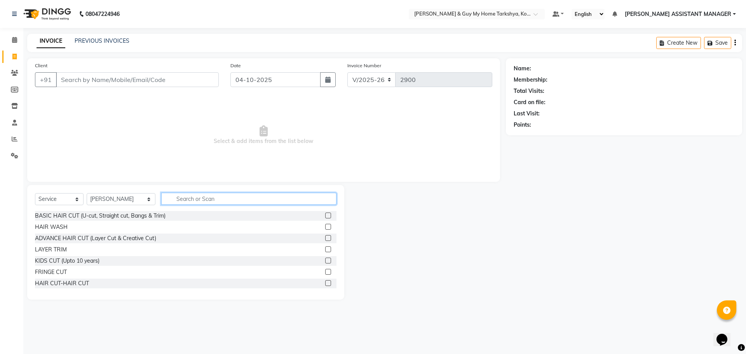
click at [210, 194] on input "text" at bounding box center [249, 199] width 176 height 12
click at [79, 284] on div "HAIR CUT-HAIR CUT" at bounding box center [62, 283] width 54 height 8
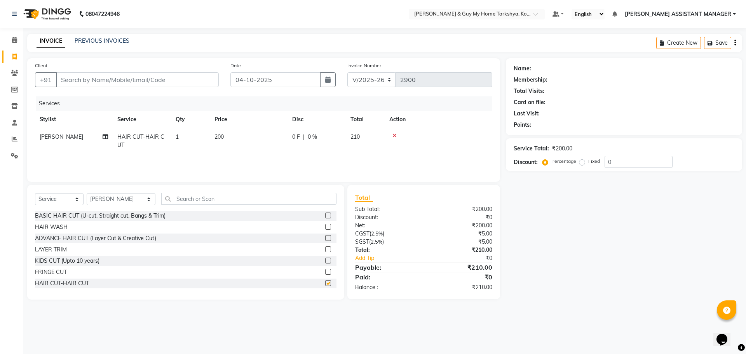
checkbox input "false"
click at [115, 79] on input "Client" at bounding box center [137, 79] width 163 height 15
type input "94******96"
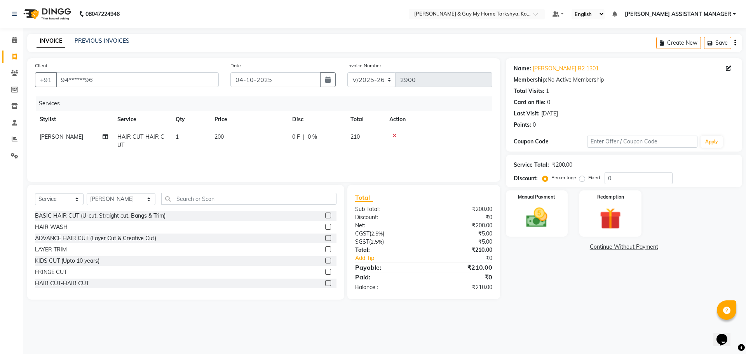
click at [54, 134] on span "IRFAN" at bounding box center [62, 136] width 44 height 7
select select "71411"
click at [543, 222] on img at bounding box center [537, 218] width 36 height 26
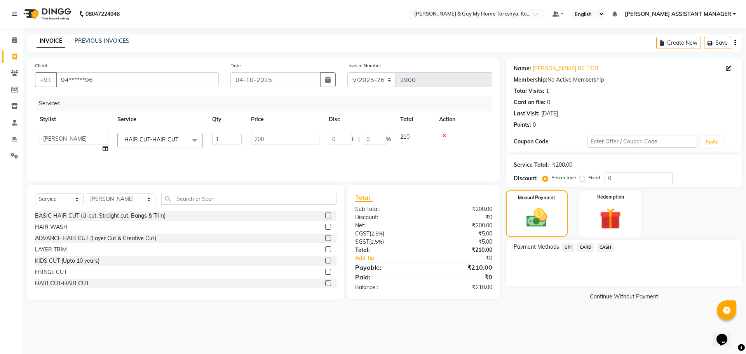
click at [567, 247] on span "UPI" at bounding box center [568, 247] width 12 height 9
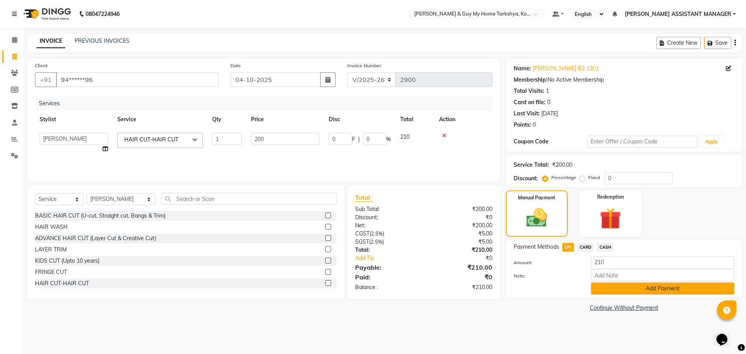
click at [605, 289] on button "Add Payment" at bounding box center [662, 288] width 143 height 12
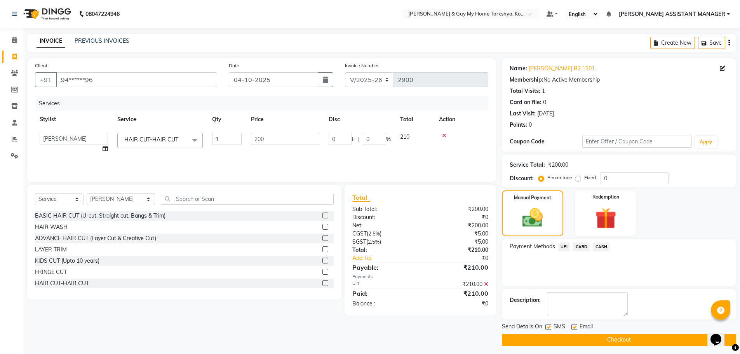
click at [575, 342] on button "Checkout" at bounding box center [619, 340] width 234 height 12
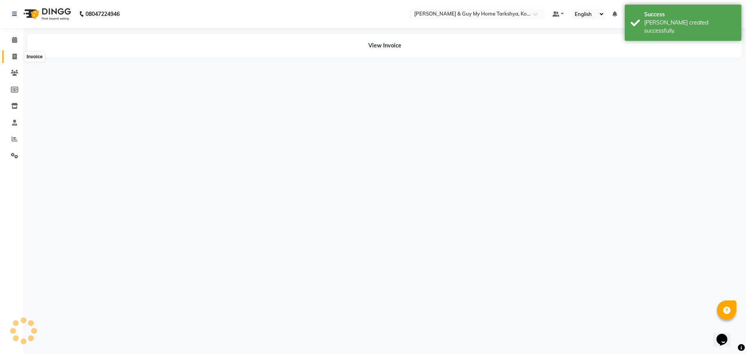
drag, startPoint x: 14, startPoint y: 56, endPoint x: 10, endPoint y: 51, distance: 6.4
click at [14, 56] on icon at bounding box center [14, 57] width 4 height 6
select select "service"
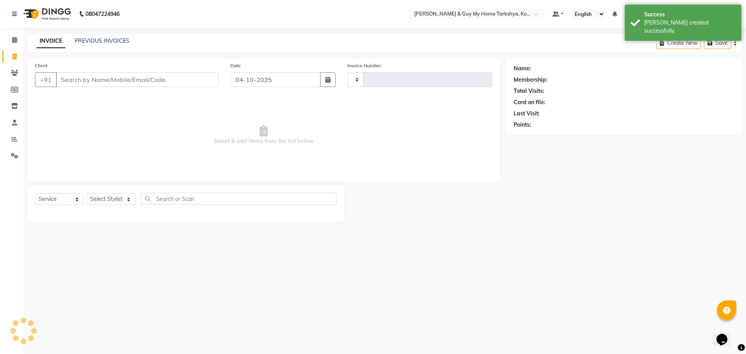
type input "2901"
select select "7902"
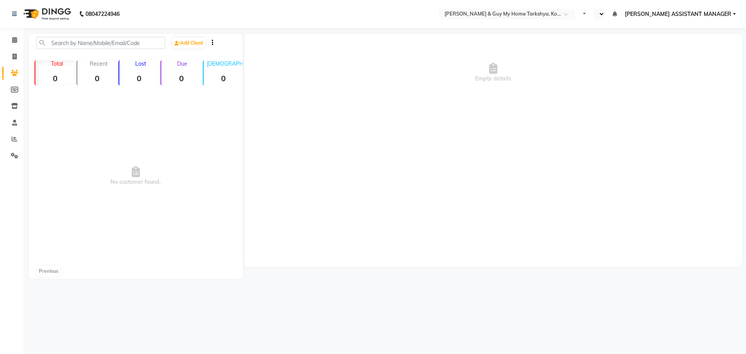
select select "en"
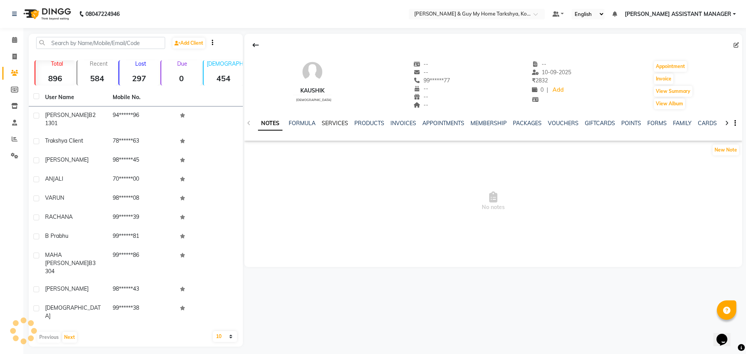
click at [335, 123] on link "SERVICES" at bounding box center [335, 123] width 26 height 7
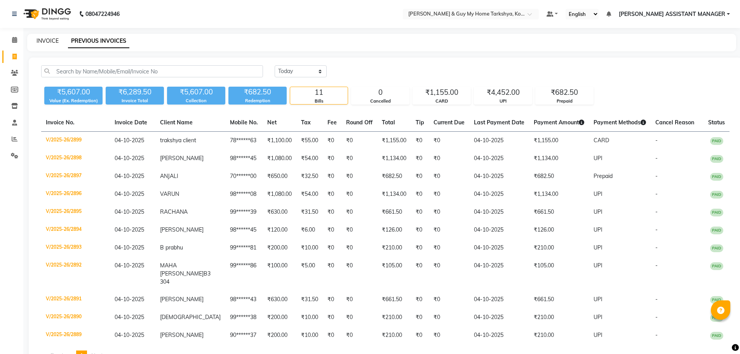
click at [38, 40] on link "INVOICE" at bounding box center [48, 40] width 22 height 7
select select "service"
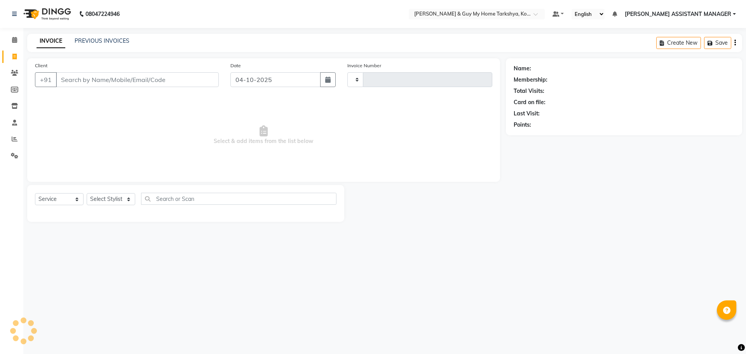
type input "2901"
select select "7902"
click at [127, 72] on div "Client +91" at bounding box center [126, 77] width 195 height 32
click at [141, 82] on input "Client" at bounding box center [137, 79] width 163 height 15
type input "8886240404"
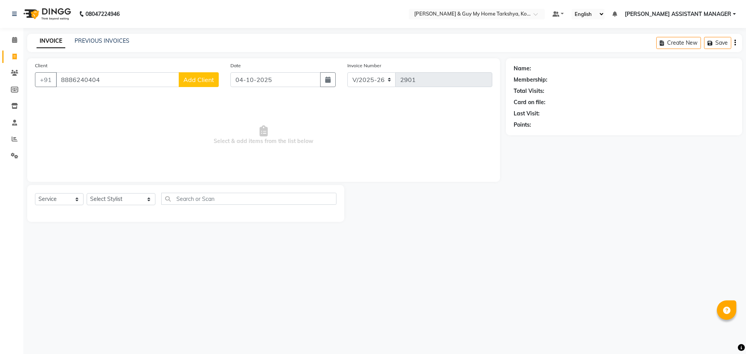
click at [190, 82] on span "Add Client" at bounding box center [198, 80] width 31 height 8
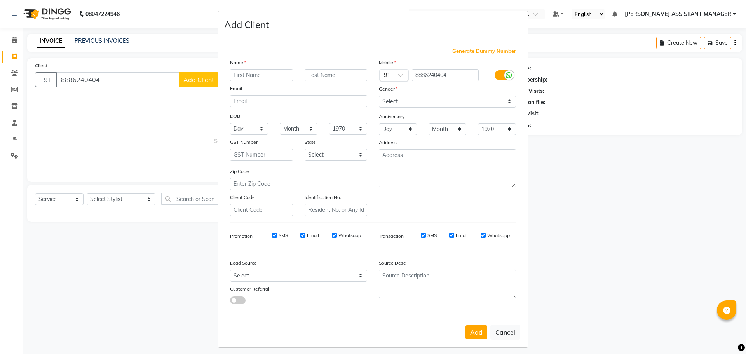
click at [265, 79] on input "text" at bounding box center [261, 75] width 63 height 12
type input "rakesh"
click at [412, 102] on select "Select Male Female Other Prefer Not To Say" at bounding box center [447, 102] width 137 height 12
select select "male"
click at [379, 96] on select "Select Male Female Other Prefer Not To Say" at bounding box center [447, 102] width 137 height 12
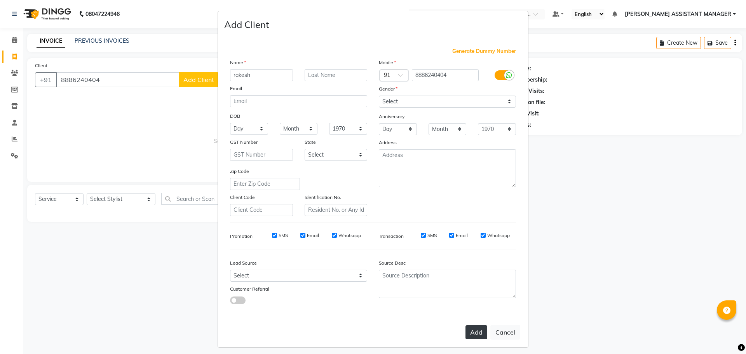
click at [474, 334] on button "Add" at bounding box center [476, 332] width 22 height 14
type input "88******04"
select select
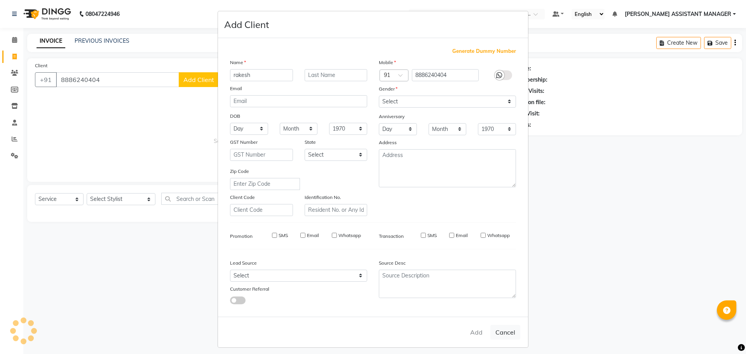
select select
checkbox input "false"
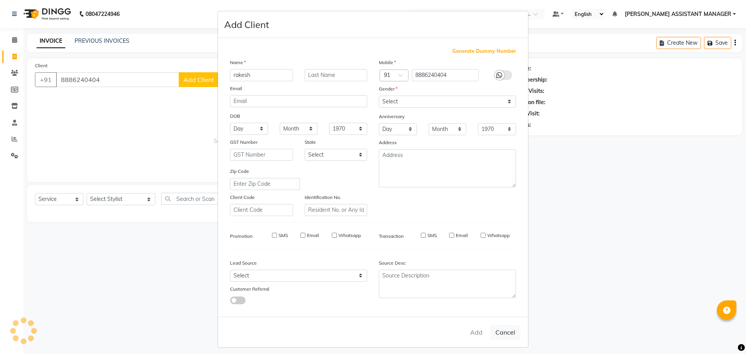
checkbox input "false"
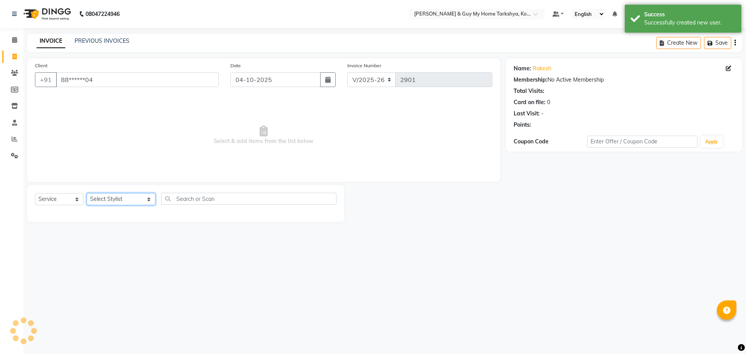
drag, startPoint x: 136, startPoint y: 203, endPoint x: 139, endPoint y: 194, distance: 9.5
click at [136, 203] on select "Select Stylist [PERSON_NAME] [PERSON_NAME] [PERSON_NAME] GLORY [PERSON_NAME] JI…" at bounding box center [121, 199] width 69 height 12
select select "78699"
click at [87, 193] on select "Select Stylist [PERSON_NAME] [PERSON_NAME] [PERSON_NAME] GLORY [PERSON_NAME] JI…" at bounding box center [121, 199] width 69 height 12
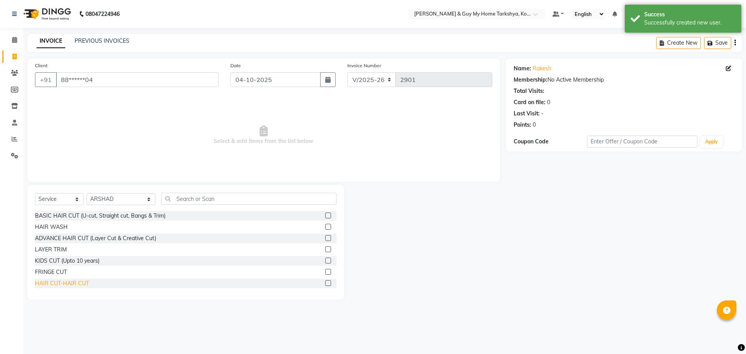
click at [71, 283] on div "HAIR CUT-HAIR CUT" at bounding box center [62, 283] width 54 height 8
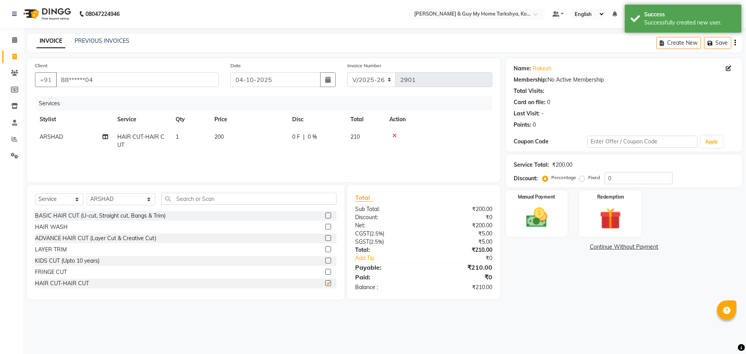
checkbox input "false"
click at [190, 196] on input "text" at bounding box center [249, 199] width 176 height 12
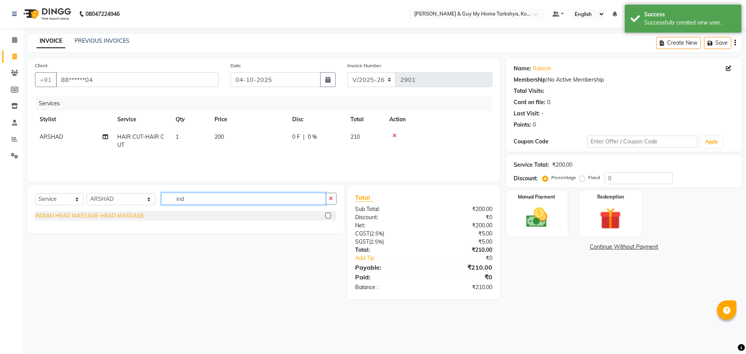
type input "ind"
click at [142, 212] on div "INDIAN HEAD MASSAGE-HEAD MASSAGE" at bounding box center [89, 216] width 109 height 8
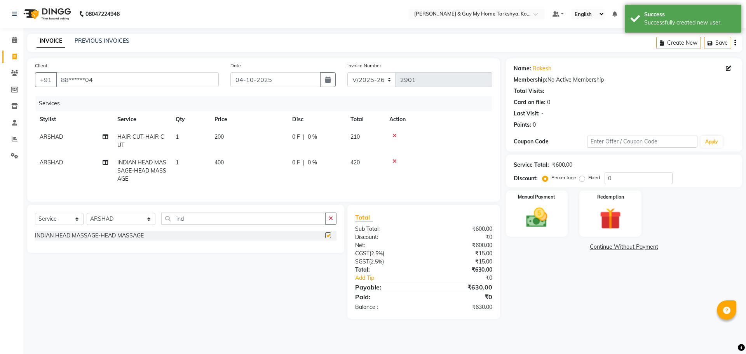
checkbox input "false"
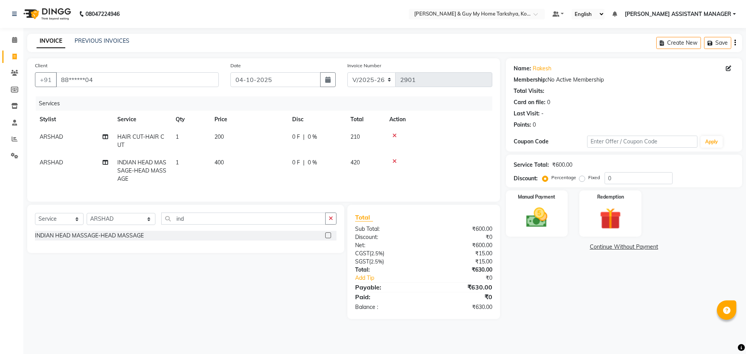
click at [218, 168] on td "400" at bounding box center [249, 171] width 78 height 34
select select "78699"
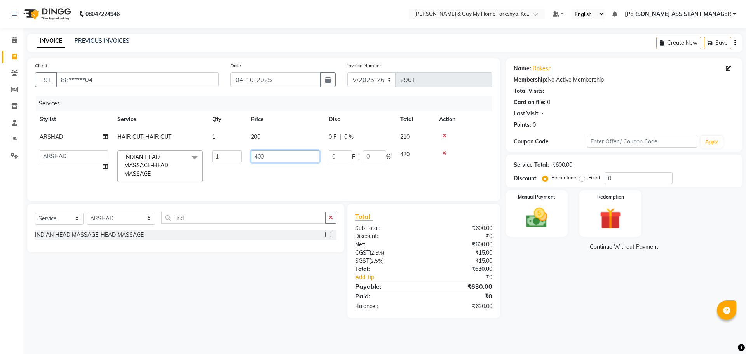
drag, startPoint x: 294, startPoint y: 155, endPoint x: 236, endPoint y: 158, distance: 58.0
click at [236, 156] on tr "ANKUR ANSHU ARCHANA ARSHAD ELVINA GANESH GLORY IRFAN JIYA KRISHNA MARIYA MOUNIK…" at bounding box center [263, 166] width 457 height 41
type input "350"
click at [611, 301] on div "Name: Rakesh Membership: No Active Membership Total Visits: Card on file: 0 Las…" at bounding box center [627, 188] width 242 height 260
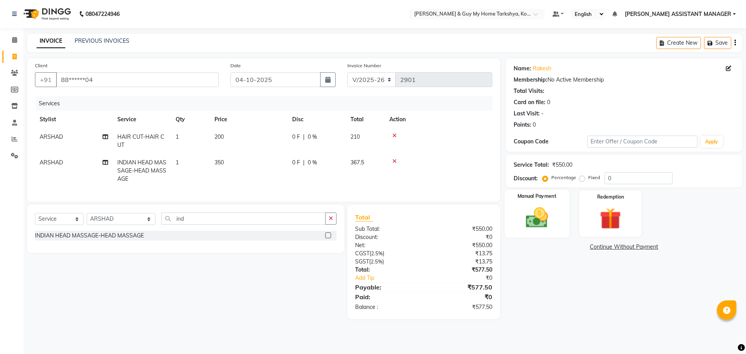
click at [554, 221] on img at bounding box center [537, 218] width 36 height 26
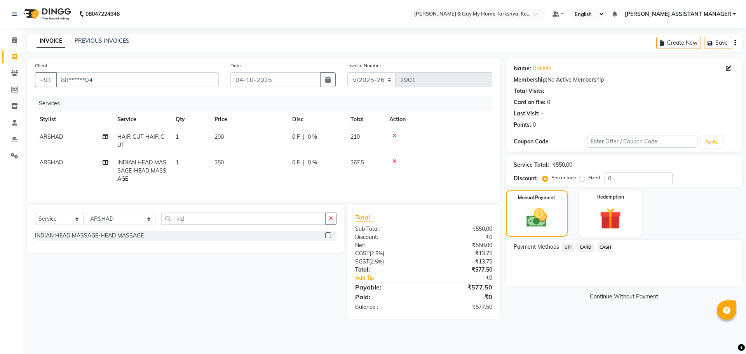
click at [573, 245] on span "UPI" at bounding box center [568, 247] width 12 height 9
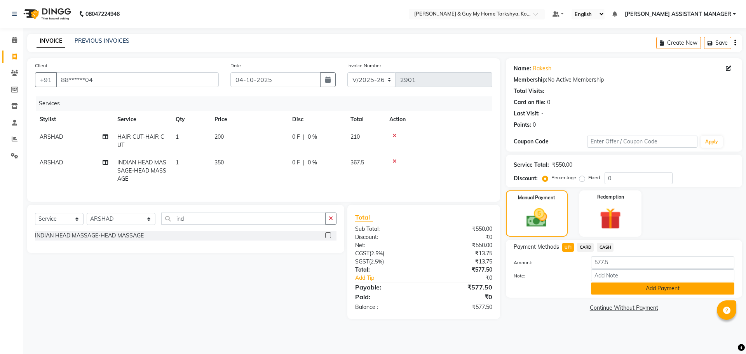
click at [639, 291] on button "Add Payment" at bounding box center [662, 288] width 143 height 12
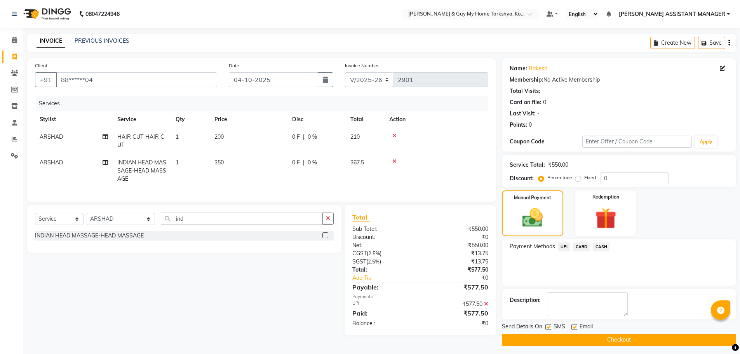
click at [640, 335] on button "Checkout" at bounding box center [619, 340] width 234 height 12
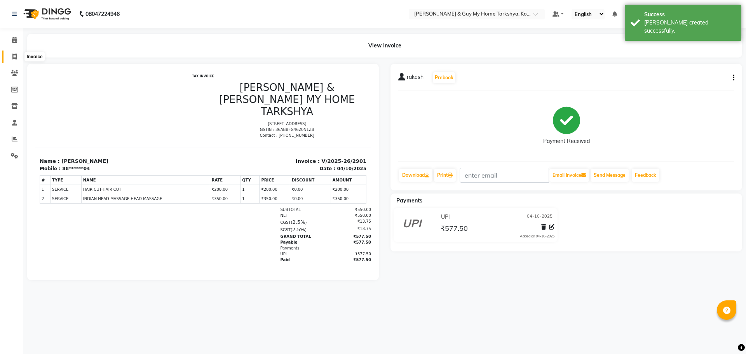
drag, startPoint x: 11, startPoint y: 55, endPoint x: 35, endPoint y: 61, distance: 24.8
click at [11, 55] on span at bounding box center [15, 56] width 14 height 9
select select "service"
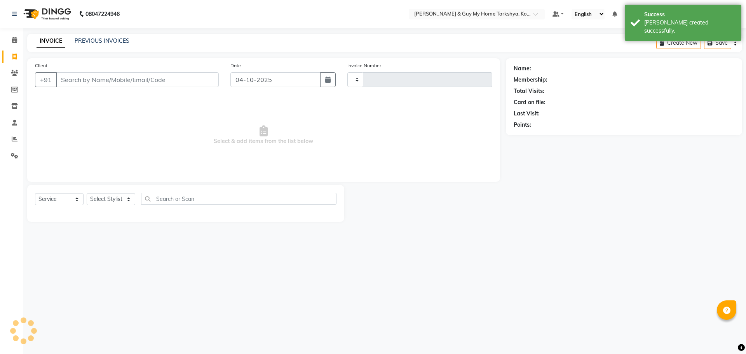
type input "2902"
select select "7902"
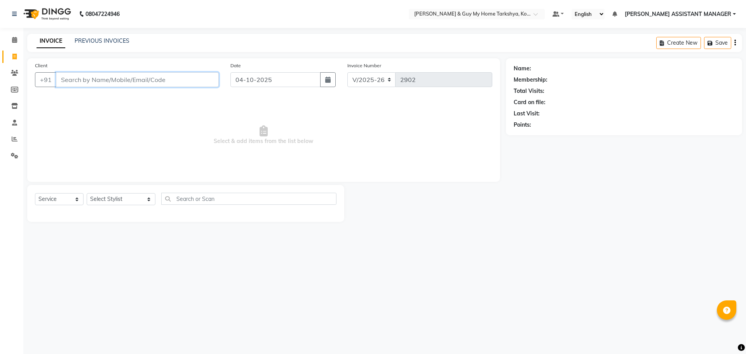
click at [189, 84] on input "Client" at bounding box center [137, 79] width 163 height 15
click at [124, 97] on ngb-highlight "80******58" at bounding box center [110, 98] width 32 height 8
type input "80******58"
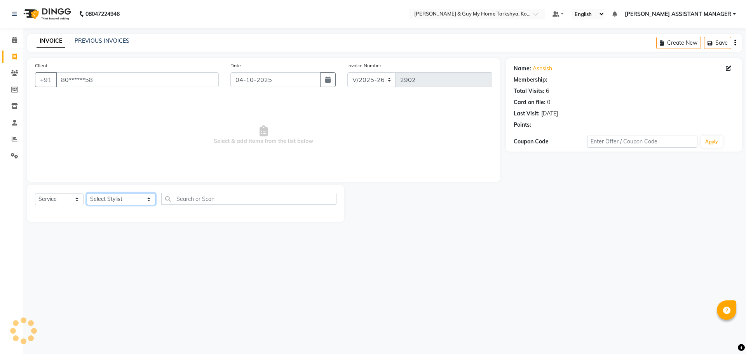
click at [138, 202] on select "Select Stylist [PERSON_NAME] [PERSON_NAME] [PERSON_NAME] GLORY [PERSON_NAME] JI…" at bounding box center [121, 199] width 69 height 12
select select "71412"
click at [87, 193] on select "Select Stylist [PERSON_NAME] [PERSON_NAME] [PERSON_NAME] GLORY [PERSON_NAME] JI…" at bounding box center [121, 199] width 69 height 12
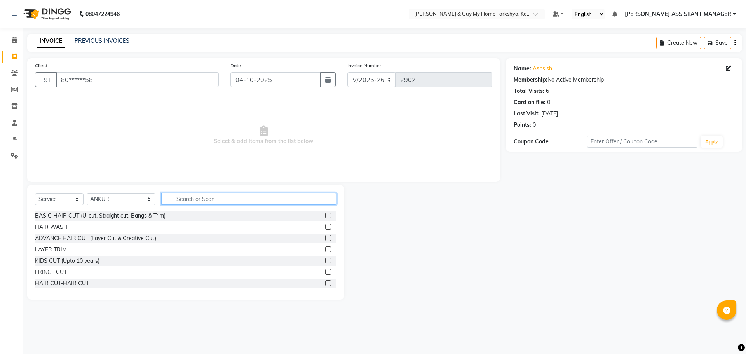
click at [200, 200] on input "text" at bounding box center [249, 199] width 176 height 12
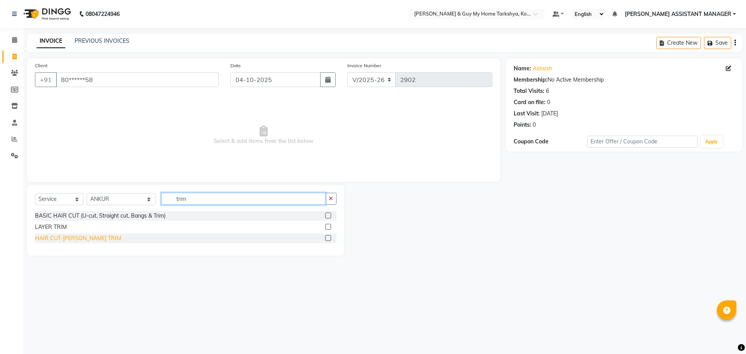
type input "trim"
click at [78, 239] on div "HAIR CUT-[PERSON_NAME] TRIM" at bounding box center [78, 238] width 86 height 8
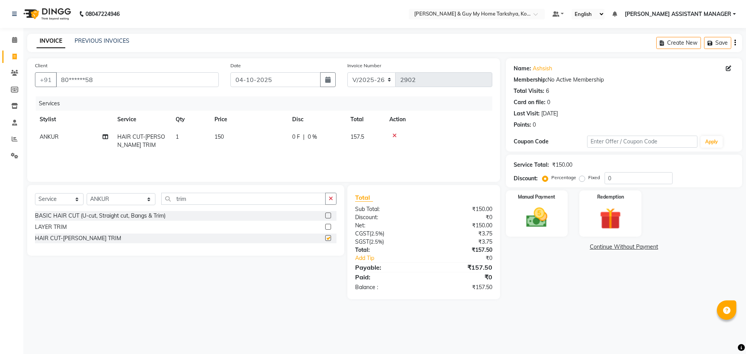
checkbox input "false"
click at [536, 218] on img at bounding box center [537, 218] width 36 height 26
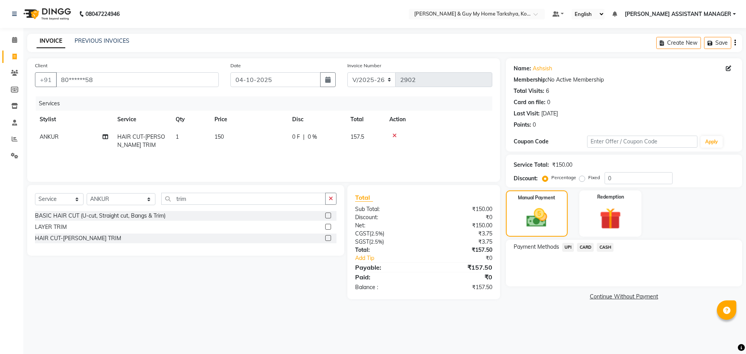
click at [569, 250] on span "UPI" at bounding box center [568, 247] width 12 height 9
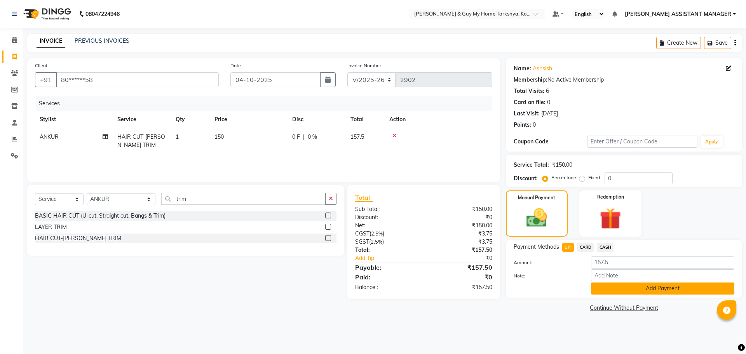
click at [604, 288] on button "Add Payment" at bounding box center [662, 288] width 143 height 12
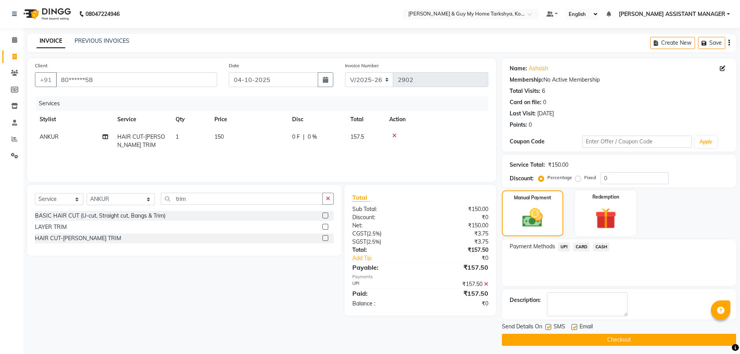
click at [599, 338] on button "Checkout" at bounding box center [619, 340] width 234 height 12
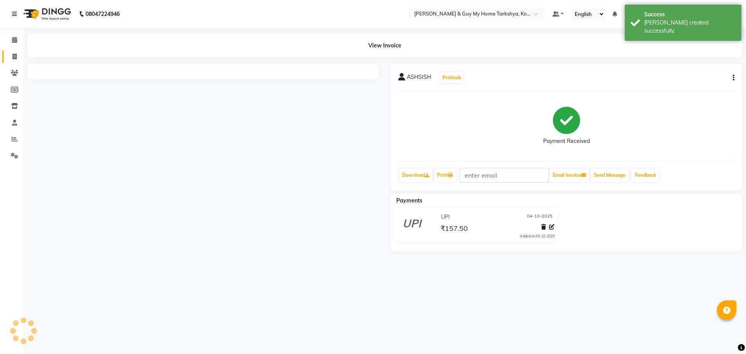
click at [12, 63] on link "Invoice" at bounding box center [11, 56] width 19 height 13
select select "service"
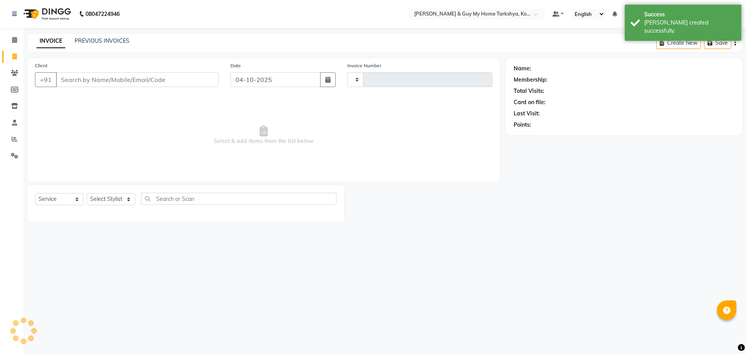
type input "2903"
select select "7902"
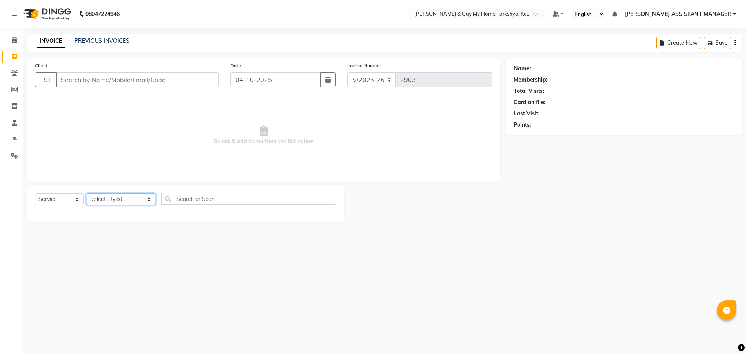
drag, startPoint x: 137, startPoint y: 201, endPoint x: 143, endPoint y: 197, distance: 6.7
click at [137, 201] on select "Select Stylist [PERSON_NAME] [PERSON_NAME] [PERSON_NAME] GLORY [PERSON_NAME] JI…" at bounding box center [121, 199] width 69 height 12
select select "71411"
click at [87, 193] on select "Select Stylist [PERSON_NAME] [PERSON_NAME] [PERSON_NAME] GLORY [PERSON_NAME] JI…" at bounding box center [121, 199] width 69 height 12
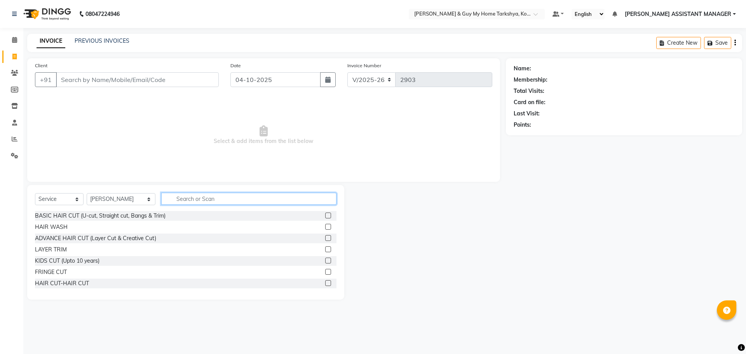
click at [198, 193] on input "text" at bounding box center [249, 199] width 176 height 12
click at [71, 281] on div "HAIR CUT-HAIR CUT" at bounding box center [62, 283] width 54 height 8
checkbox input "false"
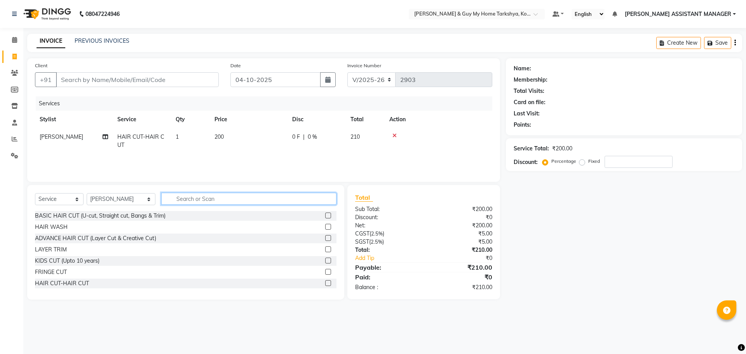
click at [201, 199] on input "text" at bounding box center [249, 199] width 176 height 12
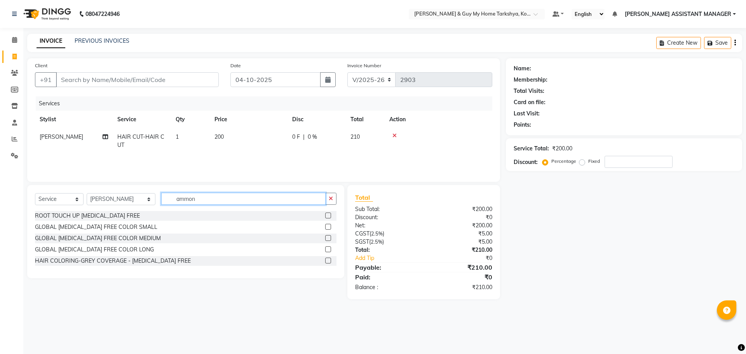
type input "ammon"
click at [70, 266] on div "ROOT TOUCH UP AMMONIA FREE GLOBAL AMMONIA FREE COLOR SMALL GLOBAL AMMONIA FREE …" at bounding box center [185, 239] width 301 height 56
click at [86, 261] on div "HAIR COLORING-GREY COVERAGE - [MEDICAL_DATA] FREE" at bounding box center [113, 261] width 156 height 8
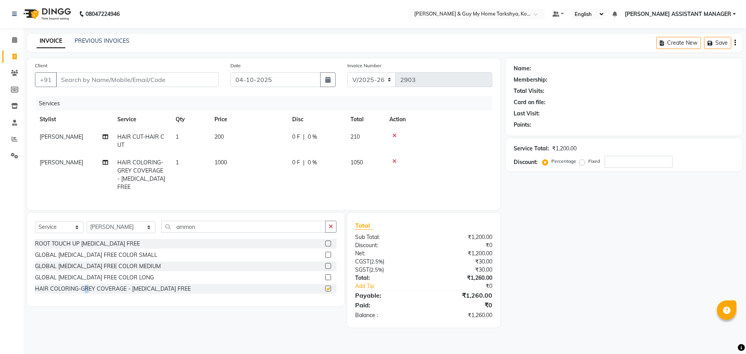
checkbox input "false"
click at [144, 80] on input "Client" at bounding box center [137, 79] width 163 height 15
type input "9"
type input "0"
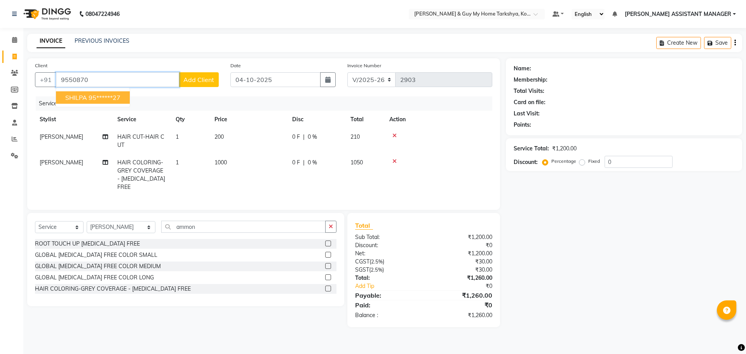
click at [117, 101] on ngb-highlight "95******27" at bounding box center [105, 98] width 32 height 8
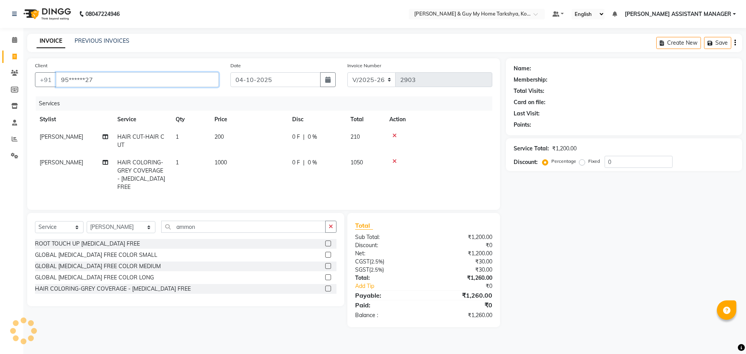
type input "95******27"
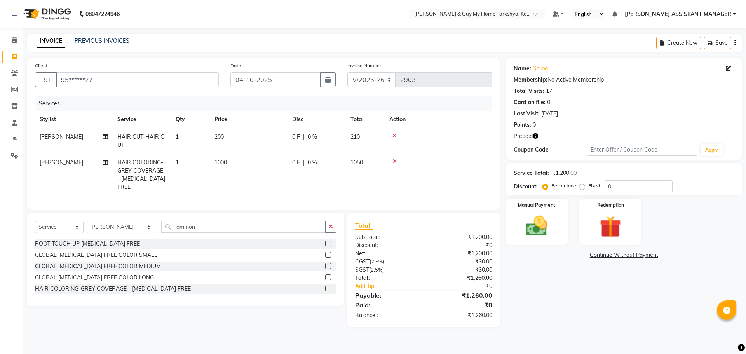
click at [536, 136] on icon "button" at bounding box center [535, 135] width 5 height 5
click at [618, 233] on img at bounding box center [610, 227] width 36 height 28
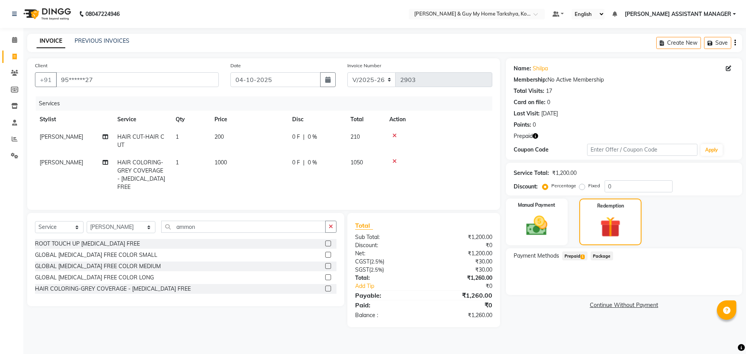
click at [47, 136] on span "[PERSON_NAME]" at bounding box center [62, 136] width 44 height 7
select select "71411"
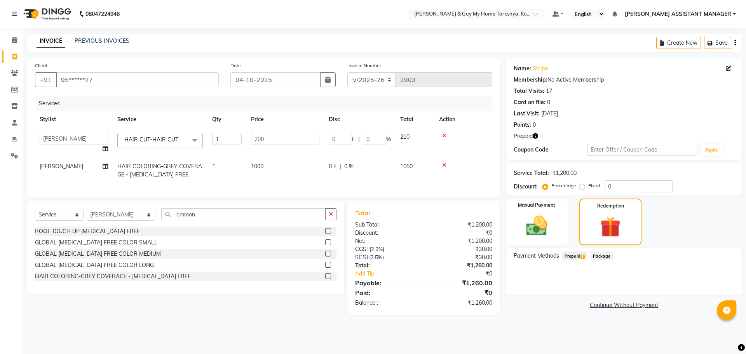
click at [78, 132] on td "ANKUR ANSHU ARCHANA ARSHAD ELVINA GANESH GLORY IRFAN JIYA KRISHNA MARIYA MOUNIK…" at bounding box center [74, 143] width 78 height 30
click at [82, 143] on select "ANKUR ANSHU ARCHANA ARSHAD ELVINA GANESH GLORY IRFAN JIYA KRISHNA MARIYA MOUNIK…" at bounding box center [74, 139] width 68 height 12
select select "90423"
click at [92, 161] on td "[PERSON_NAME]" at bounding box center [74, 171] width 78 height 26
select select "71411"
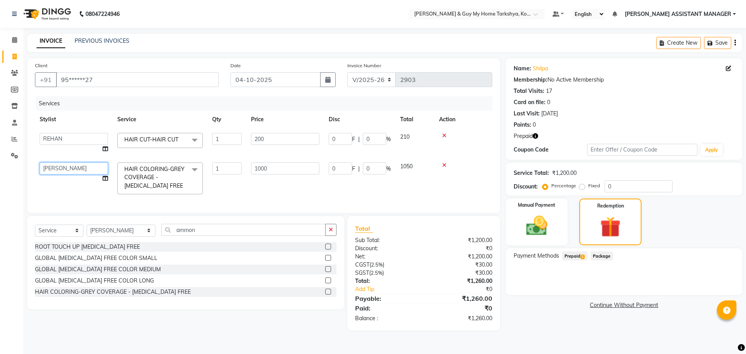
click at [92, 169] on select "ANKUR ANSHU ARCHANA ARSHAD ELVINA GANESH GLORY IRFAN JIYA KRISHNA MARIYA MOUNIK…" at bounding box center [74, 168] width 68 height 12
select select "90423"
click at [575, 255] on span "Prepaid 1" at bounding box center [574, 255] width 25 height 9
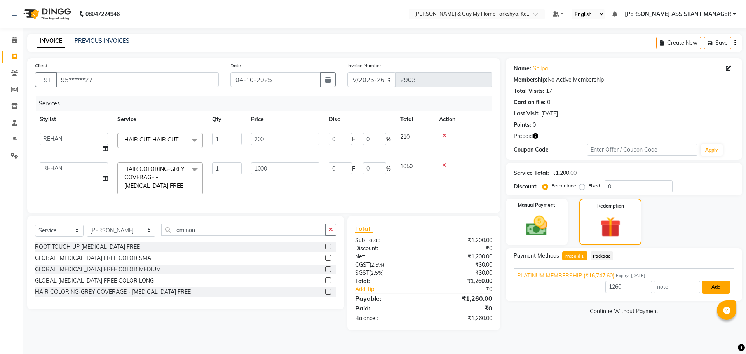
click at [715, 288] on button "Add" at bounding box center [716, 286] width 28 height 13
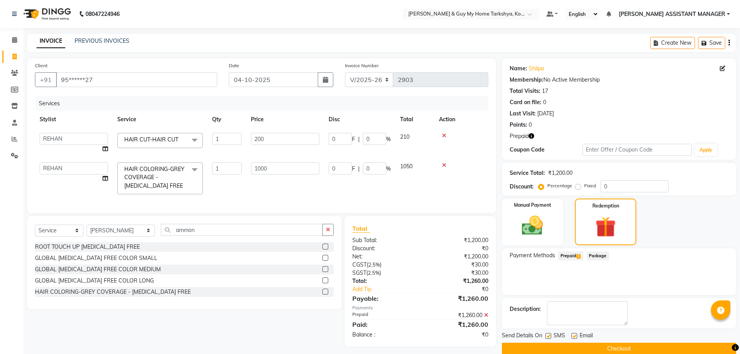
click at [586, 349] on button "Checkout" at bounding box center [619, 349] width 234 height 12
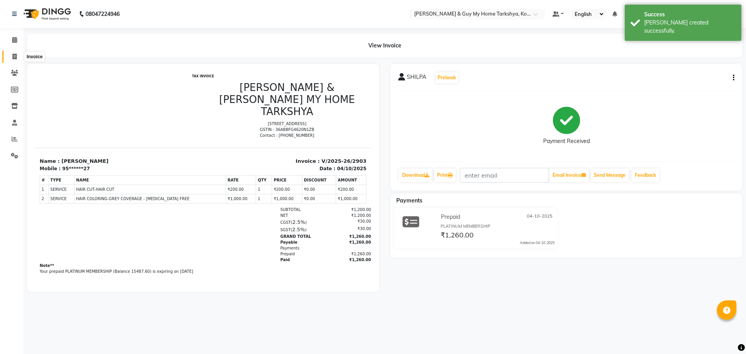
click at [11, 52] on span at bounding box center [15, 56] width 14 height 9
select select "service"
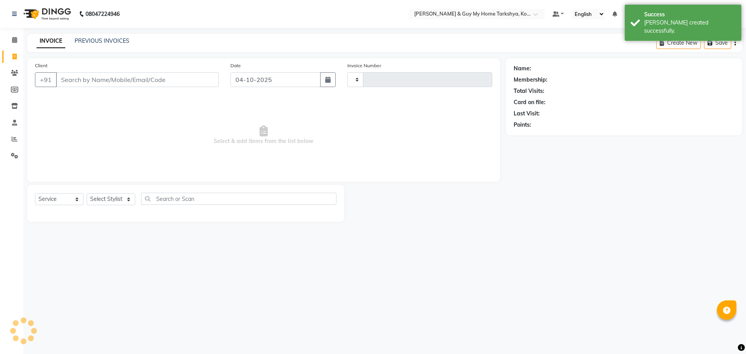
type input "2904"
select select "7902"
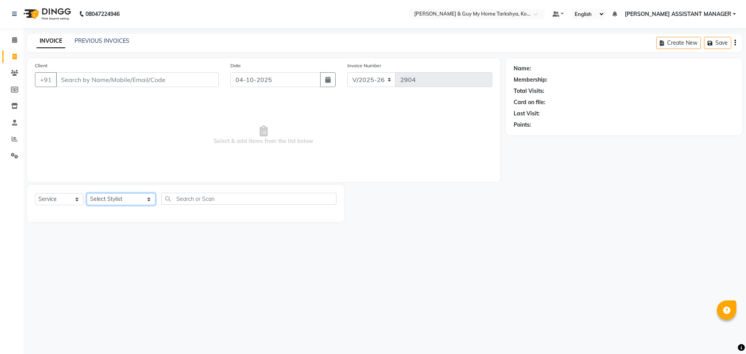
click at [146, 194] on select "Select Stylist [PERSON_NAME] [PERSON_NAME] [PERSON_NAME] GLORY [PERSON_NAME] JI…" at bounding box center [121, 199] width 69 height 12
select select "71872"
click at [87, 193] on select "Select Stylist [PERSON_NAME] [PERSON_NAME] [PERSON_NAME] GLORY [PERSON_NAME] JI…" at bounding box center [121, 199] width 69 height 12
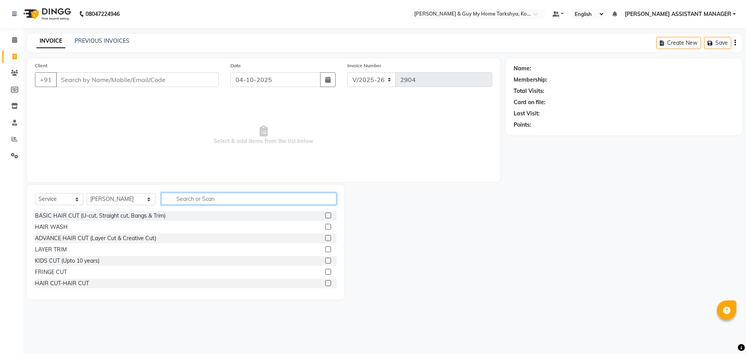
click at [242, 203] on input "text" at bounding box center [249, 199] width 176 height 12
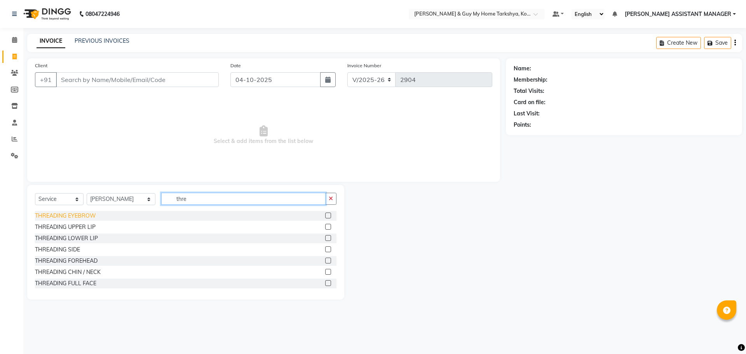
type input "thre"
click at [92, 214] on div "THREADING EYEBROW" at bounding box center [65, 216] width 61 height 8
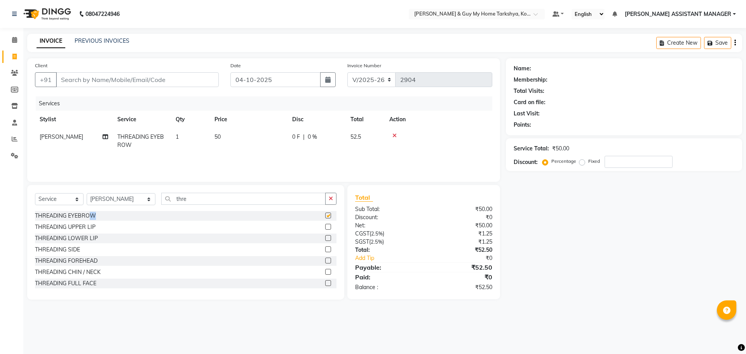
checkbox input "false"
drag, startPoint x: 181, startPoint y: 199, endPoint x: 142, endPoint y: 197, distance: 39.7
click at [142, 197] on div "Select Service Product Membership Package Voucher Prepaid Gift Card Select Styl…" at bounding box center [185, 202] width 301 height 18
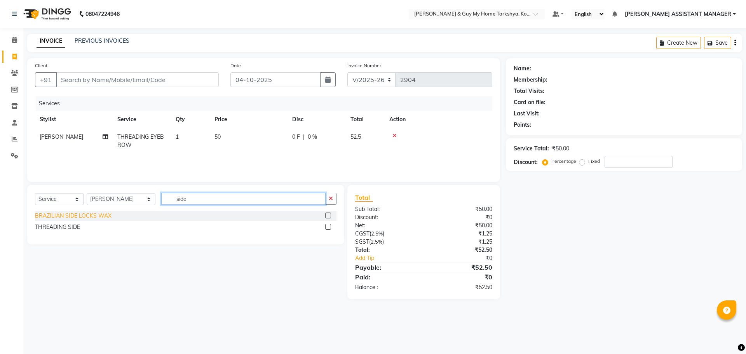
type input "side"
click at [96, 213] on div "BRAZILIAN SIDE LOCKS WAX" at bounding box center [73, 216] width 77 height 8
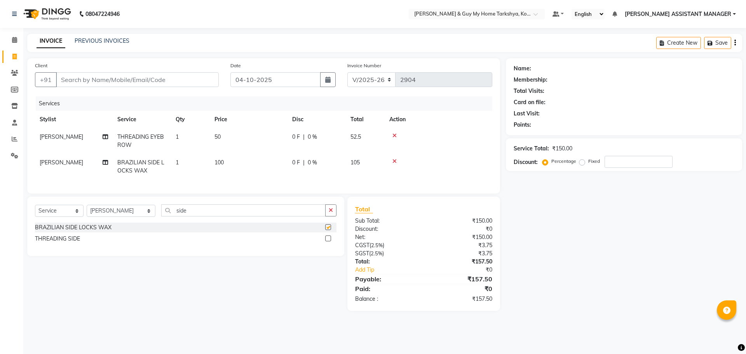
checkbox input "false"
drag, startPoint x: 195, startPoint y: 214, endPoint x: 160, endPoint y: 219, distance: 35.3
click at [161, 216] on input "side" at bounding box center [243, 210] width 165 height 12
type input "remo"
click at [69, 243] on div "EXTENSION REMOVAL" at bounding box center [64, 239] width 58 height 8
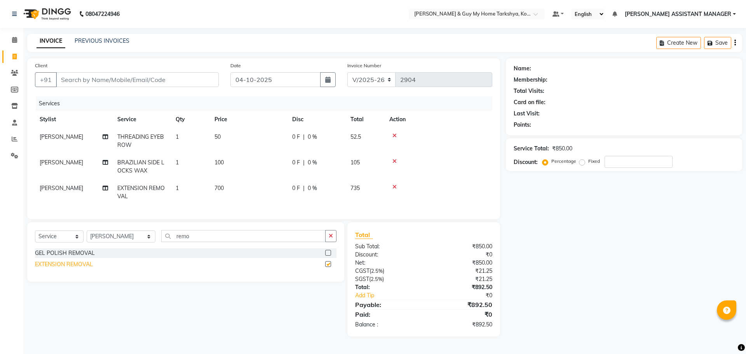
checkbox input "false"
click at [230, 190] on td "700" at bounding box center [249, 192] width 78 height 26
select select "71872"
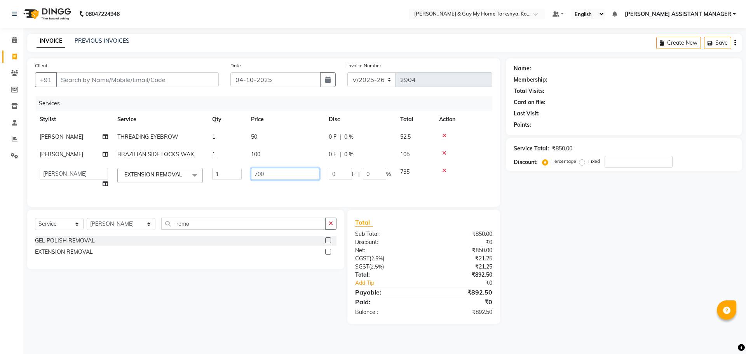
drag, startPoint x: 276, startPoint y: 174, endPoint x: 204, endPoint y: 191, distance: 73.4
click at [202, 190] on tr "ANKUR ANSHU ARCHANA ARSHAD ELVINA GANESH GLORY IRFAN JIYA KRISHNA MARIYA MOUNIK…" at bounding box center [263, 178] width 457 height 30
type input "500"
drag, startPoint x: 584, startPoint y: 324, endPoint x: 592, endPoint y: 338, distance: 15.5
click at [587, 324] on div "Name: Membership: Total Visits: Card on file: Last Visit: Points: Service Total…" at bounding box center [627, 191] width 242 height 266
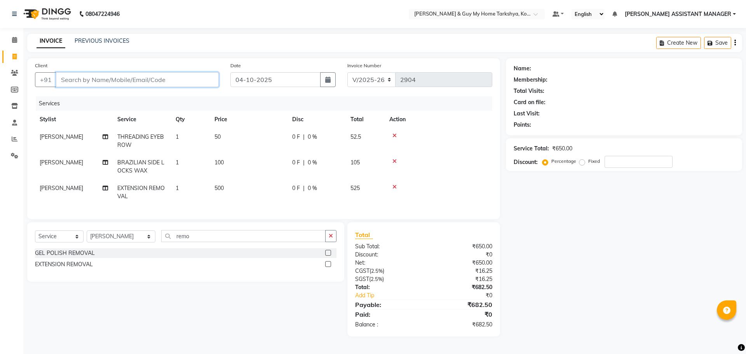
click at [129, 77] on input "Client" at bounding box center [137, 79] width 163 height 15
type input "6"
type input "0"
click at [117, 97] on ngb-highlight "63******56" at bounding box center [101, 98] width 32 height 8
type input "63******56"
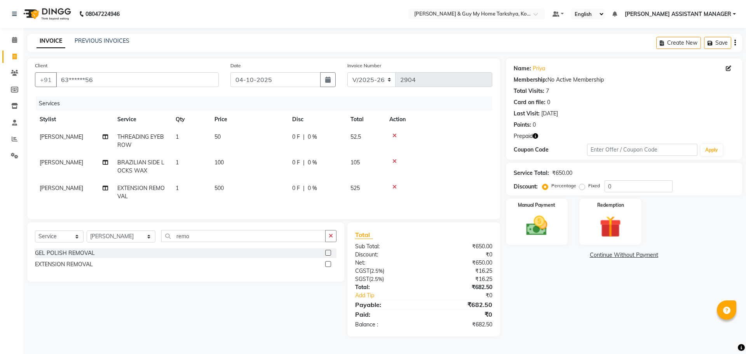
click at [536, 134] on icon "button" at bounding box center [535, 135] width 5 height 5
click at [604, 221] on img at bounding box center [610, 227] width 36 height 28
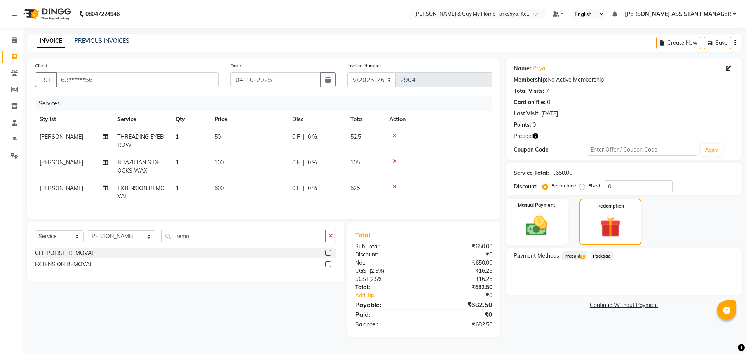
click at [580, 254] on span "Prepaid 1" at bounding box center [574, 255] width 25 height 9
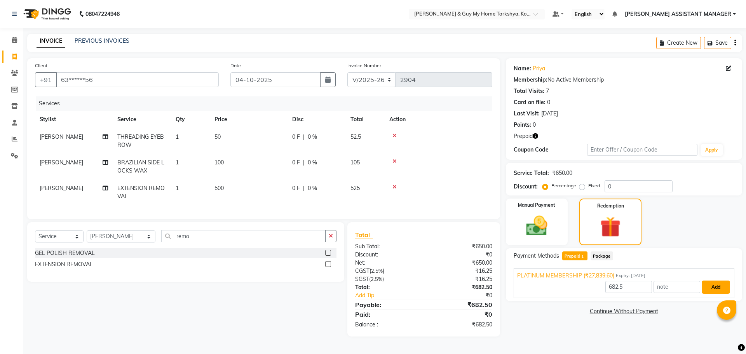
click at [714, 289] on button "Add" at bounding box center [716, 286] width 28 height 13
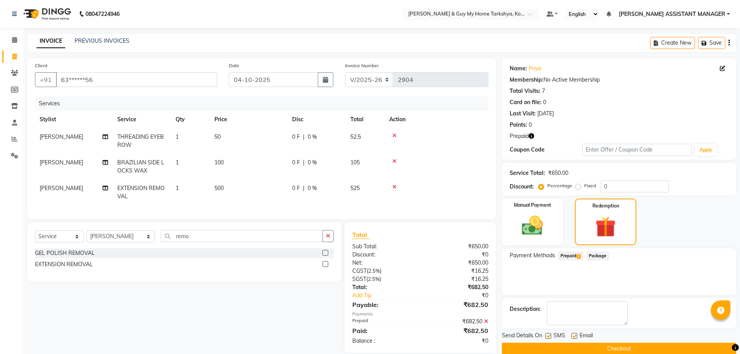
click at [623, 345] on button "Checkout" at bounding box center [619, 349] width 234 height 12
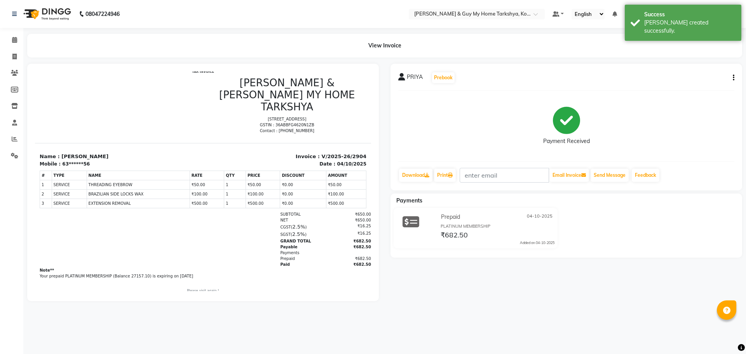
scroll to position [6, 0]
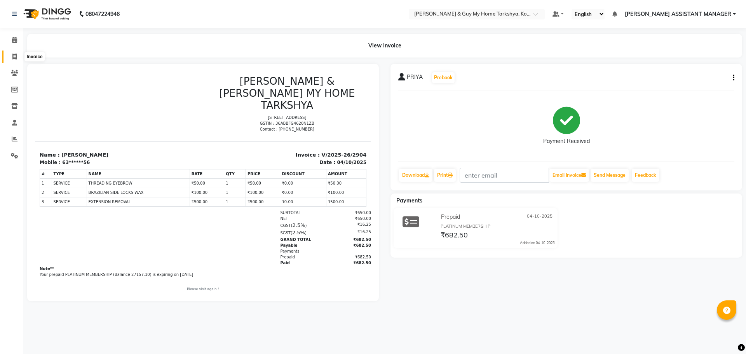
click at [14, 58] on icon at bounding box center [14, 57] width 4 height 6
select select "service"
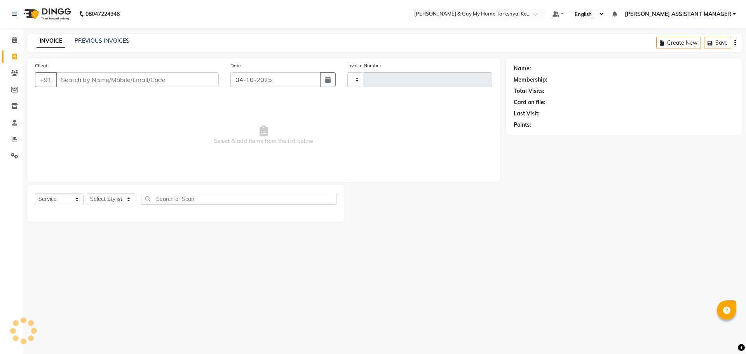
type input "2905"
select select "7902"
click at [108, 42] on link "PREVIOUS INVOICES" at bounding box center [102, 40] width 55 height 7
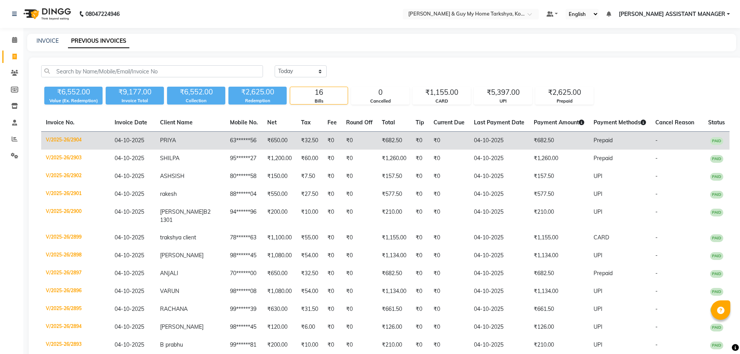
click at [240, 144] on td "63******56" at bounding box center [243, 141] width 37 height 18
drag, startPoint x: 184, startPoint y: 139, endPoint x: 169, endPoint y: 139, distance: 14.8
click at [169, 139] on td "PRIYA" at bounding box center [190, 141] width 70 height 18
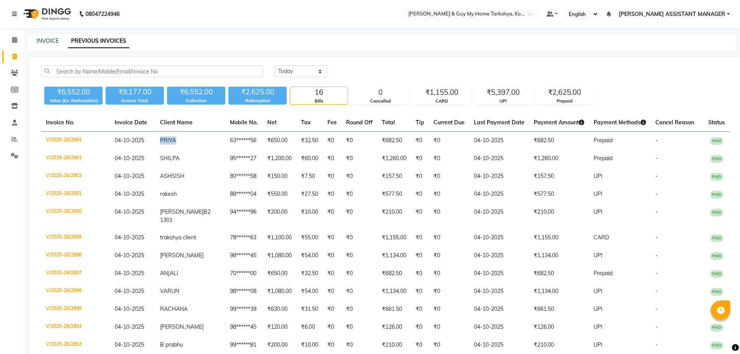
copy span "PRIYA"
click at [11, 58] on span at bounding box center [15, 56] width 14 height 9
select select "service"
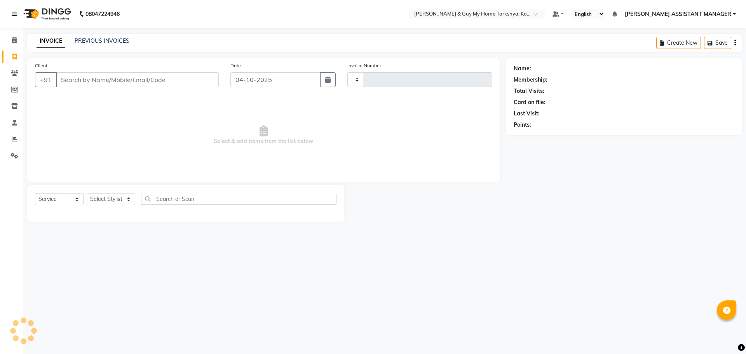
type input "2905"
select select "7902"
click at [143, 76] on input "Client" at bounding box center [137, 79] width 163 height 15
click at [144, 74] on input "Client" at bounding box center [137, 79] width 163 height 15
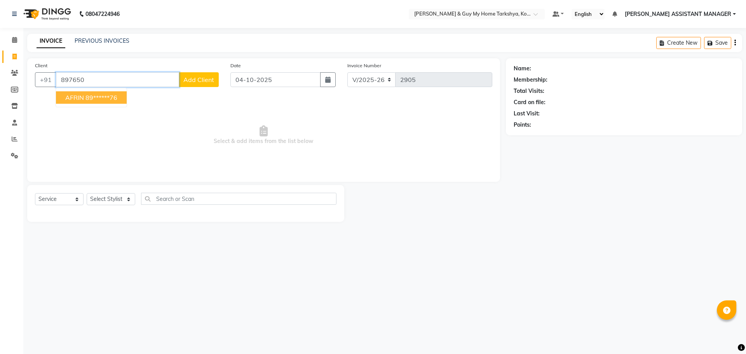
click at [107, 96] on ngb-highlight "89******76" at bounding box center [101, 98] width 32 height 8
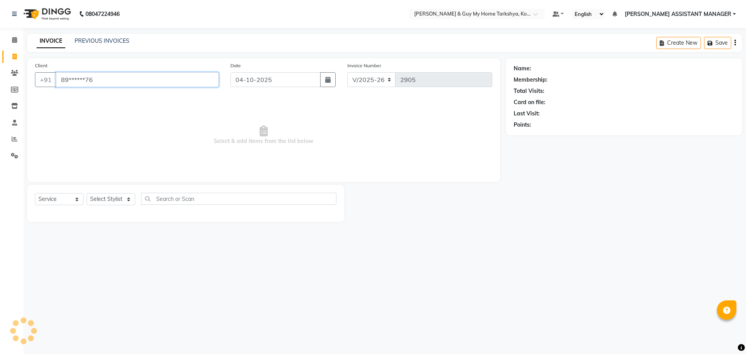
type input "89******76"
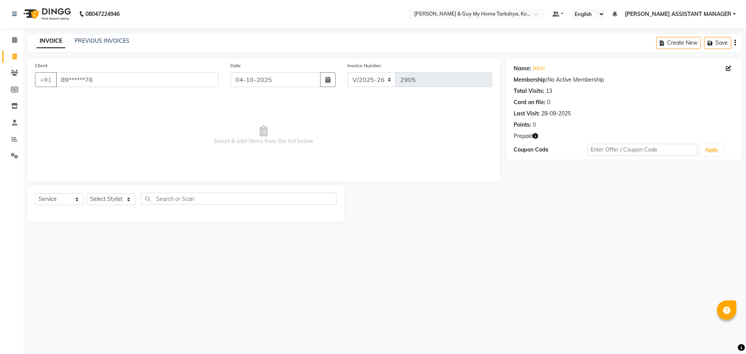
click at [535, 137] on icon "button" at bounding box center [535, 135] width 5 height 5
click at [546, 204] on div "Name: Afrin Membership: No Active Membership Total Visits: 13 Card on file: 0 L…" at bounding box center [627, 140] width 242 height 164
click at [113, 201] on select "Select Stylist" at bounding box center [111, 199] width 49 height 12
click at [113, 195] on select "Select Stylist" at bounding box center [111, 199] width 49 height 12
click at [129, 200] on select "Select Stylist" at bounding box center [111, 199] width 49 height 12
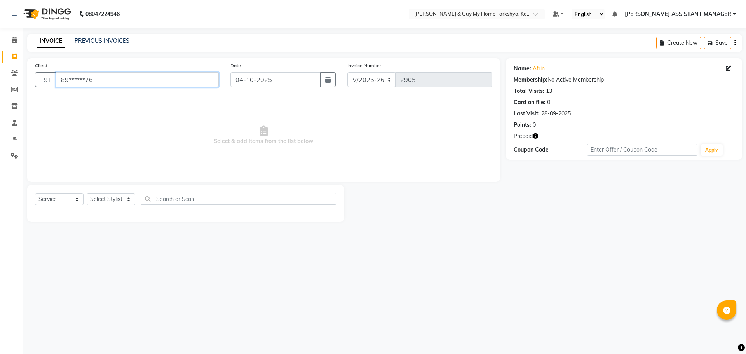
drag, startPoint x: 108, startPoint y: 81, endPoint x: 0, endPoint y: 99, distance: 109.5
click at [0, 99] on app-home "08047224946 Select Location × Toni & Guy My Home Tarkshya, Kokapet Default Pane…" at bounding box center [373, 116] width 746 height 233
click at [252, 157] on span "Select & add items from the list below" at bounding box center [263, 135] width 457 height 78
click at [518, 289] on div "08047224946 Select Location × Toni & Guy My Home Tarkshya, Kokapet Default Pane…" at bounding box center [373, 177] width 746 height 354
click at [13, 50] on link "Invoice" at bounding box center [11, 56] width 19 height 13
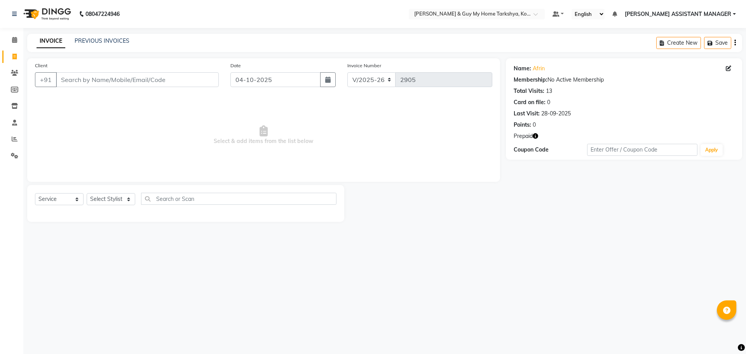
select select "service"
type input "2907"
select select "7902"
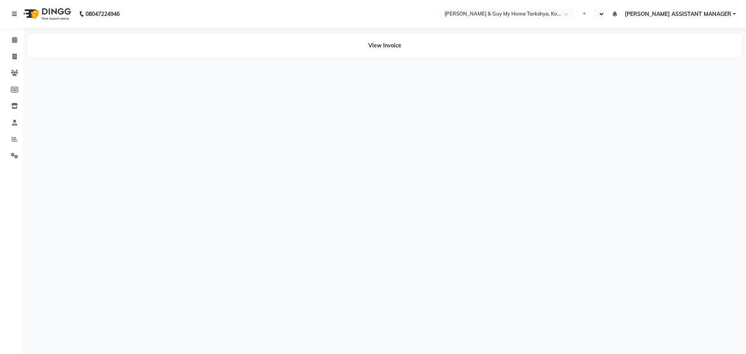
select select "en"
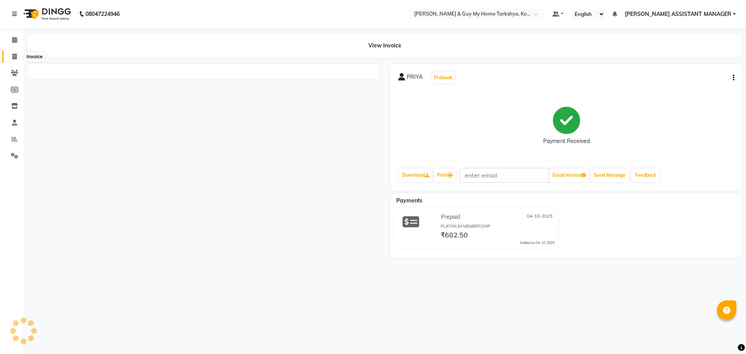
click at [11, 55] on span at bounding box center [15, 56] width 14 height 9
select select "service"
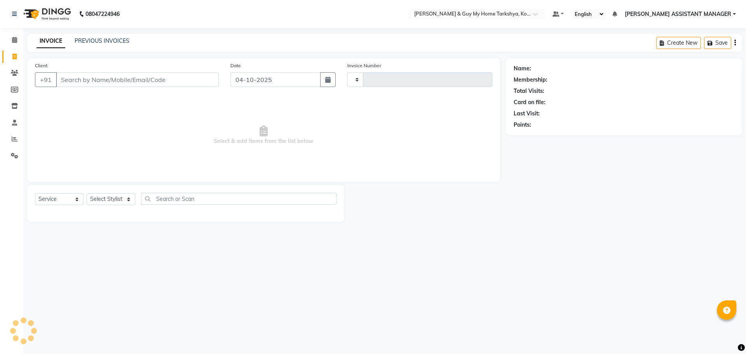
click at [207, 79] on input "Client" at bounding box center [137, 79] width 163 height 15
type input "PRIYA"
type input "2905"
select select "7902"
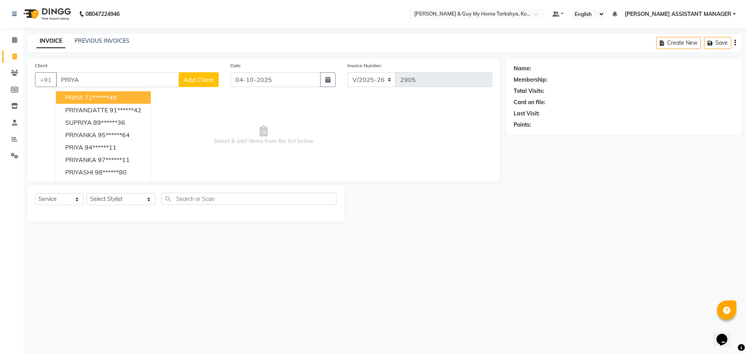
click at [110, 77] on input "PRIYA" at bounding box center [117, 79] width 123 height 15
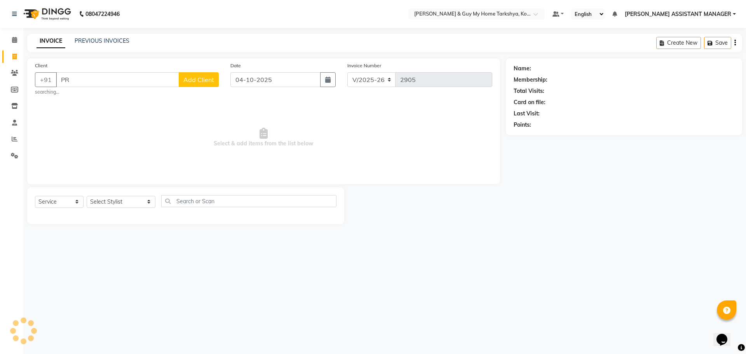
type input "P"
type input "56"
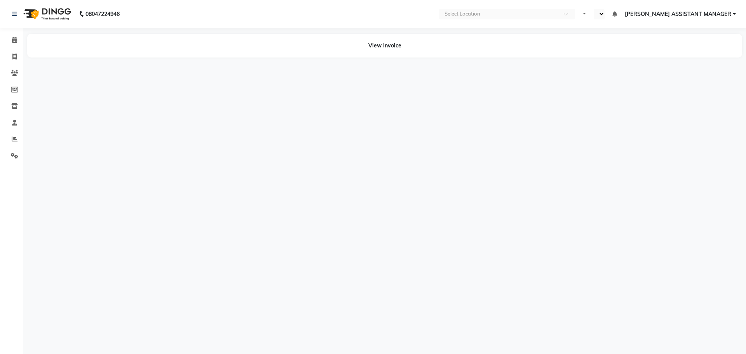
select select "en"
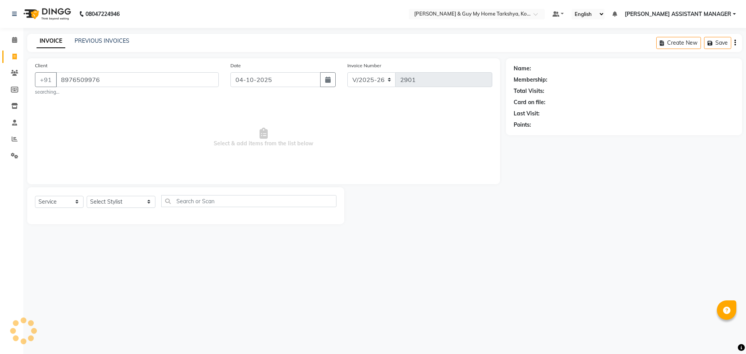
select select "7902"
select select "service"
type input "8976509976"
click at [129, 196] on select "Select Stylist [PERSON_NAME] [PERSON_NAME] [PERSON_NAME] GLORY [PERSON_NAME] JI…" at bounding box center [121, 202] width 69 height 12
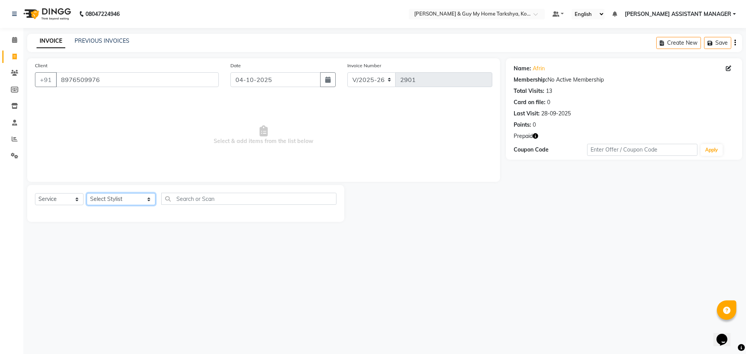
select select "71872"
click at [87, 193] on select "Select Stylist [PERSON_NAME] [PERSON_NAME] [PERSON_NAME] GLORY [PERSON_NAME] JI…" at bounding box center [121, 199] width 69 height 12
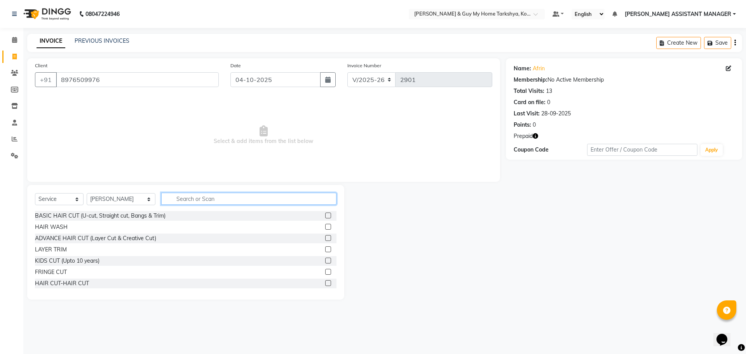
click at [205, 201] on input "text" at bounding box center [249, 199] width 176 height 12
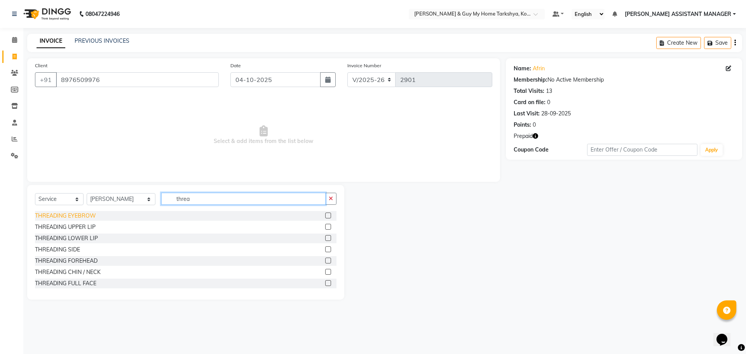
type input "threa"
click at [88, 214] on div "THREADING EYEBROW" at bounding box center [65, 216] width 61 height 8
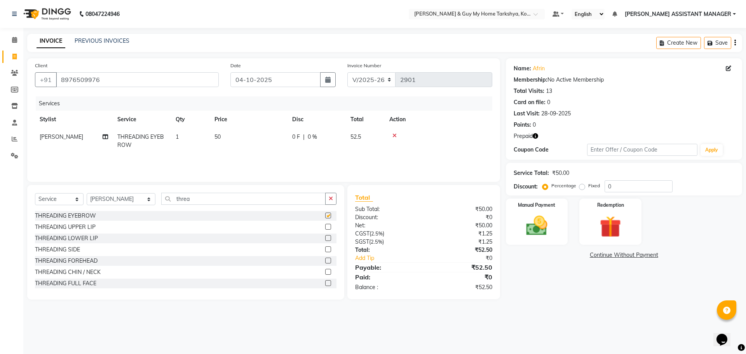
checkbox input "false"
click at [94, 263] on div "THREADING FOREHEAD" at bounding box center [66, 261] width 63 height 8
checkbox input "false"
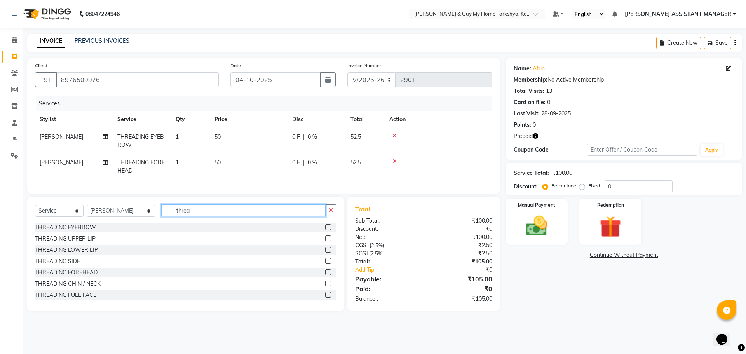
drag, startPoint x: 126, startPoint y: 214, endPoint x: 99, endPoint y: 218, distance: 27.5
click at [97, 217] on div "Select Service Product Membership Package Voucher Prepaid Gift Card Select Styl…" at bounding box center [185, 213] width 301 height 18
drag, startPoint x: 193, startPoint y: 218, endPoint x: 59, endPoint y: 225, distance: 133.4
click at [64, 223] on div "Select Service Product Membership Package Voucher Prepaid Gift Card Select Styl…" at bounding box center [185, 213] width 301 height 18
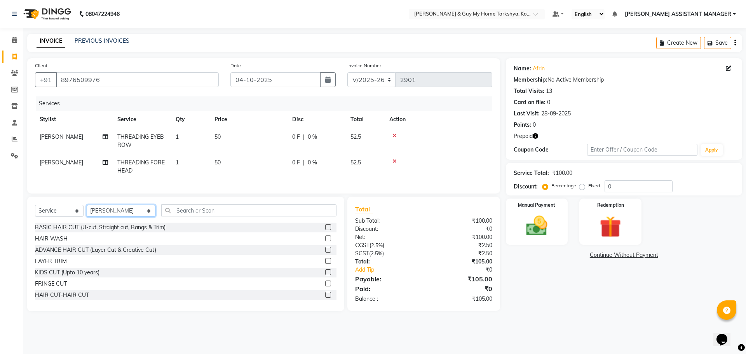
click at [121, 212] on select "Select Stylist [PERSON_NAME] [PERSON_NAME] [PERSON_NAME] GLORY [PERSON_NAME] JI…" at bounding box center [121, 211] width 69 height 12
click at [143, 217] on select "Select Stylist [PERSON_NAME] [PERSON_NAME] [PERSON_NAME] GLORY [PERSON_NAME] JI…" at bounding box center [121, 211] width 69 height 12
select select "71412"
click at [87, 211] on select "Select Stylist [PERSON_NAME] [PERSON_NAME] [PERSON_NAME] GLORY [PERSON_NAME] JI…" at bounding box center [121, 211] width 69 height 12
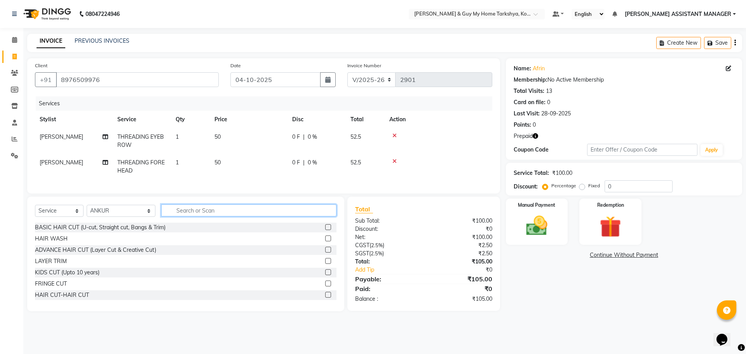
click at [237, 216] on input "text" at bounding box center [249, 210] width 176 height 12
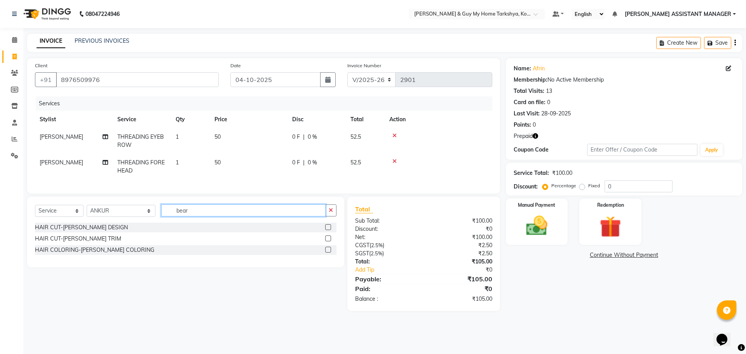
type input "bear"
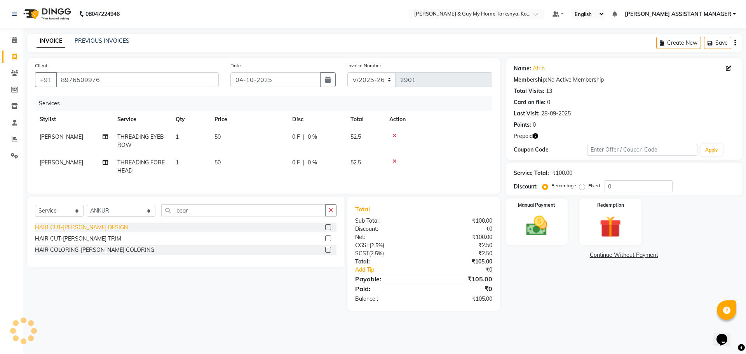
click at [64, 232] on div "HAIR CUT-[PERSON_NAME] DESIGN" at bounding box center [81, 227] width 93 height 8
checkbox input "false"
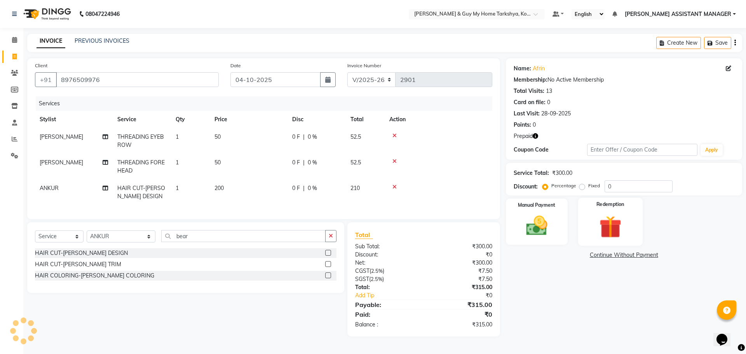
click at [618, 216] on img at bounding box center [610, 227] width 36 height 28
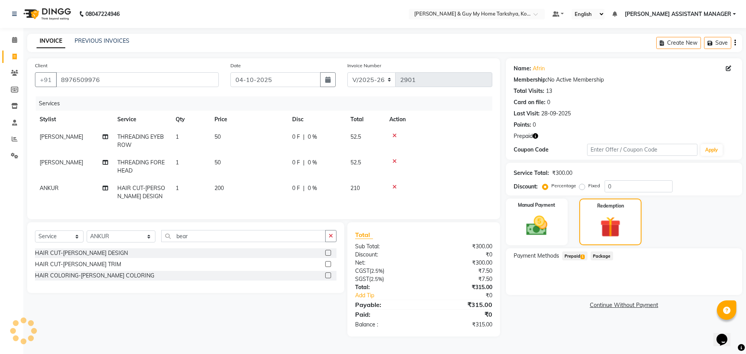
click at [579, 256] on span "Prepaid 1" at bounding box center [574, 255] width 25 height 9
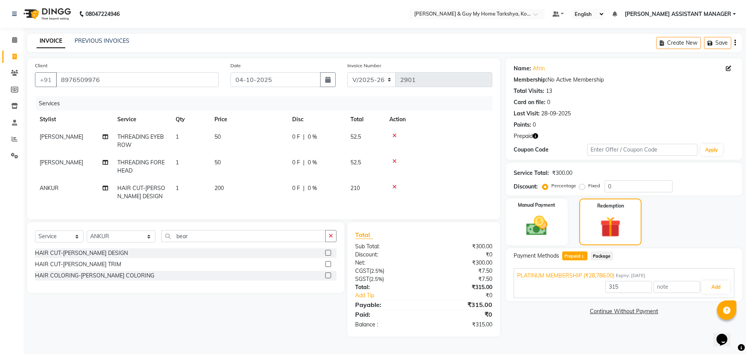
click at [696, 184] on div "Discount: Percentage Fixed 0" at bounding box center [624, 186] width 221 height 12
click at [693, 221] on div "Manual Payment Redemption" at bounding box center [624, 221] width 248 height 47
click at [530, 220] on img at bounding box center [537, 226] width 36 height 26
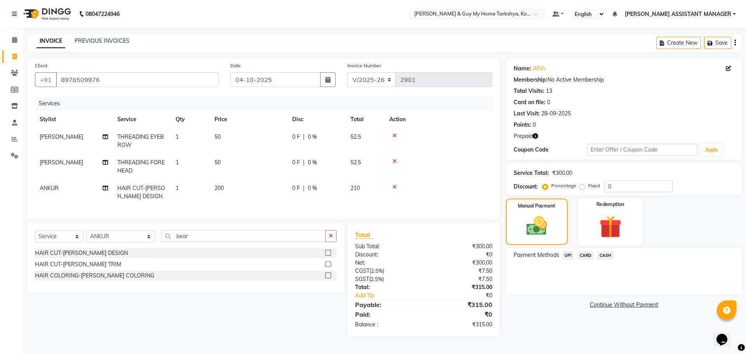
click at [611, 221] on img at bounding box center [610, 227] width 36 height 28
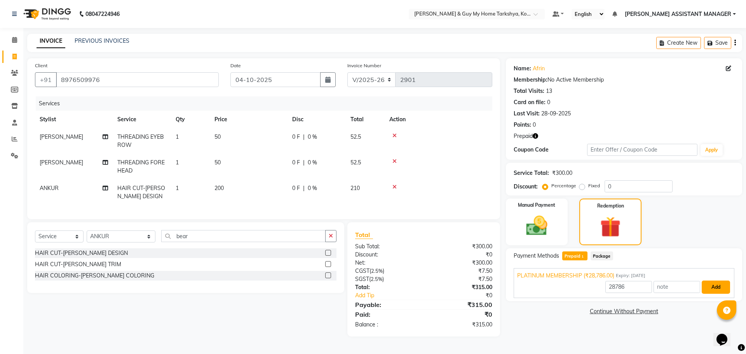
click at [715, 286] on button "Add" at bounding box center [716, 286] width 28 height 13
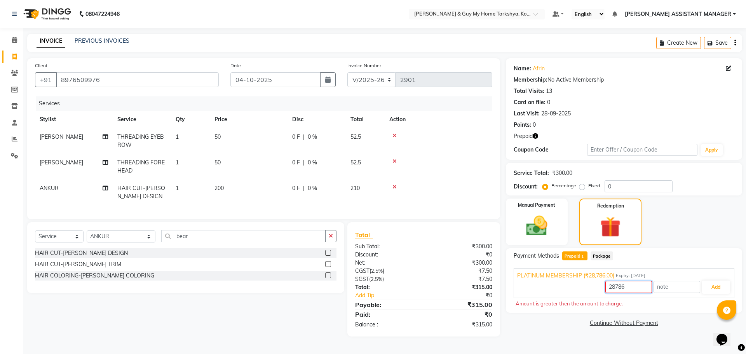
drag, startPoint x: 631, startPoint y: 283, endPoint x: 583, endPoint y: 297, distance: 50.4
click at [583, 297] on div "PLATINUM MEMBERSHIP (₹28,786.00) Expiry: [DATE] 28786 Add" at bounding box center [624, 283] width 221 height 30
type input "315"
click at [664, 203] on div "Manual Payment Redemption" at bounding box center [624, 221] width 248 height 47
click at [686, 220] on div "Manual Payment Redemption" at bounding box center [624, 221] width 248 height 47
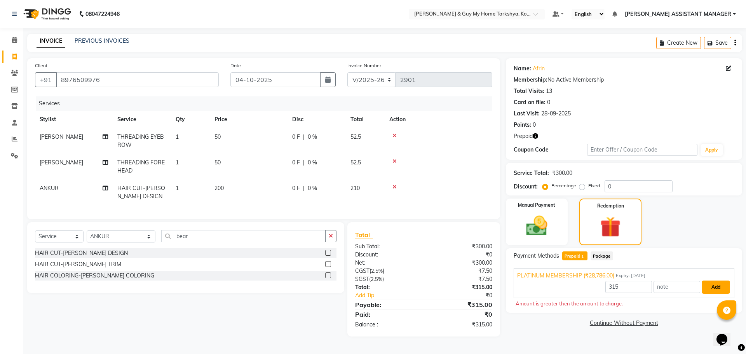
click at [719, 287] on button "Add" at bounding box center [716, 286] width 28 height 13
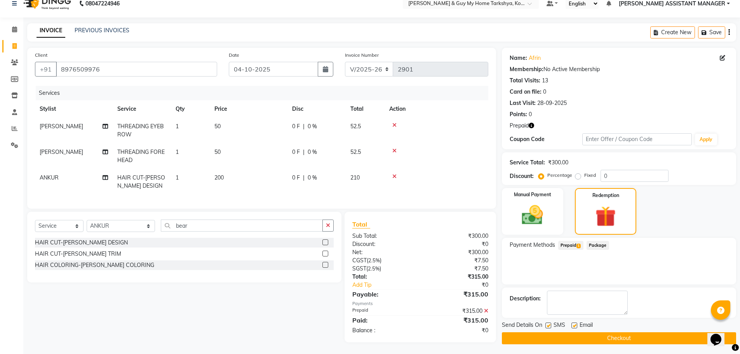
scroll to position [16, 0]
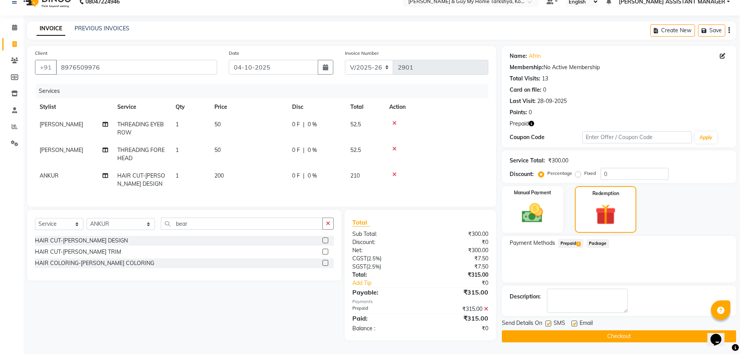
click at [548, 331] on button "Checkout" at bounding box center [619, 336] width 234 height 12
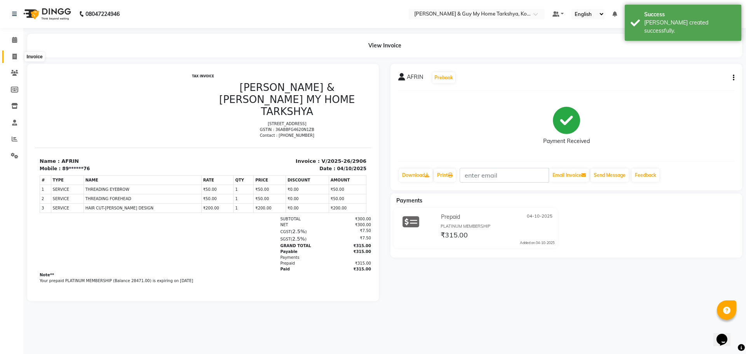
click at [17, 55] on icon at bounding box center [14, 57] width 4 height 6
select select "service"
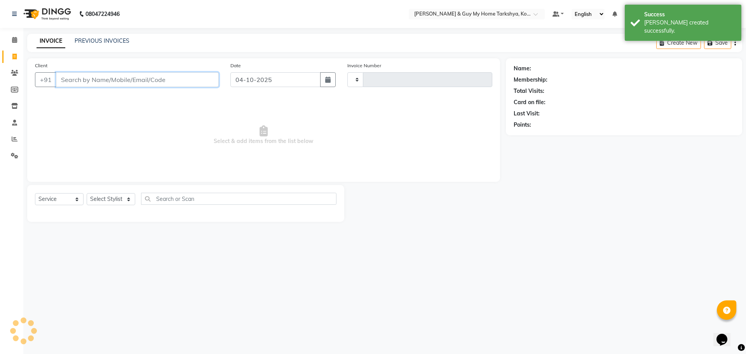
type input "2907"
select select "7902"
